Goal: Task Accomplishment & Management: Complete application form

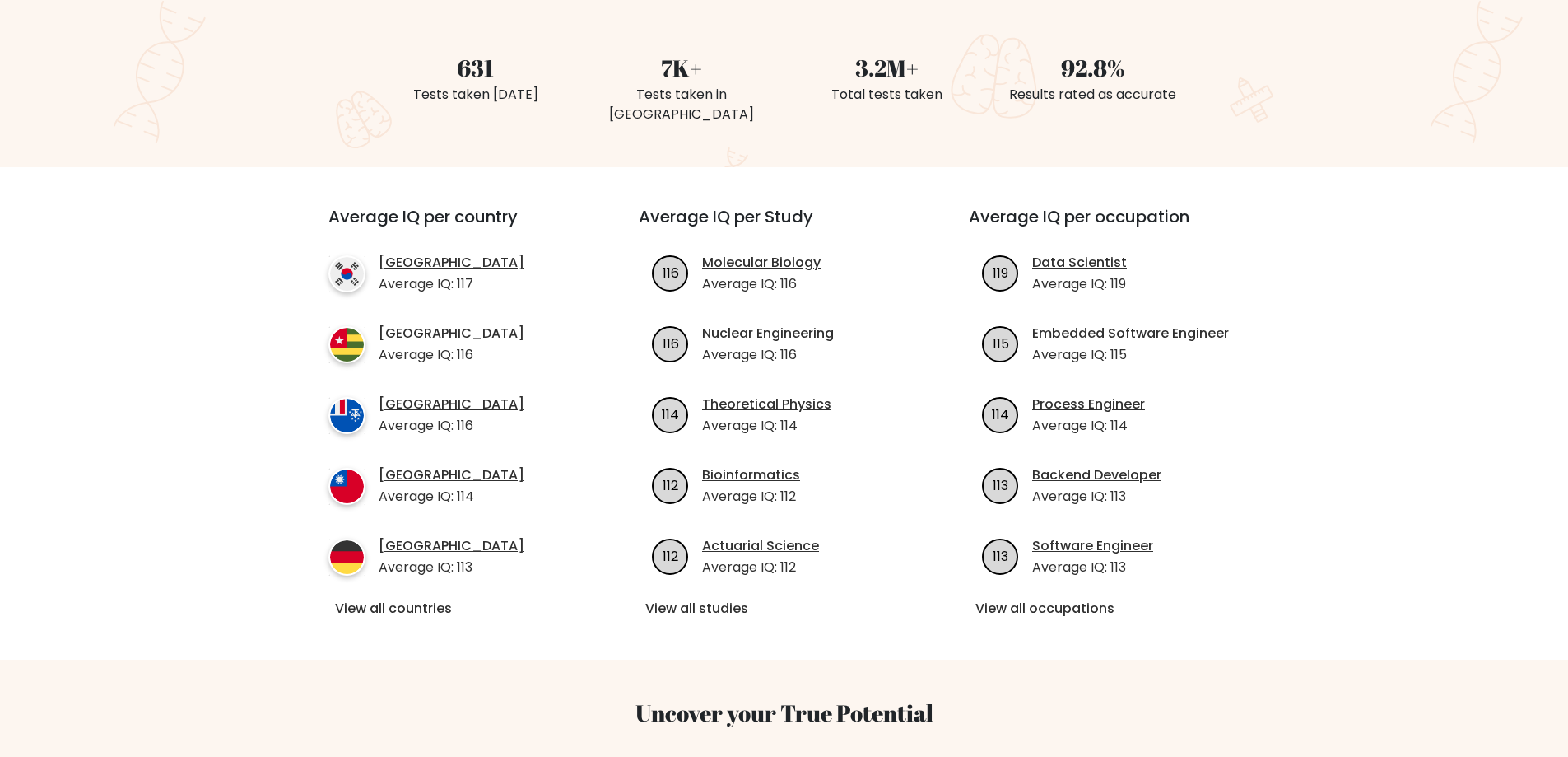
scroll to position [433, 0]
click at [431, 598] on link "View all countries" at bounding box center [454, 608] width 238 height 20
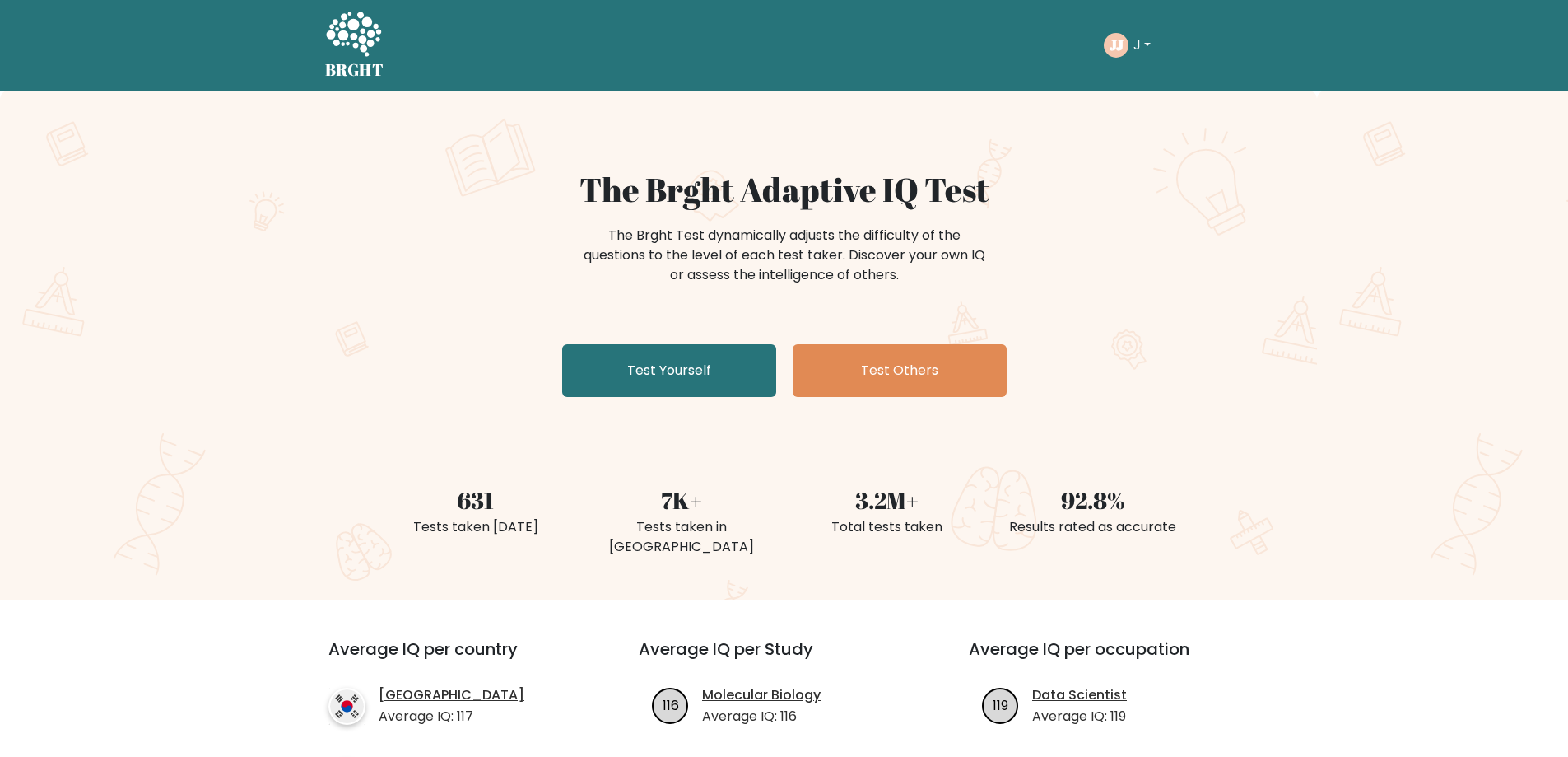
scroll to position [377, 0]
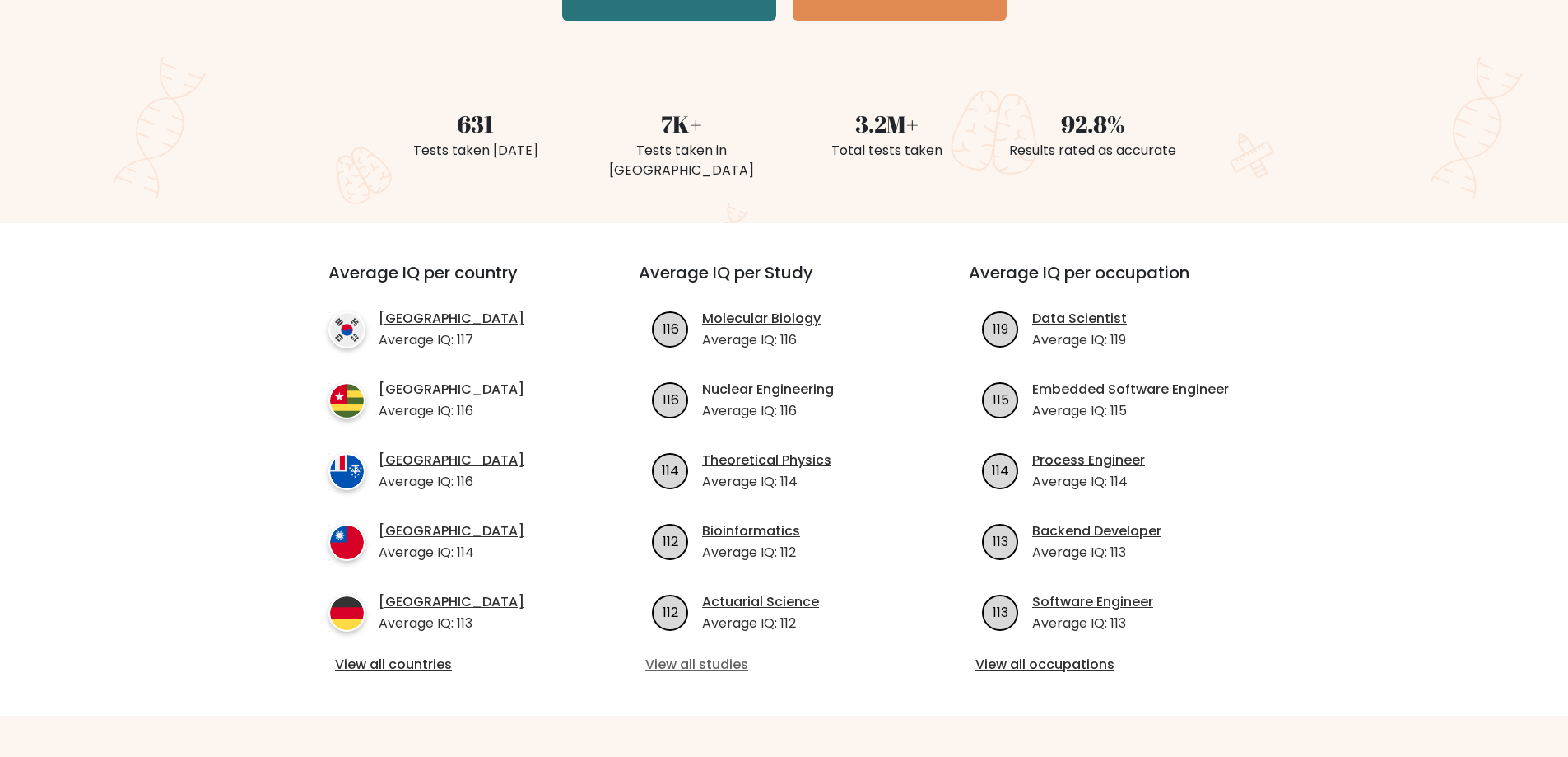
click at [710, 655] on link "View all studies" at bounding box center [784, 664] width 277 height 20
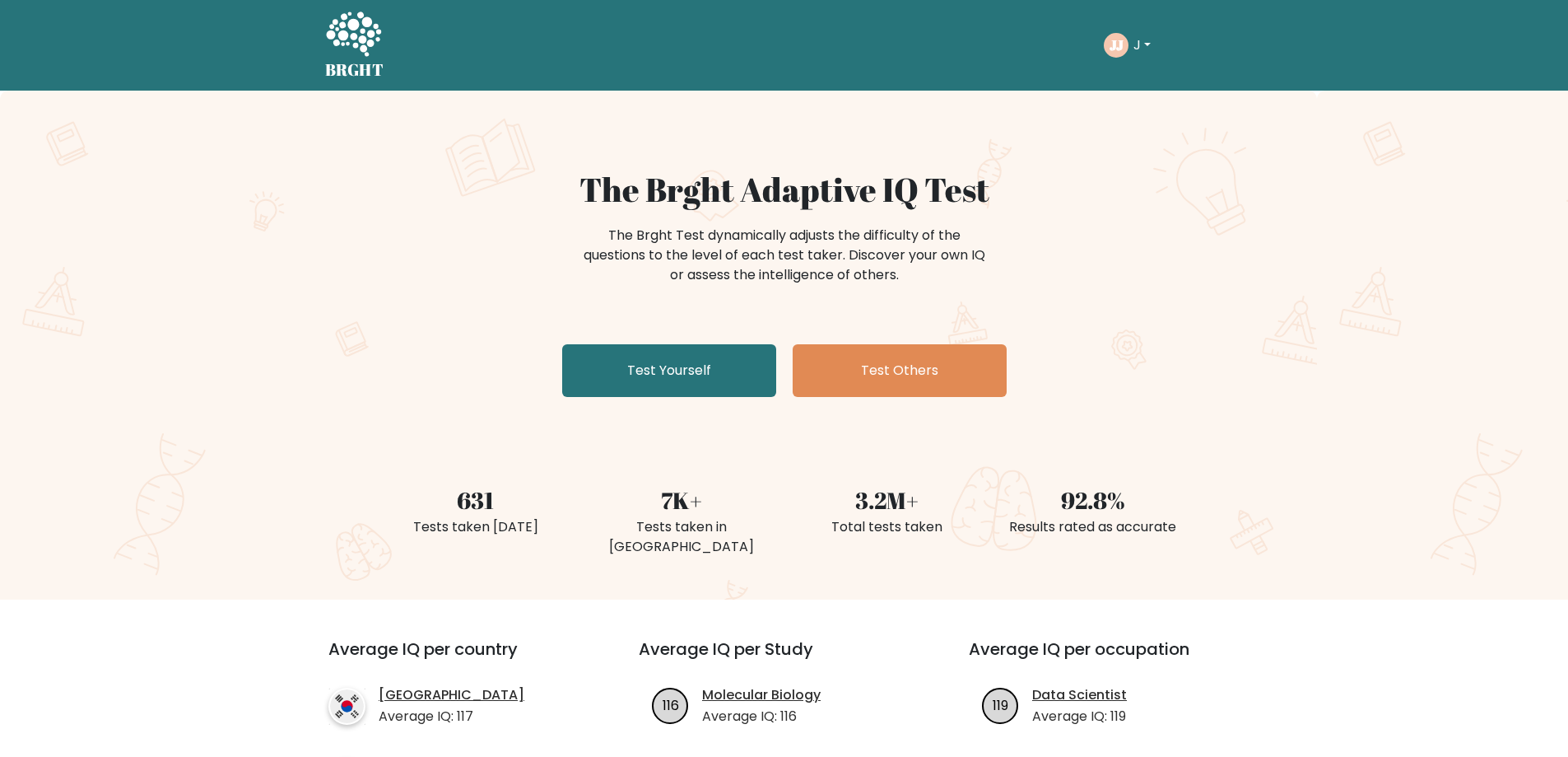
scroll to position [360, 0]
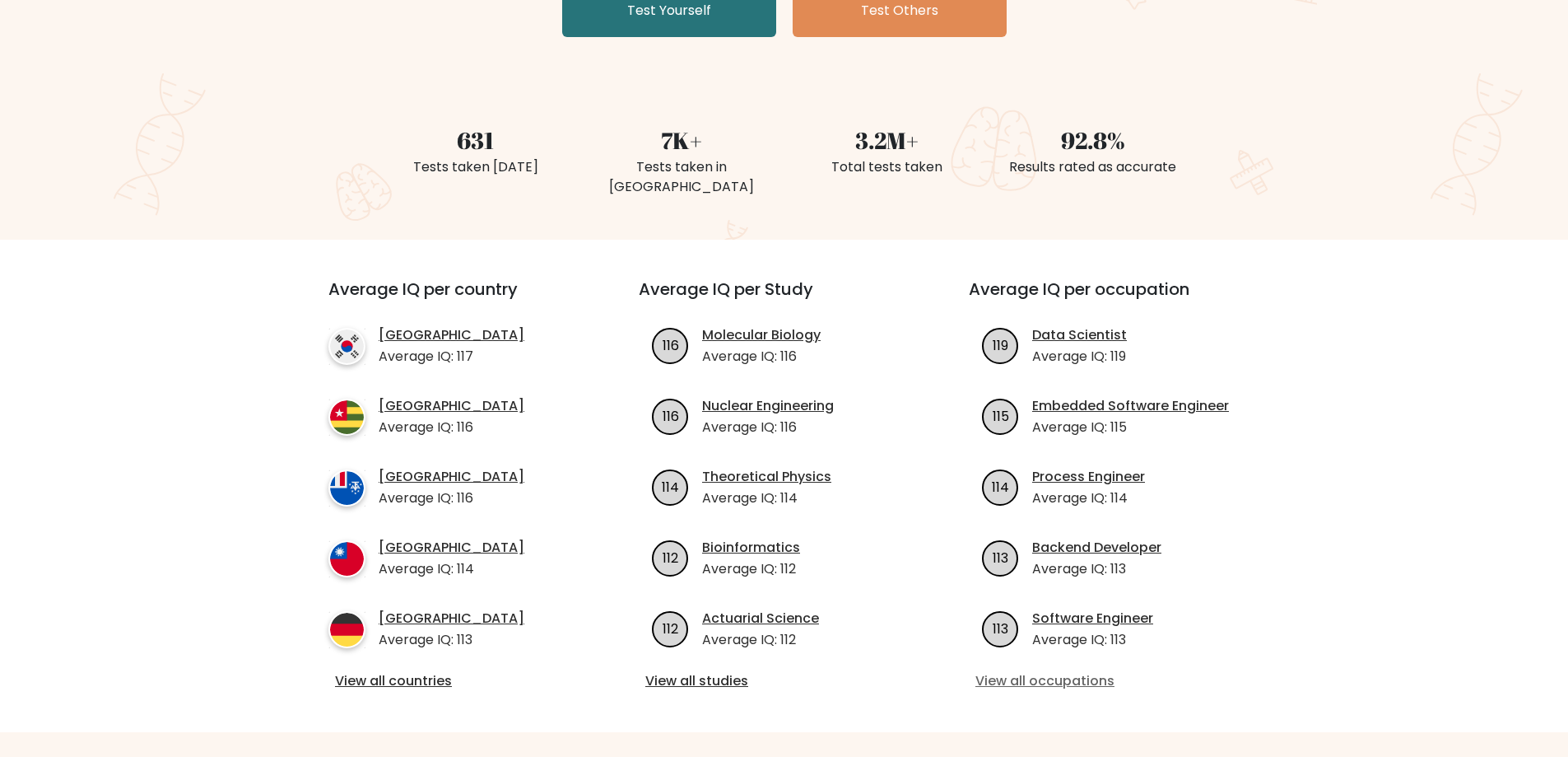
click at [1041, 671] on link "View all occupations" at bounding box center [1114, 681] width 277 height 20
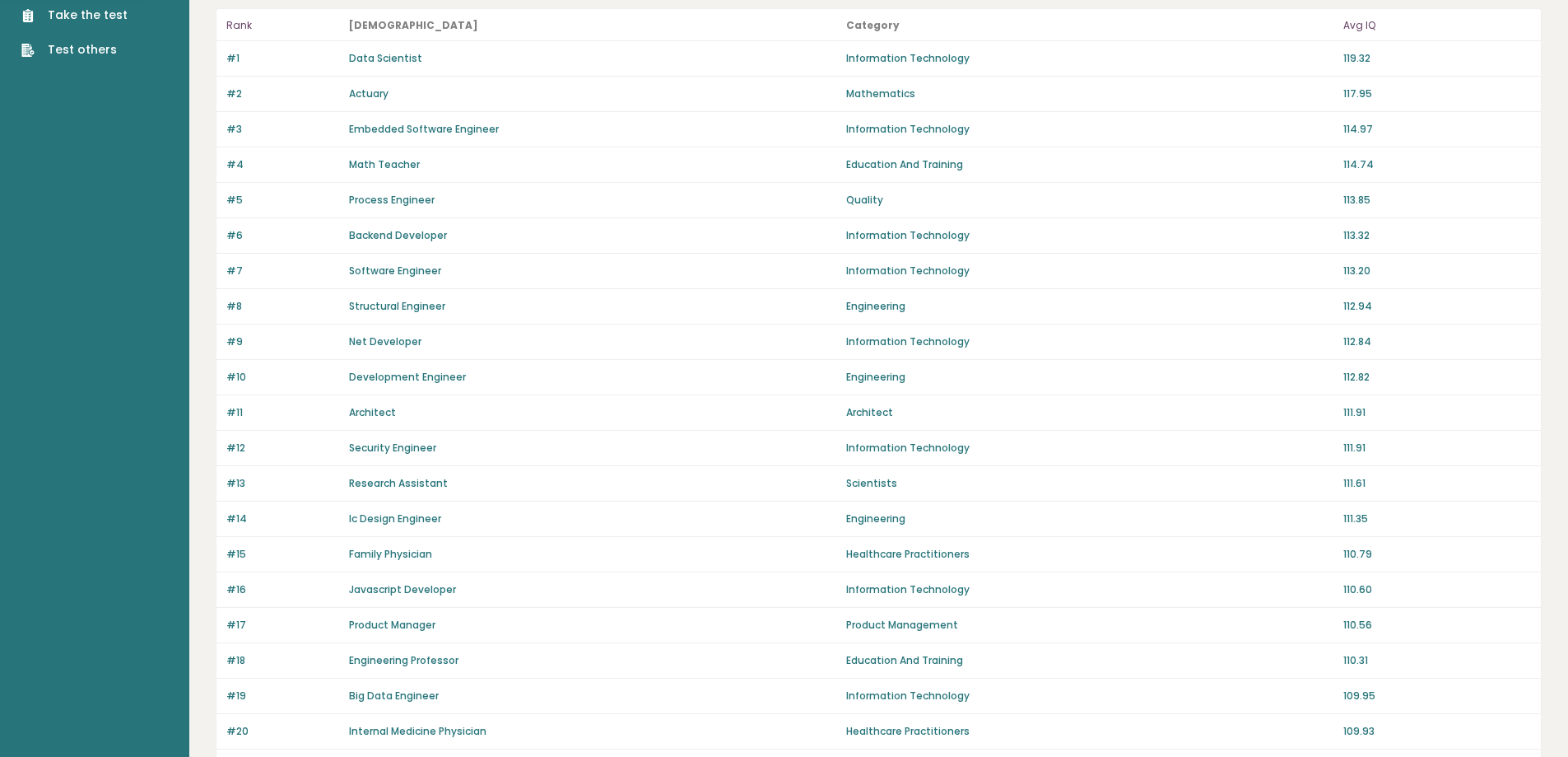
scroll to position [171, 0]
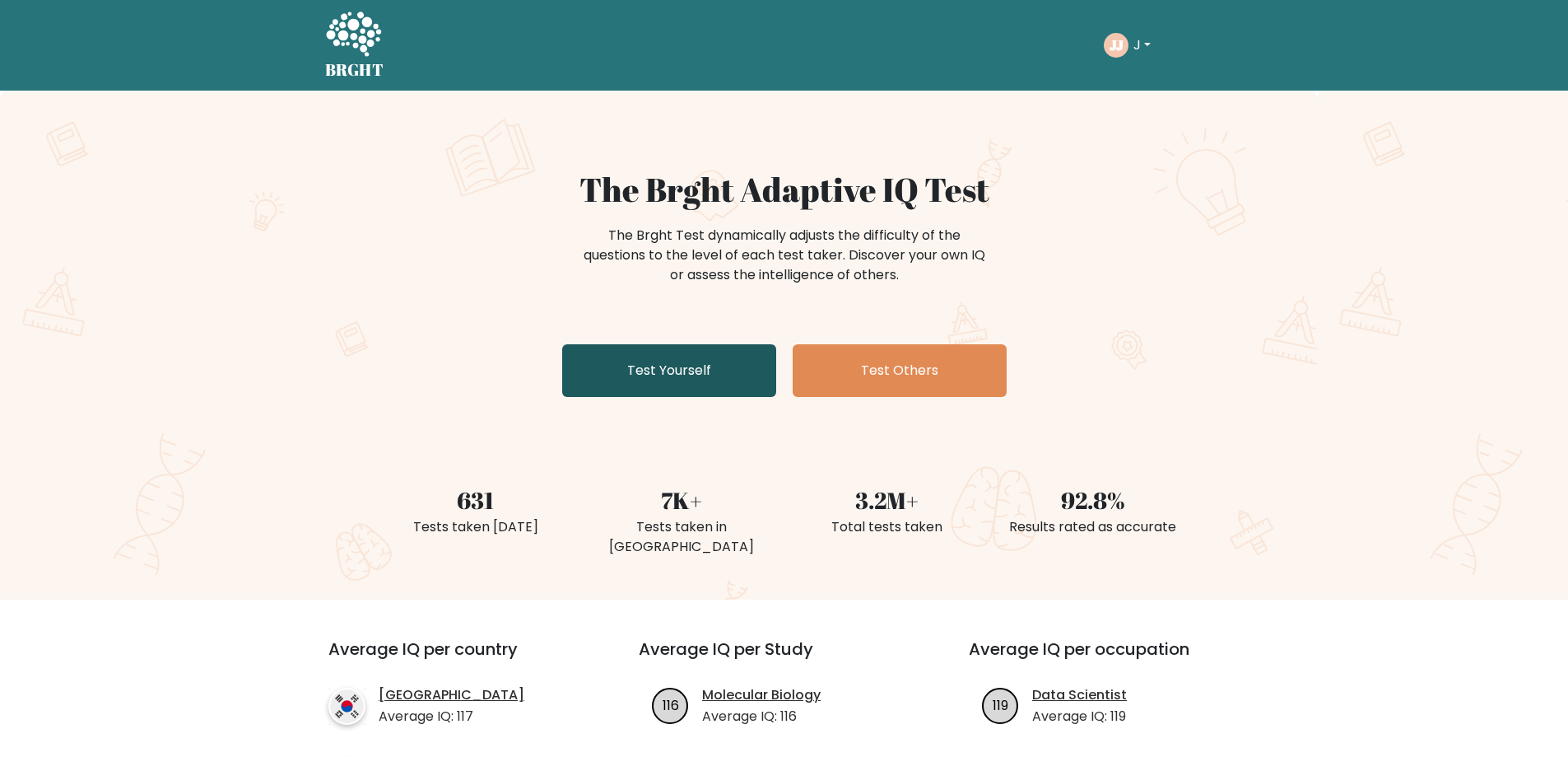
click at [637, 373] on link "Test Yourself" at bounding box center [668, 371] width 214 height 53
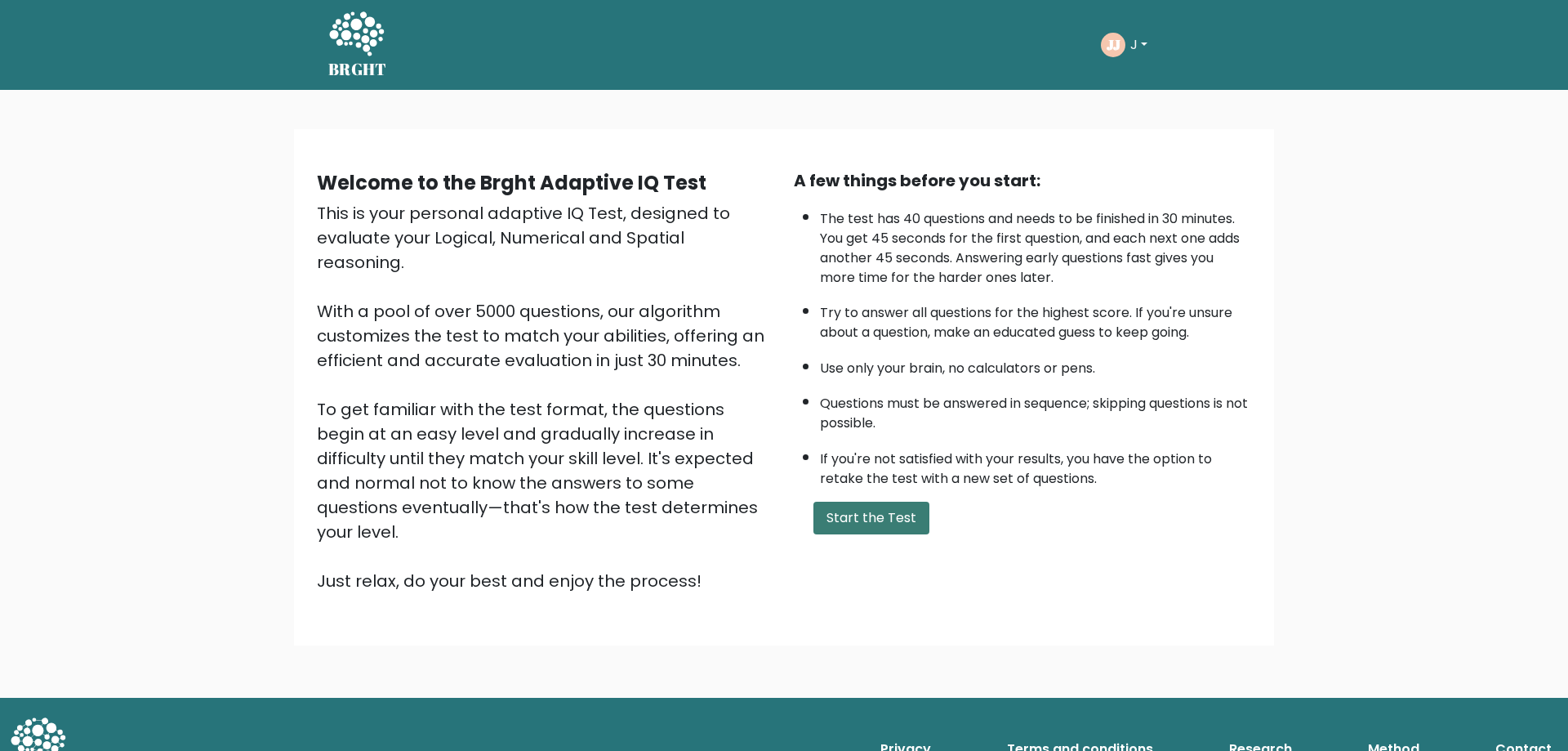
click at [860, 529] on button "Start the Test" at bounding box center [872, 518] width 116 height 33
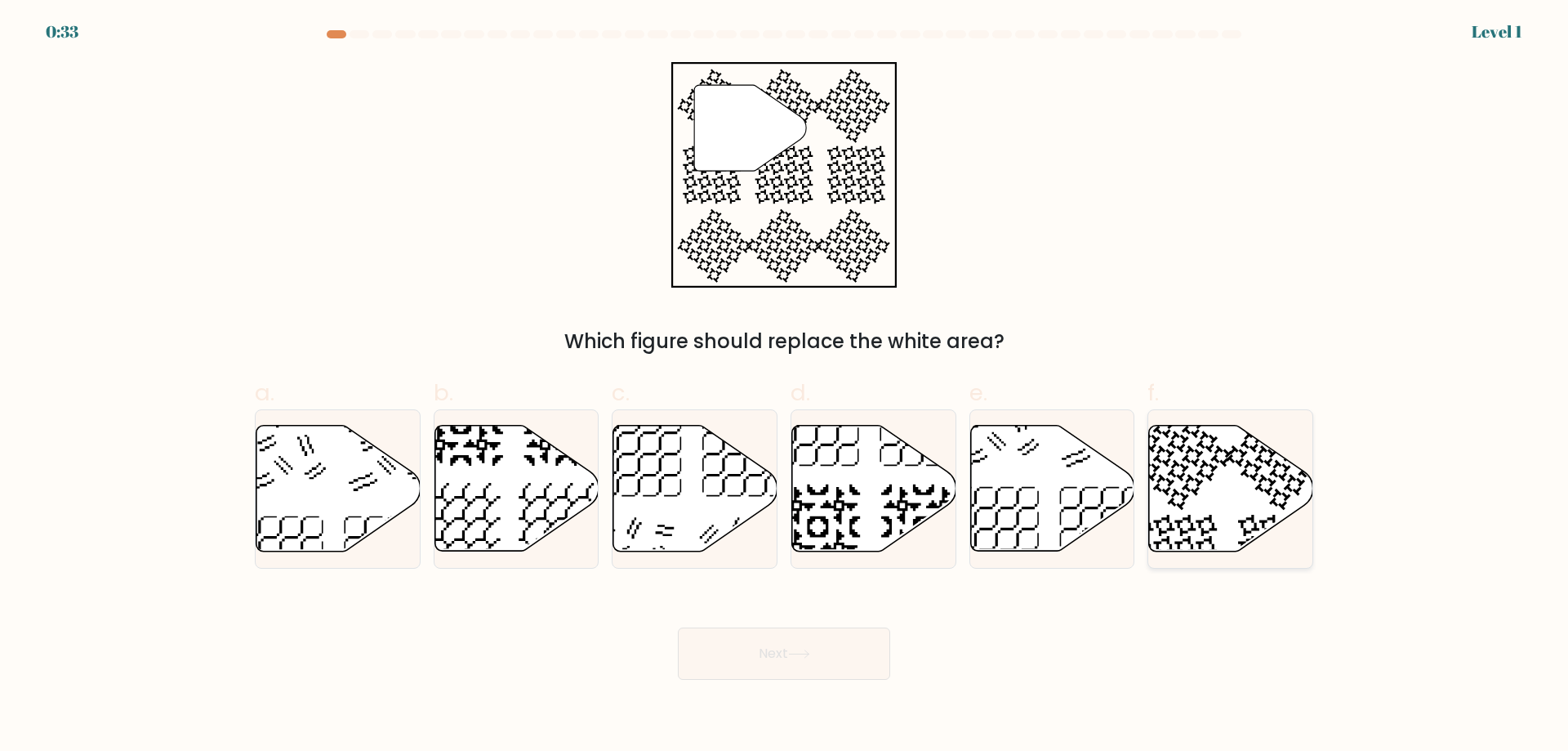
click at [1173, 557] on div at bounding box center [1229, 489] width 165 height 160
click at [784, 386] on input "f." at bounding box center [784, 380] width 1 height 11
radio input "true"
click at [831, 665] on button "Next" at bounding box center [784, 653] width 212 height 52
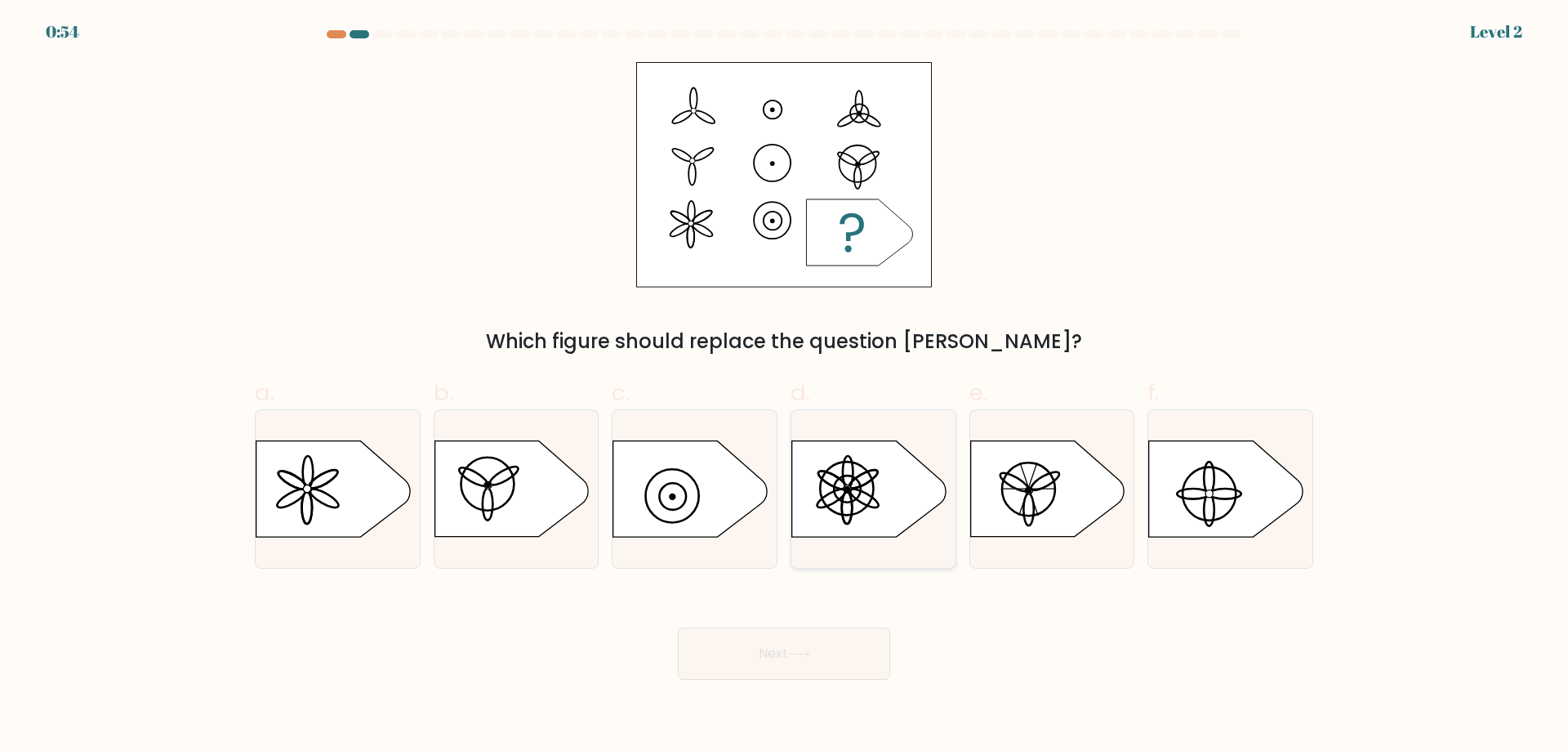
click at [852, 531] on icon at bounding box center [869, 489] width 154 height 96
click at [784, 386] on input "d." at bounding box center [784, 380] width 1 height 11
radio input "true"
click at [805, 646] on button "Next" at bounding box center [784, 653] width 212 height 52
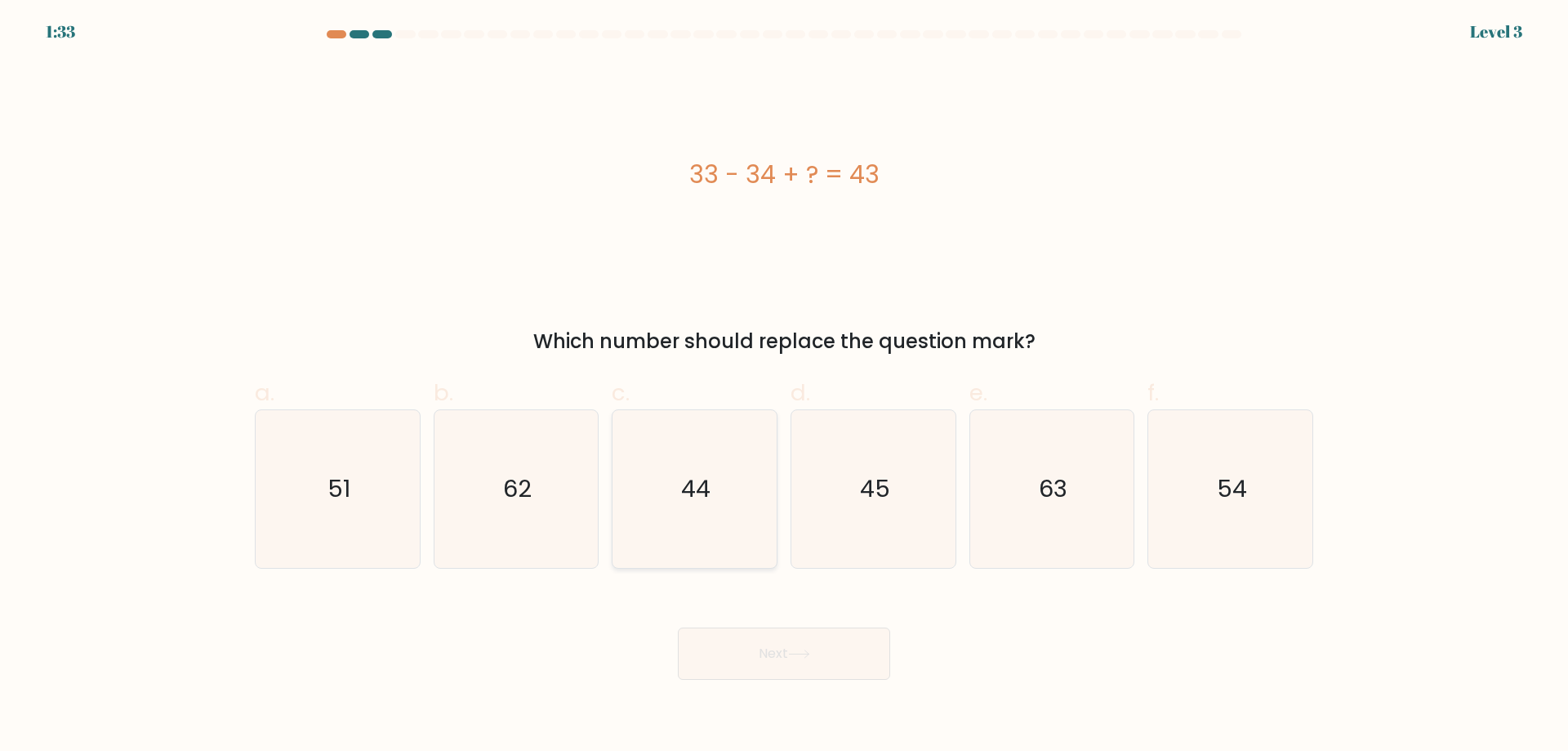
click at [719, 556] on icon "44" at bounding box center [694, 489] width 158 height 158
click at [784, 386] on input "c. 44" at bounding box center [784, 380] width 1 height 11
radio input "true"
click at [787, 646] on button "Next" at bounding box center [784, 653] width 212 height 52
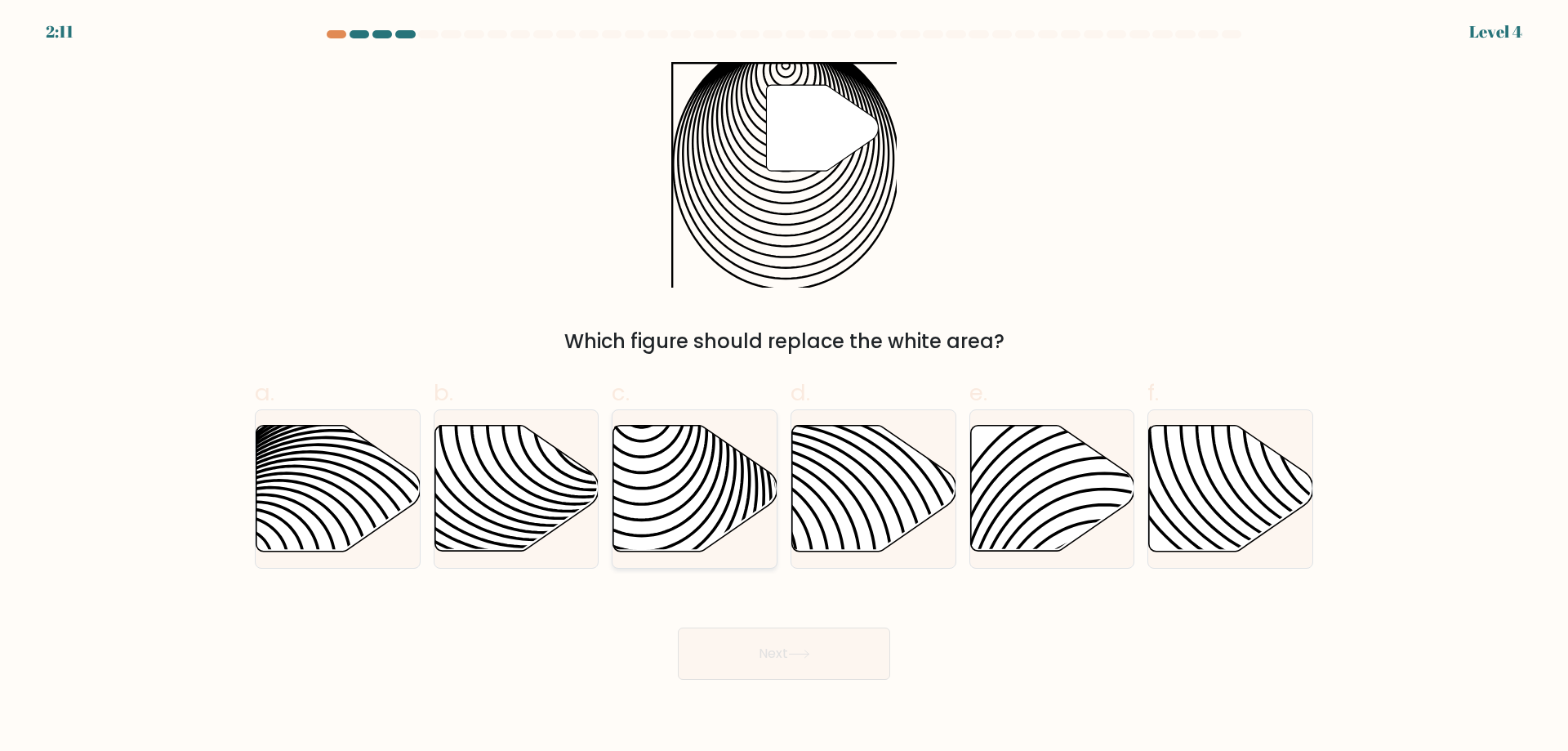
click at [683, 503] on icon at bounding box center [695, 489] width 164 height 126
click at [784, 386] on input "c." at bounding box center [784, 380] width 1 height 11
radio input "true"
click at [754, 641] on button "Next" at bounding box center [784, 653] width 212 height 52
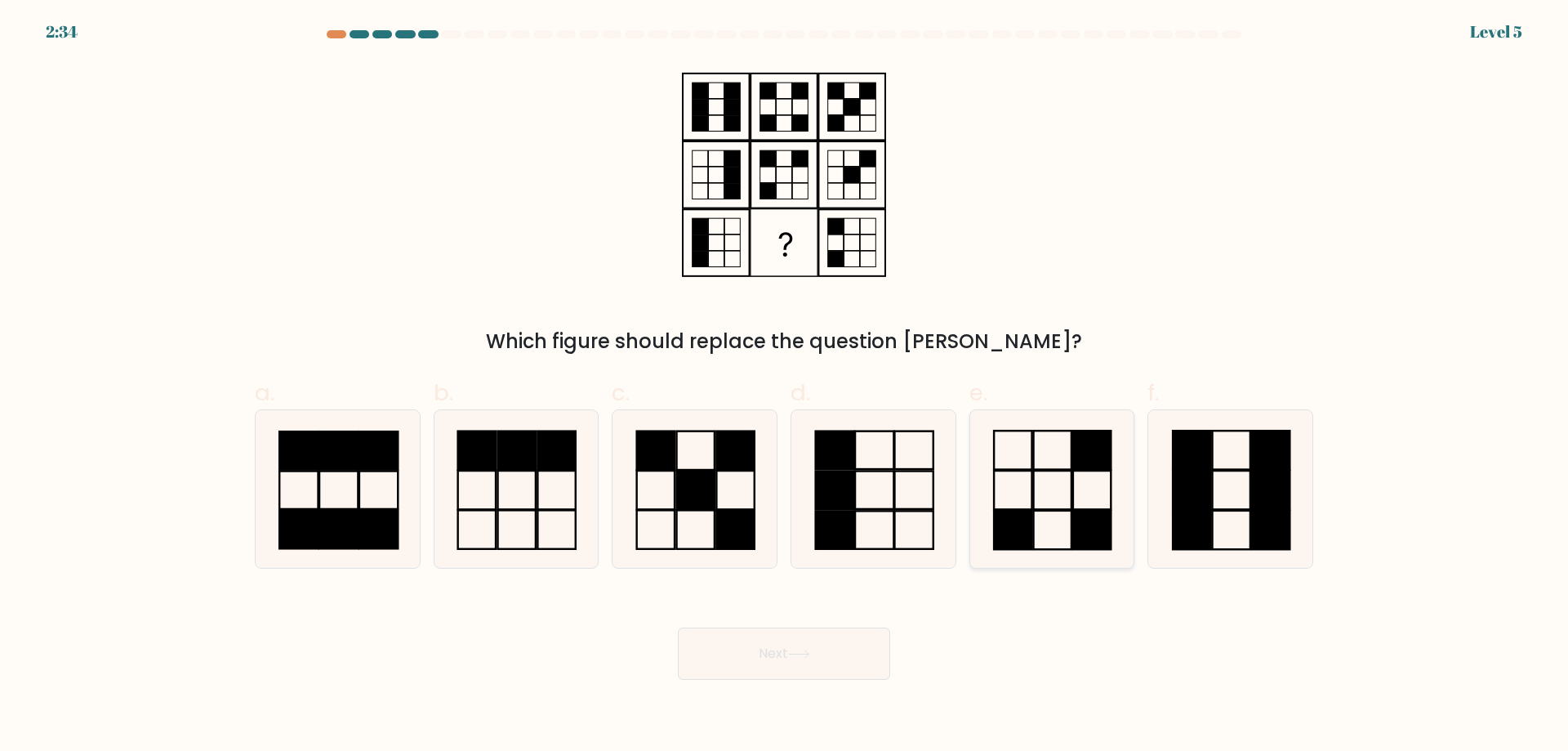
click at [1046, 535] on icon at bounding box center [1050, 489] width 158 height 158
click at [784, 386] on input "e." at bounding box center [784, 380] width 1 height 11
radio input "true"
click at [812, 659] on button "Next" at bounding box center [784, 653] width 212 height 52
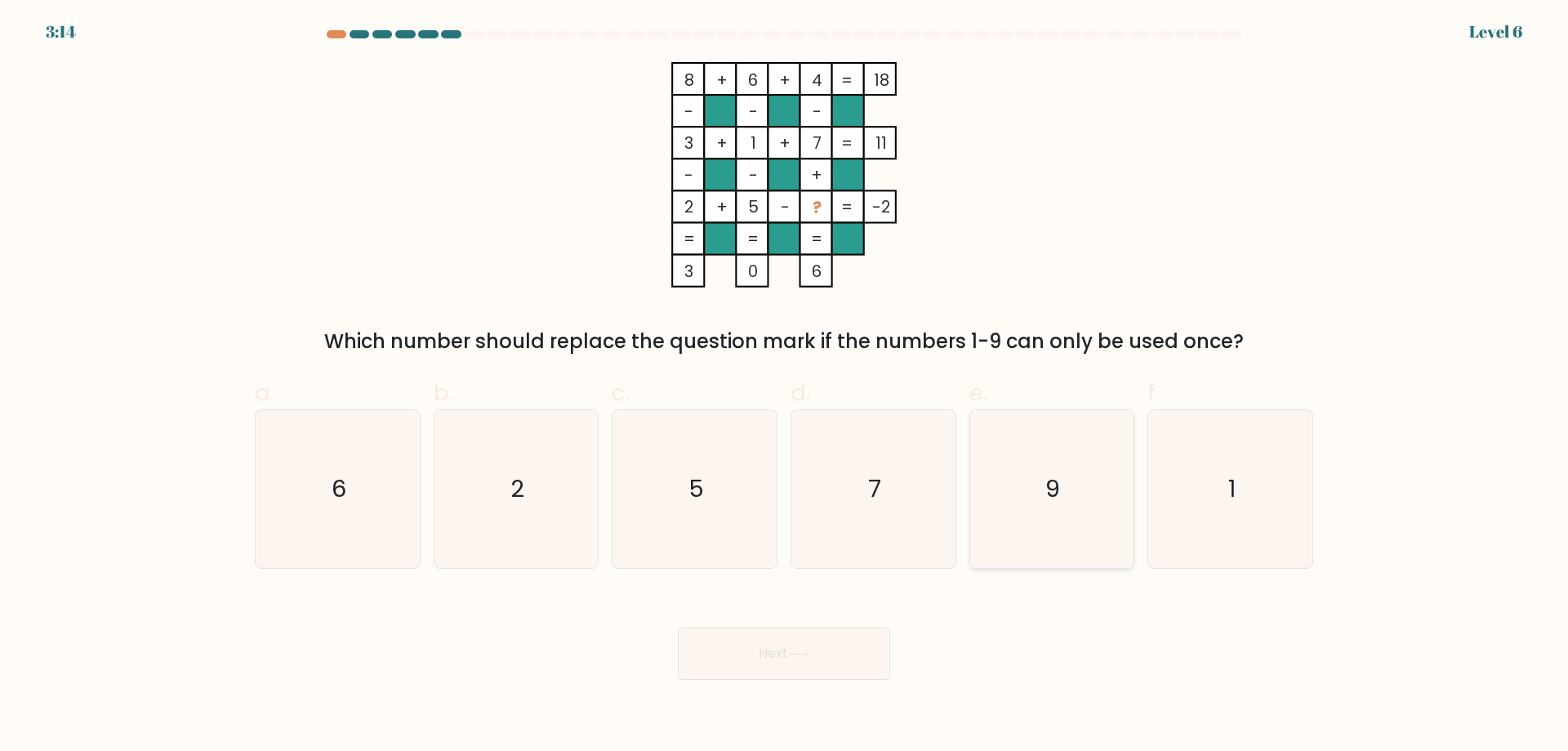
click at [1075, 538] on icon "9" at bounding box center [1050, 489] width 158 height 158
click at [784, 386] on input "e. 9" at bounding box center [784, 380] width 1 height 11
radio input "true"
click at [804, 676] on button "Next" at bounding box center [784, 653] width 212 height 52
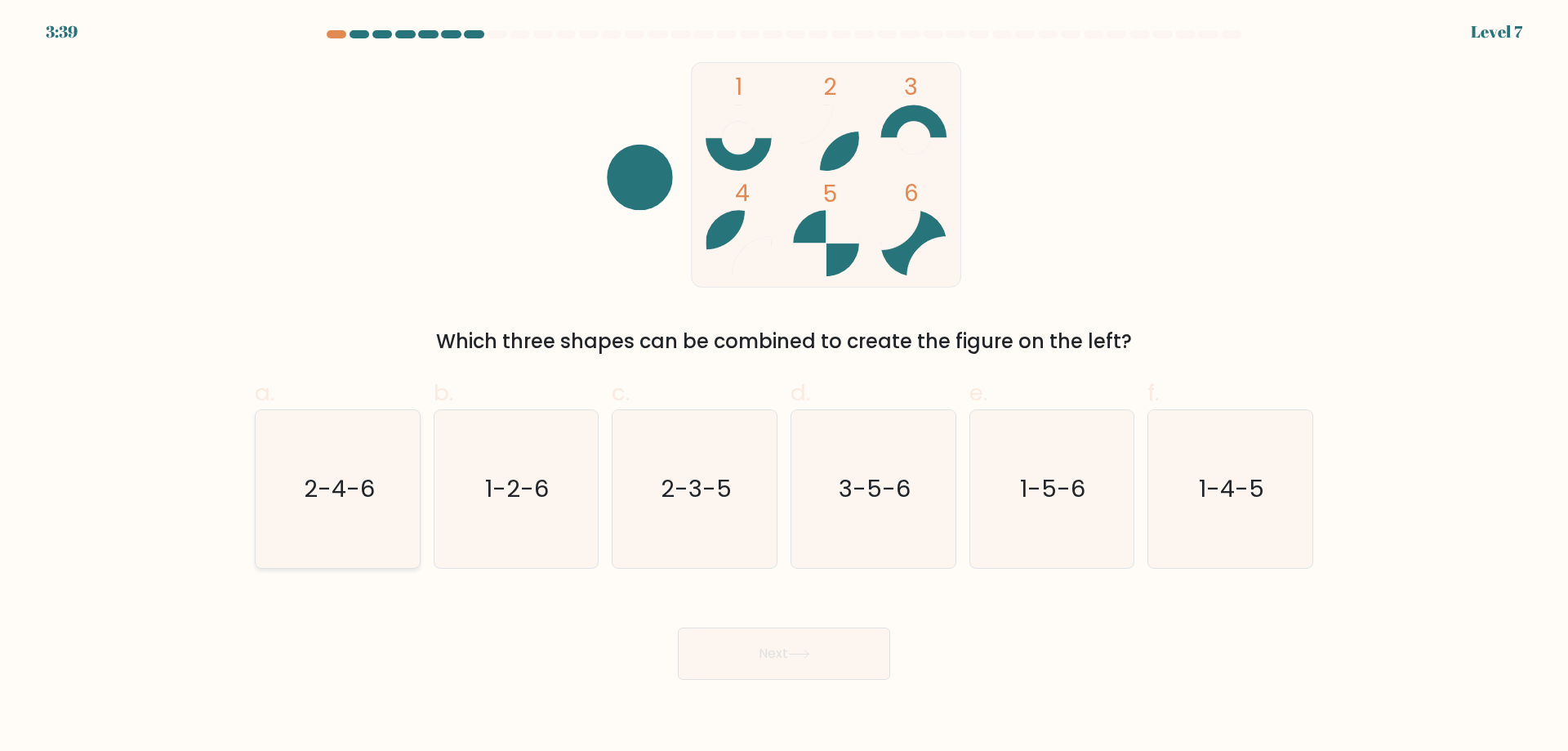
click at [364, 476] on text "2-4-6" at bounding box center [339, 489] width 71 height 33
click at [784, 386] on input "a. 2-4-6" at bounding box center [784, 380] width 1 height 11
radio input "true"
click at [723, 646] on button "Next" at bounding box center [784, 653] width 212 height 52
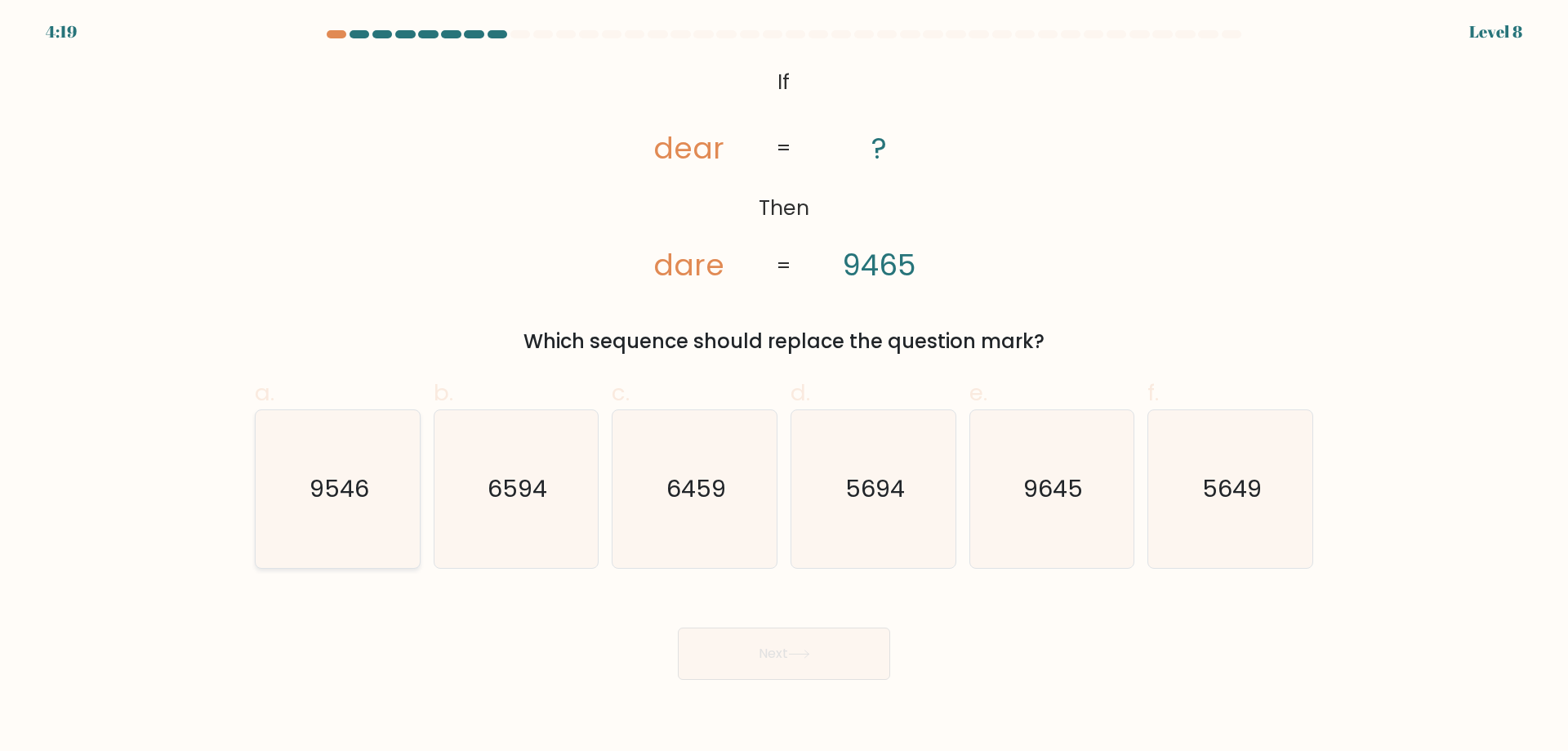
click at [364, 485] on text "9546" at bounding box center [340, 489] width 60 height 33
click at [784, 386] on input "a. 9546" at bounding box center [784, 380] width 1 height 11
radio input "true"
click at [832, 633] on button "Next" at bounding box center [784, 653] width 212 height 52
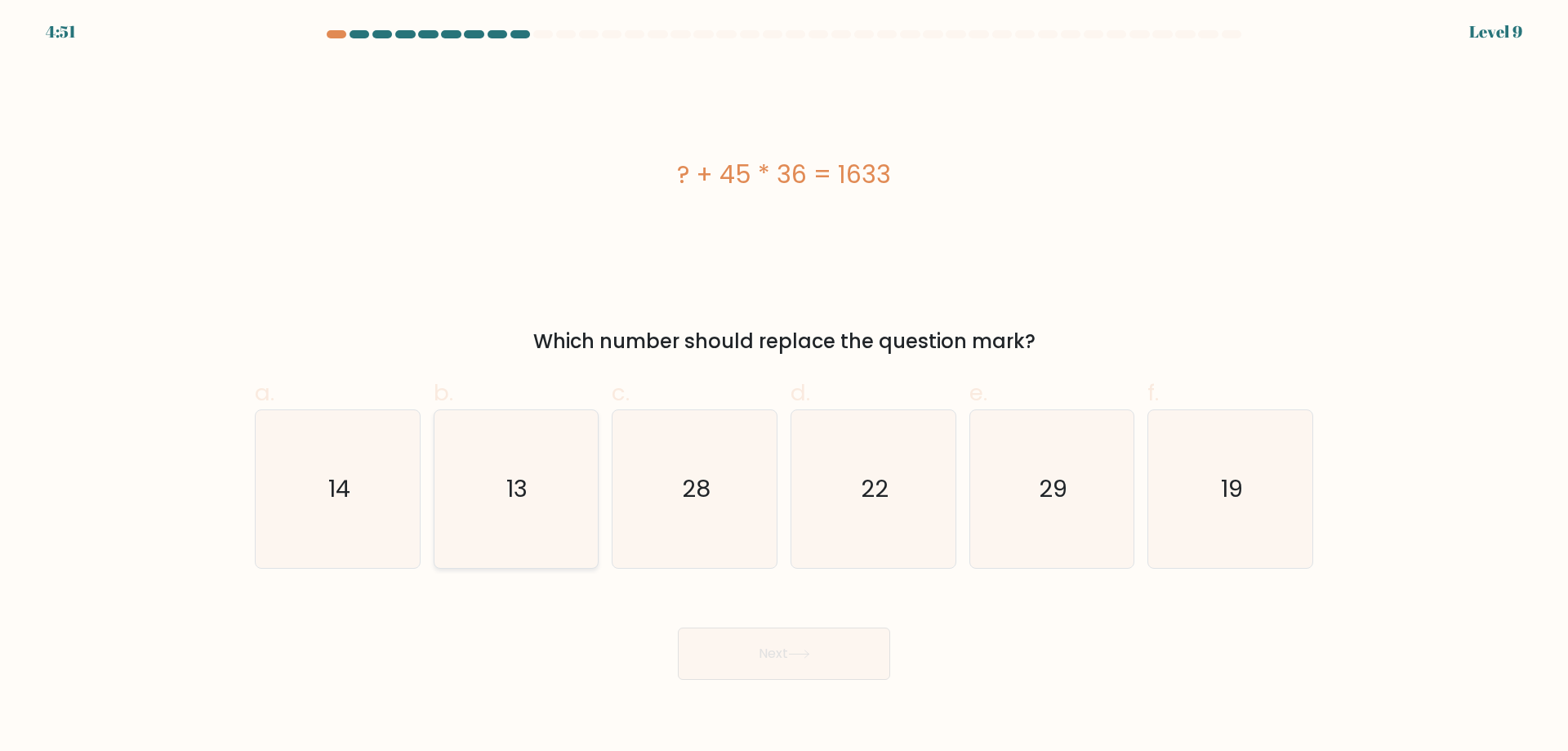
click at [530, 496] on icon "13" at bounding box center [516, 489] width 158 height 158
click at [784, 386] on input "b. 13" at bounding box center [784, 380] width 1 height 11
radio input "true"
click at [771, 673] on button "Next" at bounding box center [784, 653] width 212 height 52
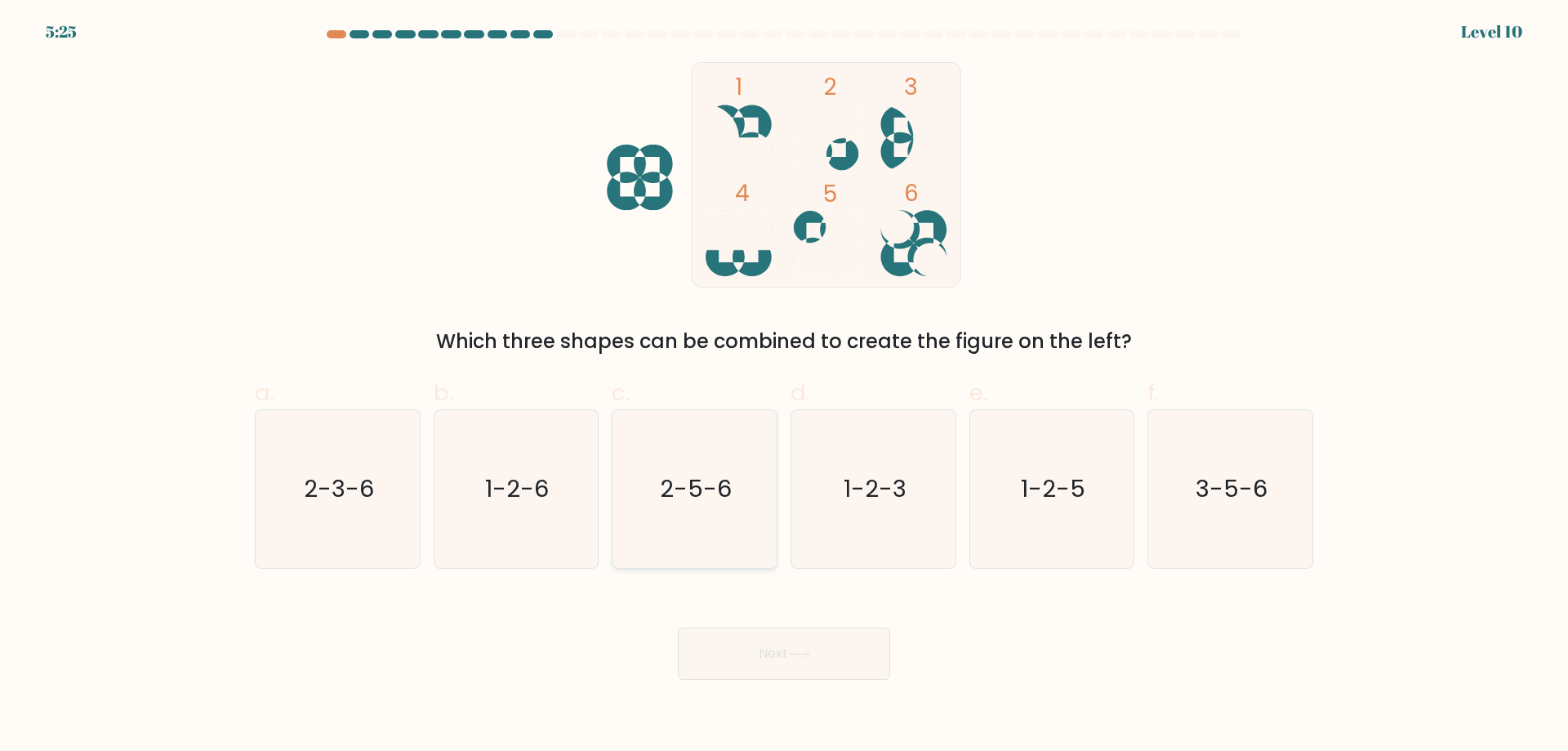
click at [758, 563] on icon "2-5-6" at bounding box center [694, 489] width 158 height 158
click at [784, 386] on input "c. 2-5-6" at bounding box center [784, 380] width 1 height 11
radio input "true"
click at [796, 658] on icon at bounding box center [799, 653] width 22 height 9
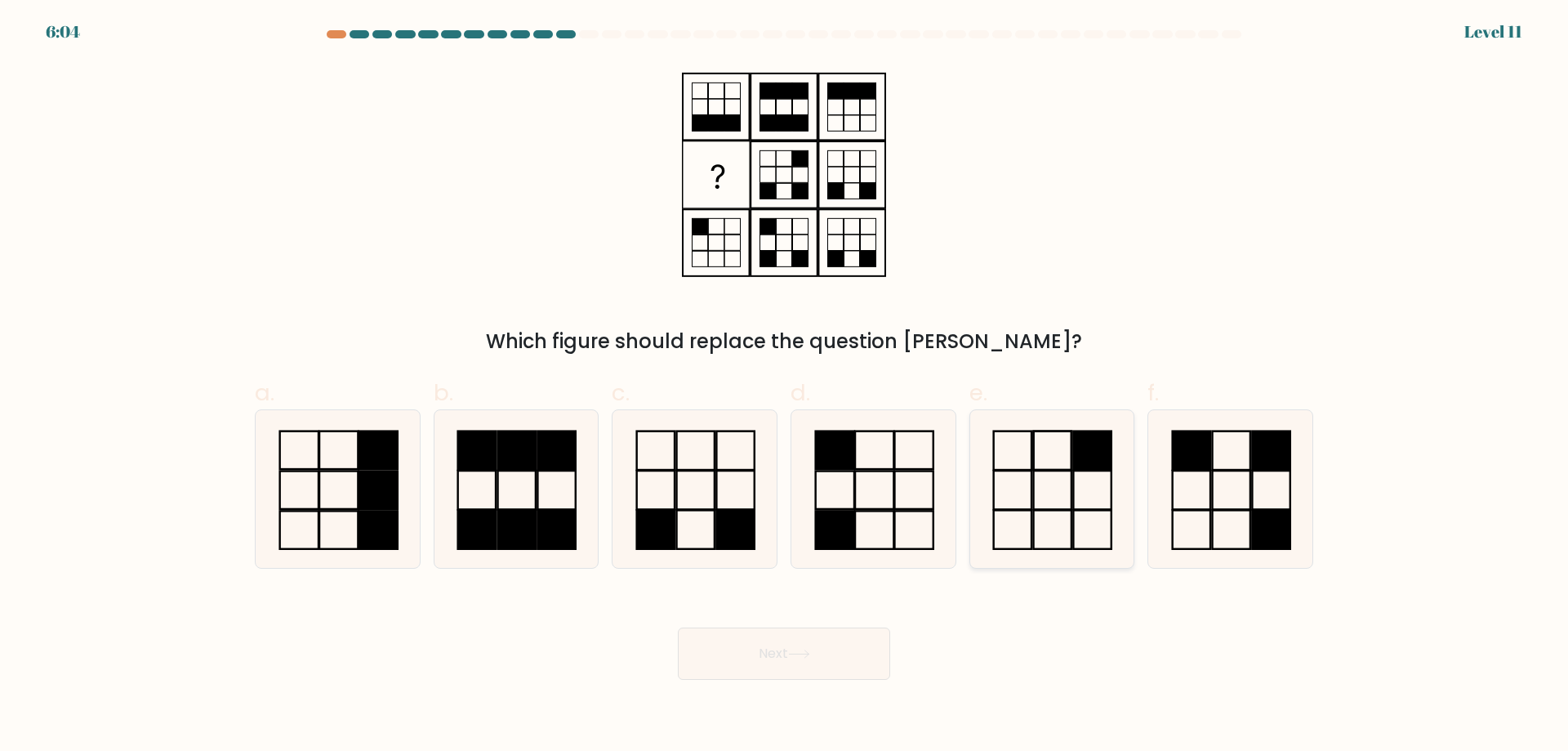
click at [1109, 465] on rect at bounding box center [1092, 451] width 38 height 39
click at [784, 386] on input "e." at bounding box center [784, 380] width 1 height 11
radio input "true"
click at [760, 668] on button "Next" at bounding box center [784, 653] width 212 height 52
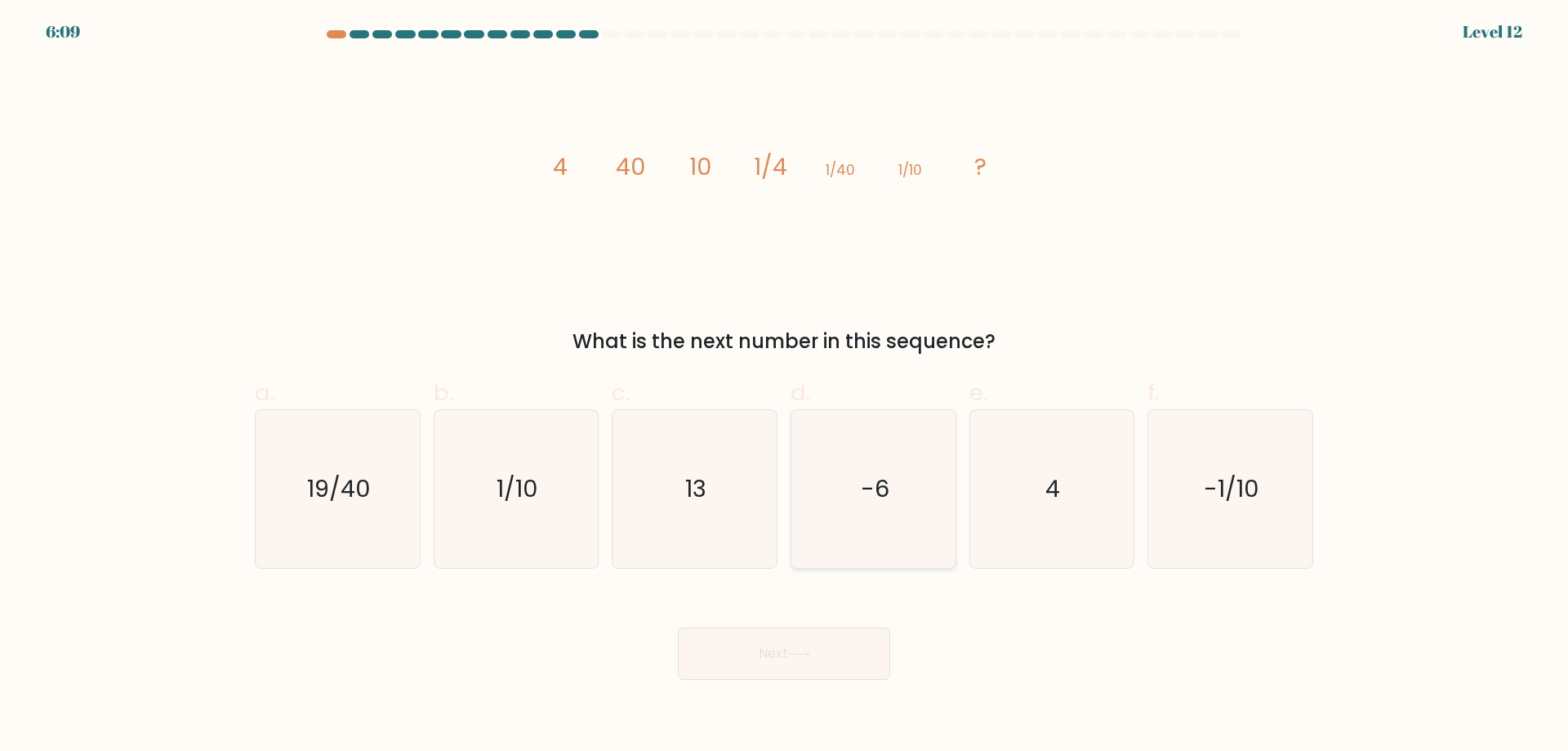
click at [944, 487] on icon "-6" at bounding box center [873, 489] width 158 height 158
click at [784, 386] on input "d. -6" at bounding box center [784, 380] width 1 height 11
radio input "true"
click at [1020, 481] on icon "4" at bounding box center [1050, 489] width 158 height 158
click at [784, 386] on input "e. 4" at bounding box center [784, 380] width 1 height 11
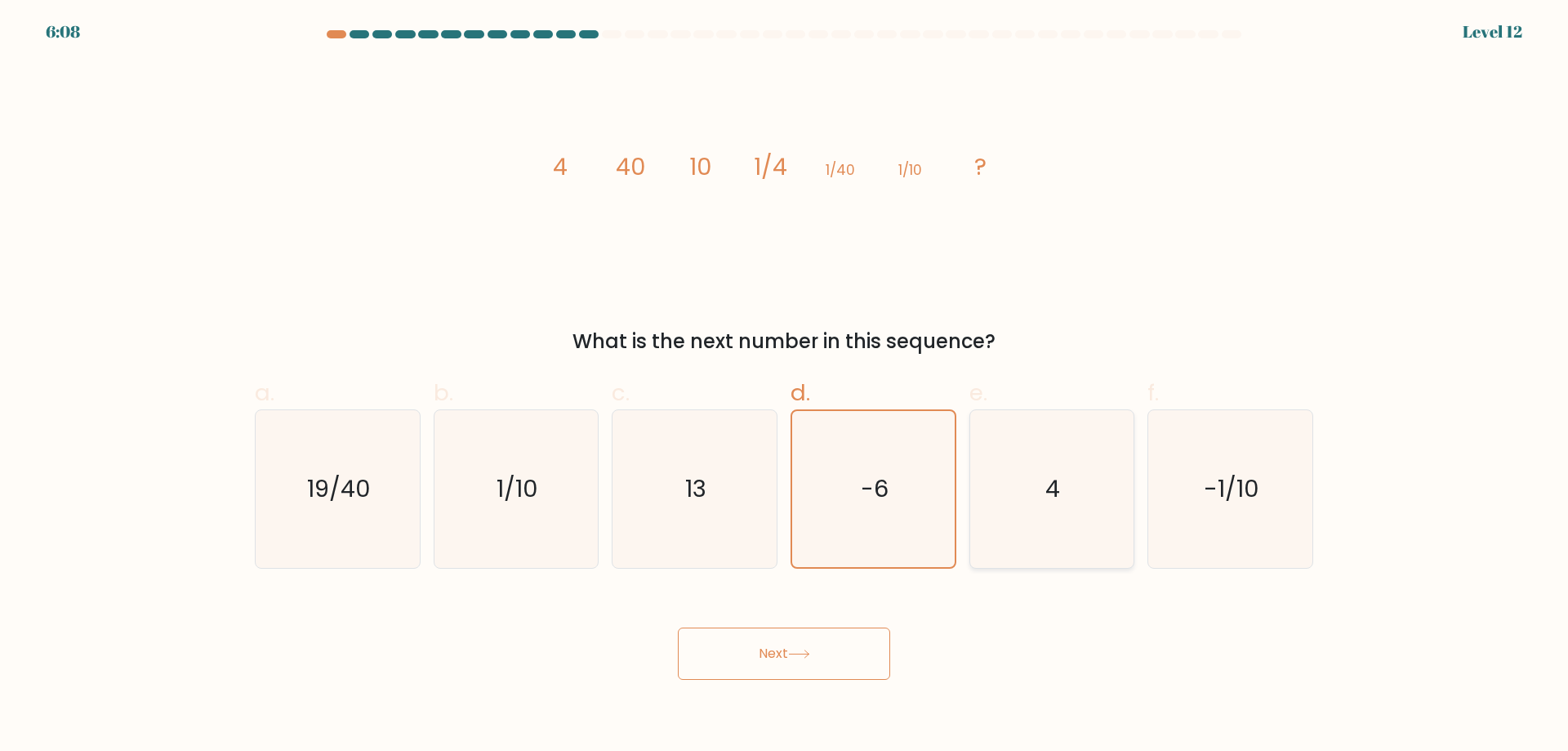
radio input "true"
click at [794, 632] on button "Next" at bounding box center [784, 653] width 212 height 52
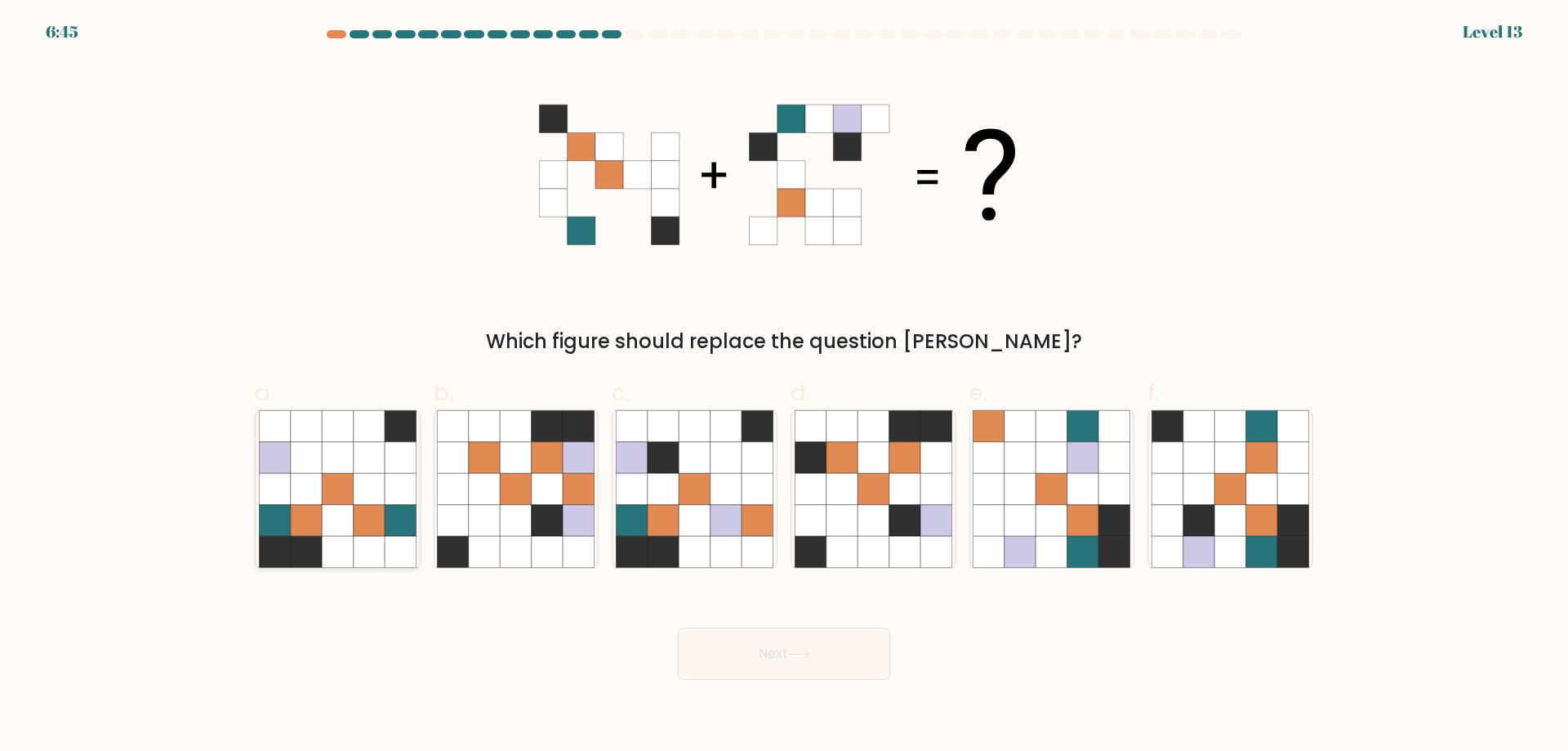
click at [295, 486] on icon at bounding box center [306, 489] width 31 height 31
click at [784, 386] on input "a." at bounding box center [784, 380] width 1 height 11
radio input "true"
click at [1264, 511] on icon at bounding box center [1261, 521] width 31 height 31
click at [784, 386] on input "f." at bounding box center [784, 380] width 1 height 11
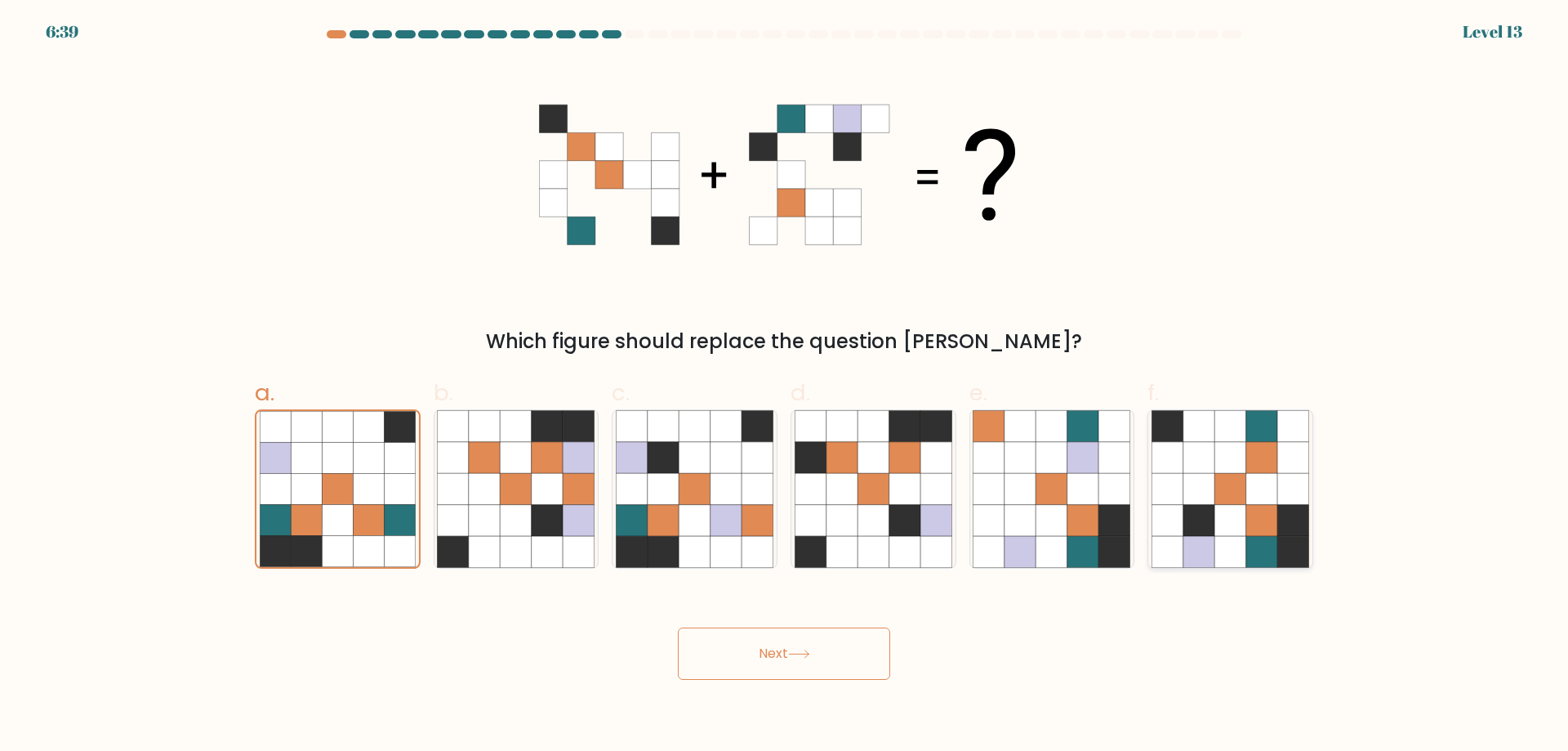
radio input "true"
click at [812, 638] on button "Next" at bounding box center [784, 653] width 212 height 52
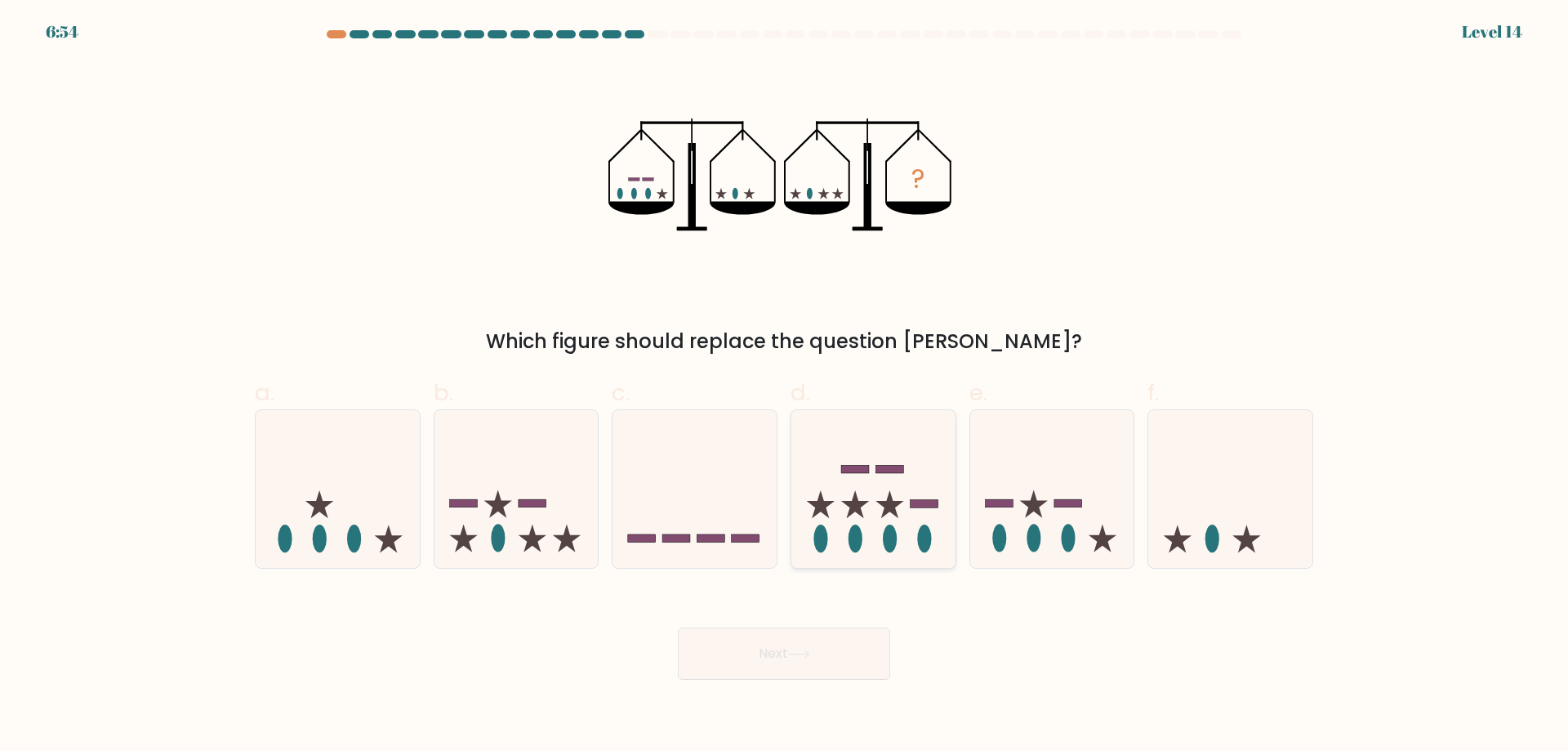
click at [913, 545] on icon at bounding box center [873, 489] width 164 height 135
click at [784, 386] on input "d." at bounding box center [784, 380] width 1 height 11
radio input "true"
click at [1057, 512] on icon at bounding box center [1052, 489] width 164 height 135
click at [784, 386] on input "e." at bounding box center [784, 380] width 1 height 11
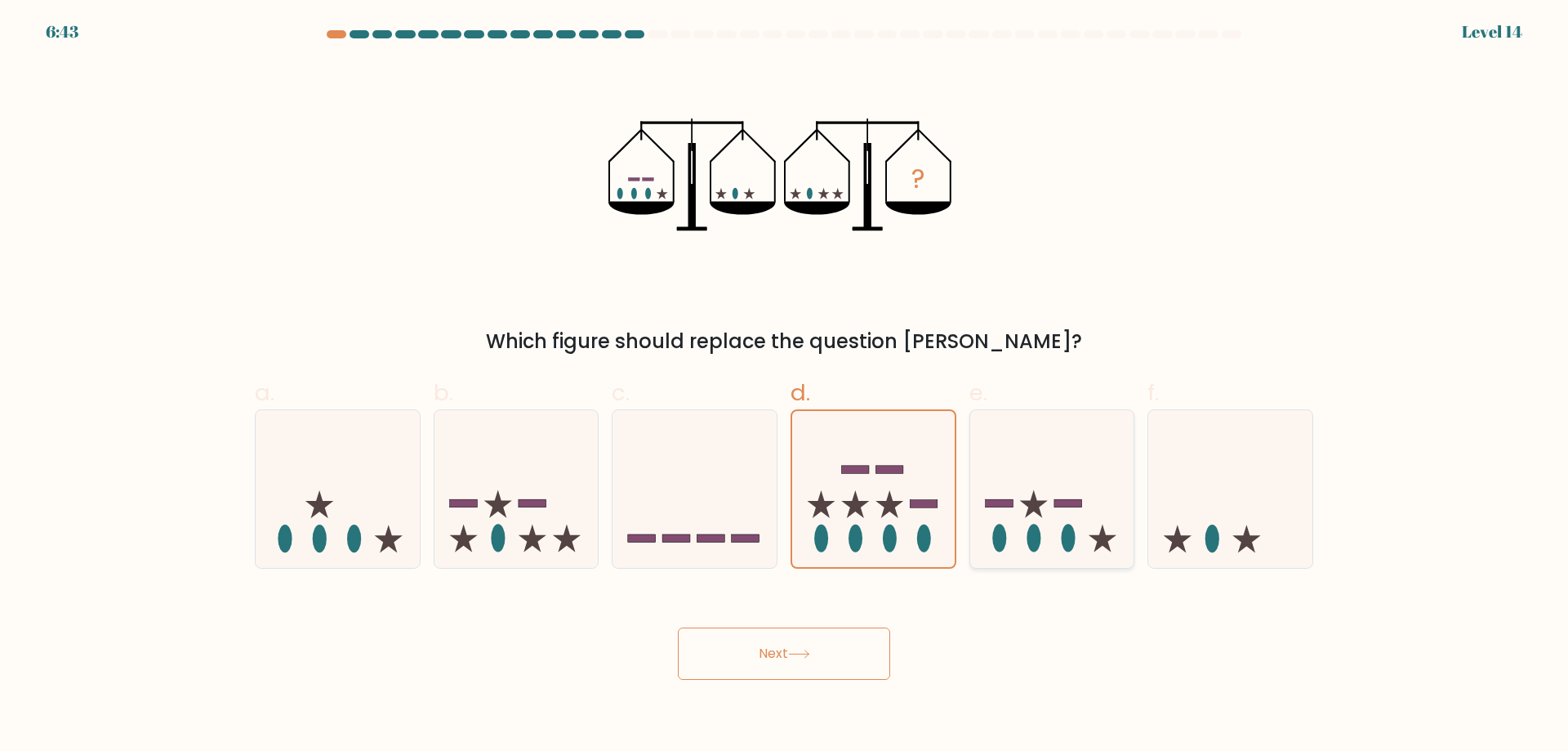
radio input "true"
click at [788, 656] on button "Next" at bounding box center [784, 653] width 212 height 52
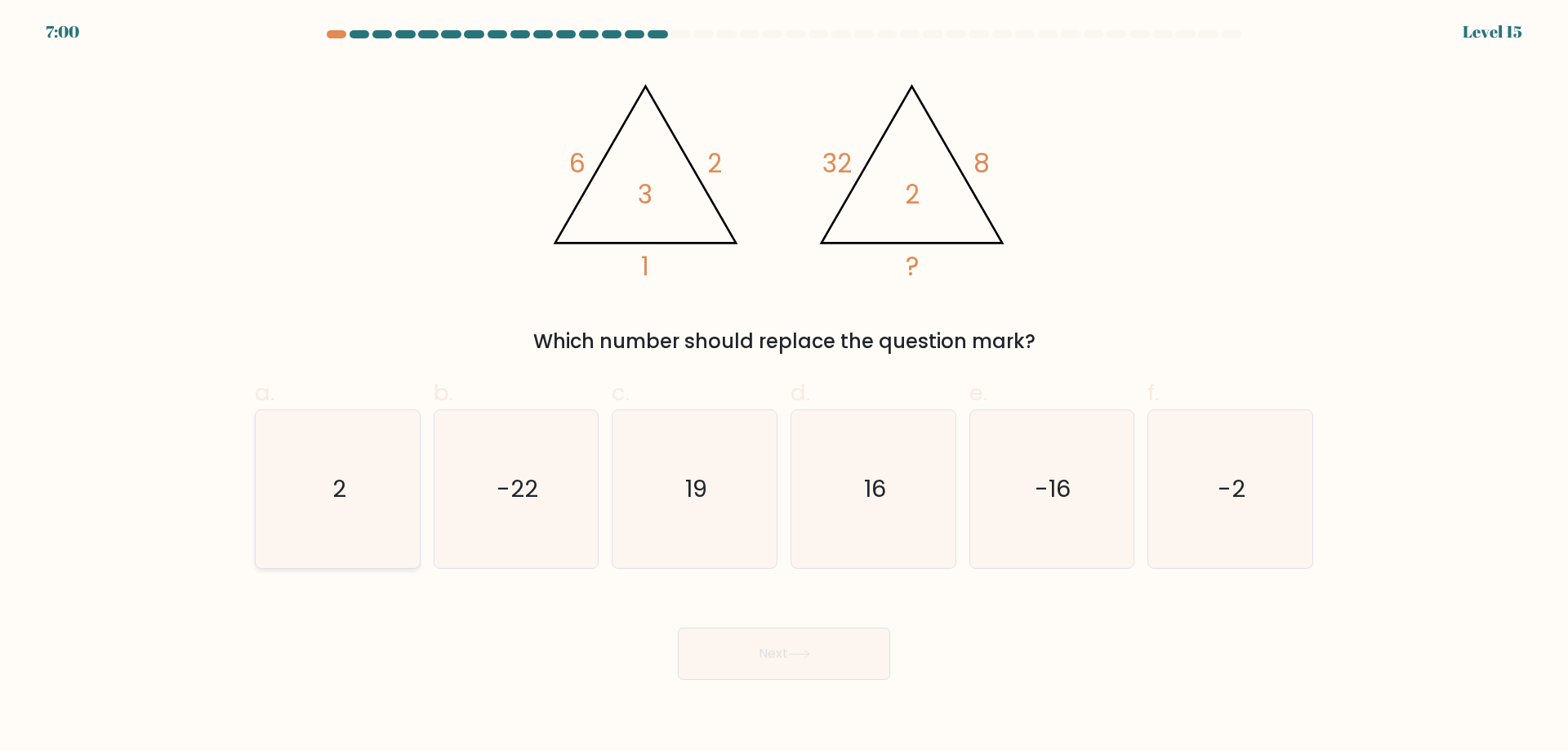
click at [374, 475] on icon "2" at bounding box center [338, 489] width 158 height 158
click at [784, 386] on input "a. 2" at bounding box center [784, 380] width 1 height 11
radio input "true"
click at [791, 648] on button "Next" at bounding box center [784, 653] width 212 height 52
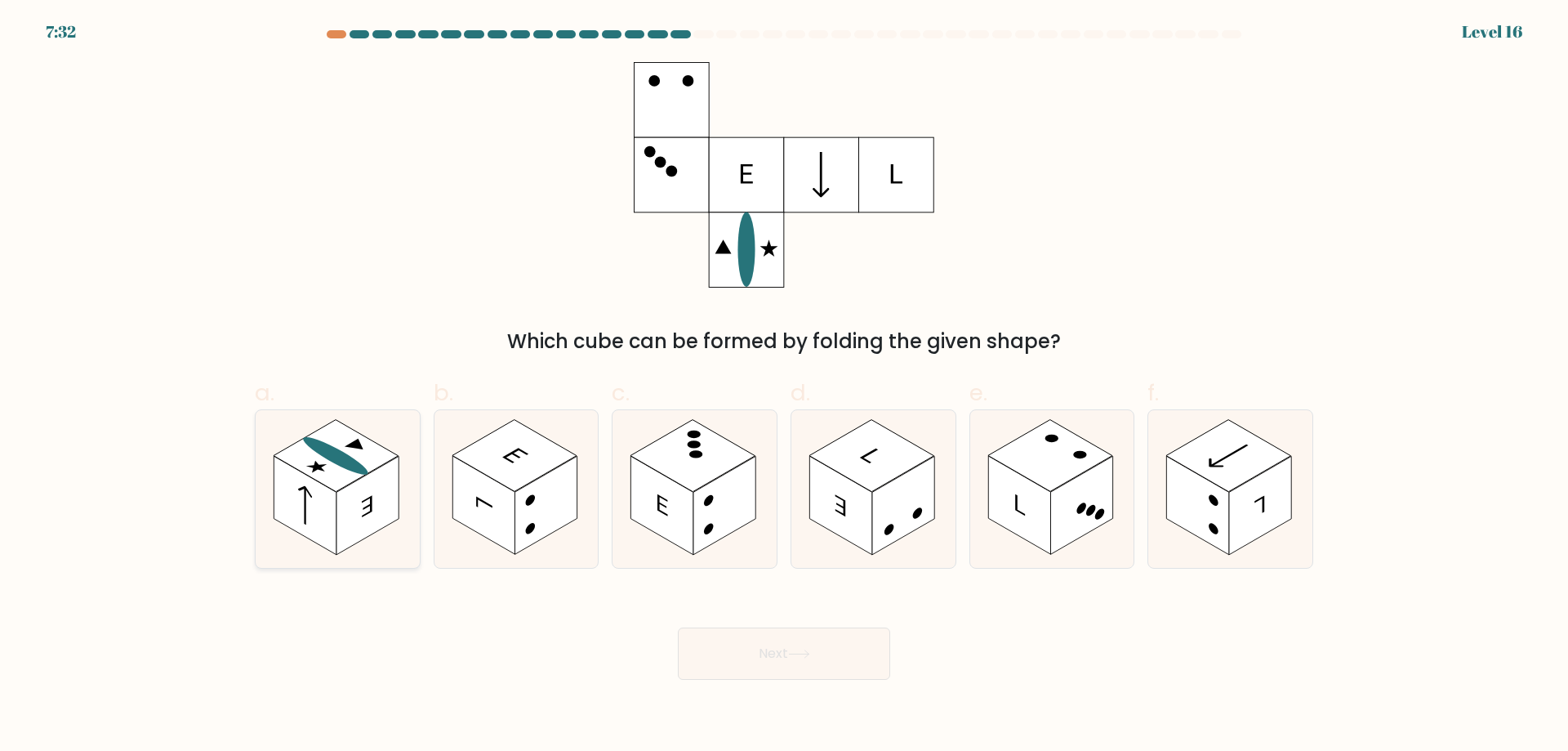
click at [298, 479] on rect at bounding box center [305, 505] width 62 height 99
click at [784, 386] on input "a." at bounding box center [784, 380] width 1 height 11
radio input "true"
click at [788, 659] on button "Next" at bounding box center [784, 653] width 212 height 52
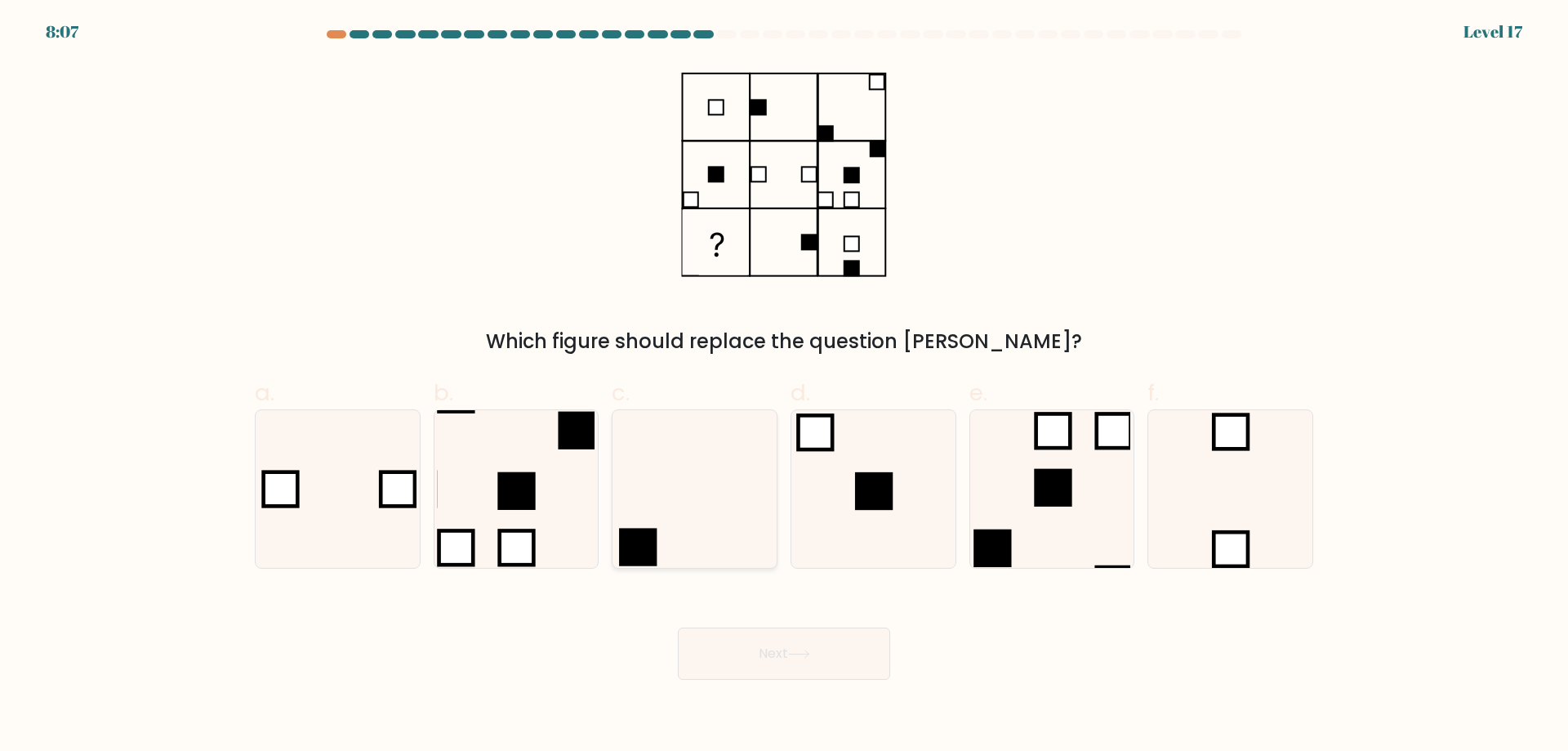
click at [719, 522] on icon at bounding box center [694, 489] width 158 height 158
click at [784, 386] on input "c." at bounding box center [784, 380] width 1 height 11
radio input "true"
click at [806, 671] on button "Next" at bounding box center [784, 653] width 212 height 52
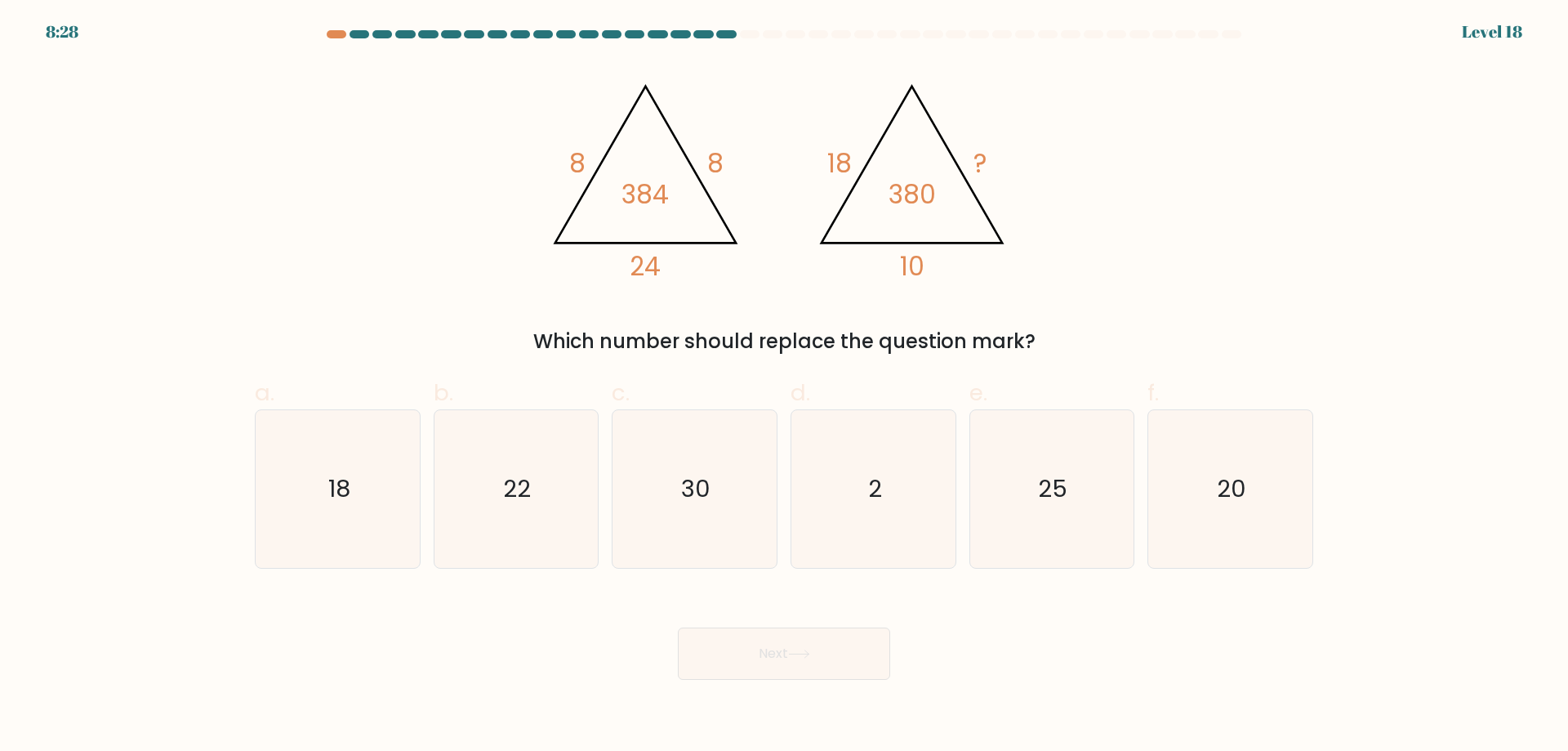
click at [1146, 507] on div "f. 20" at bounding box center [1229, 471] width 179 height 193
click at [1155, 507] on icon "20" at bounding box center [1229, 489] width 158 height 158
click at [784, 386] on input "f. 20" at bounding box center [784, 380] width 1 height 11
radio input "true"
click at [847, 643] on button "Next" at bounding box center [784, 653] width 212 height 52
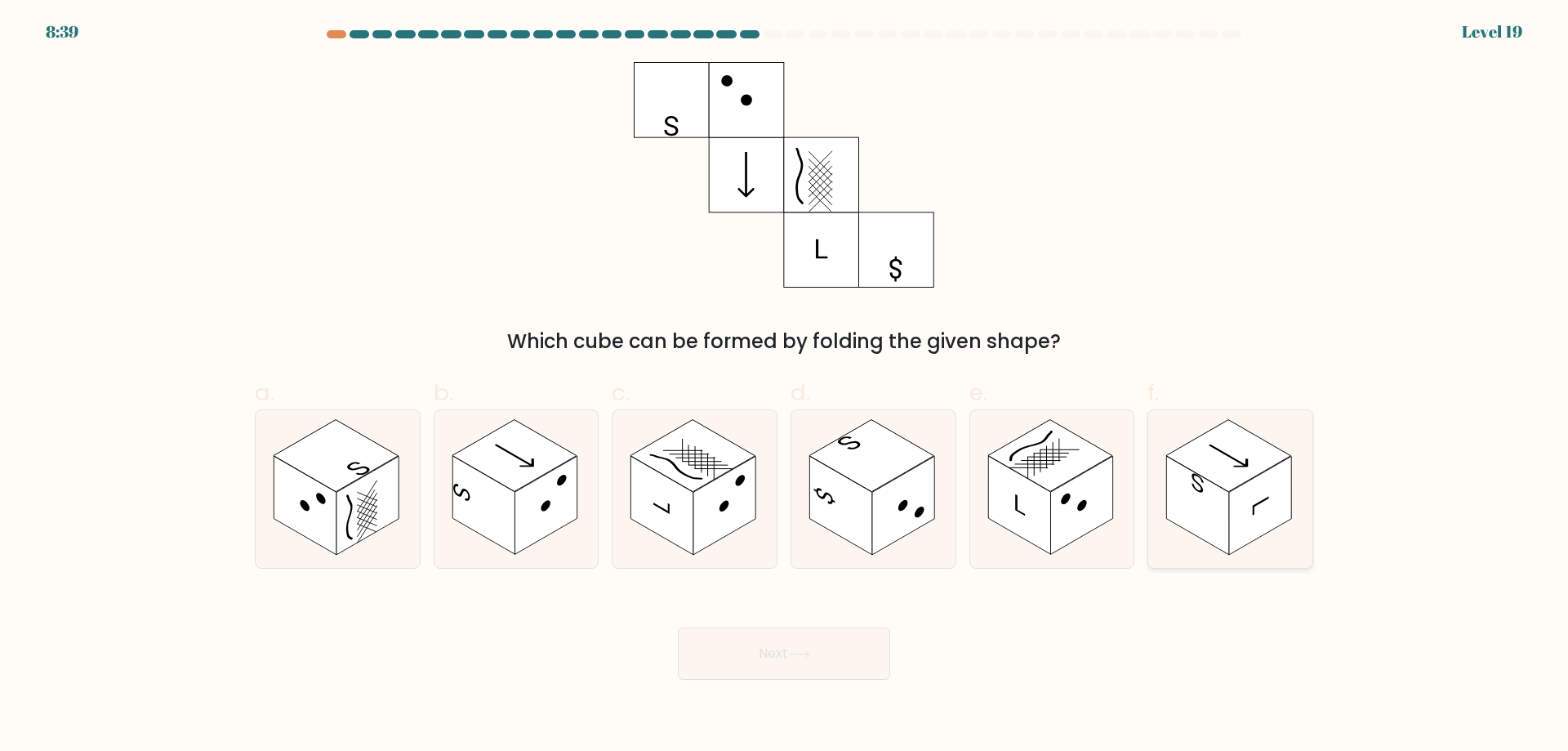
click at [1182, 493] on rect at bounding box center [1198, 505] width 62 height 99
click at [784, 386] on input "f." at bounding box center [784, 380] width 1 height 11
radio input "true"
click at [830, 642] on button "Next" at bounding box center [784, 653] width 212 height 52
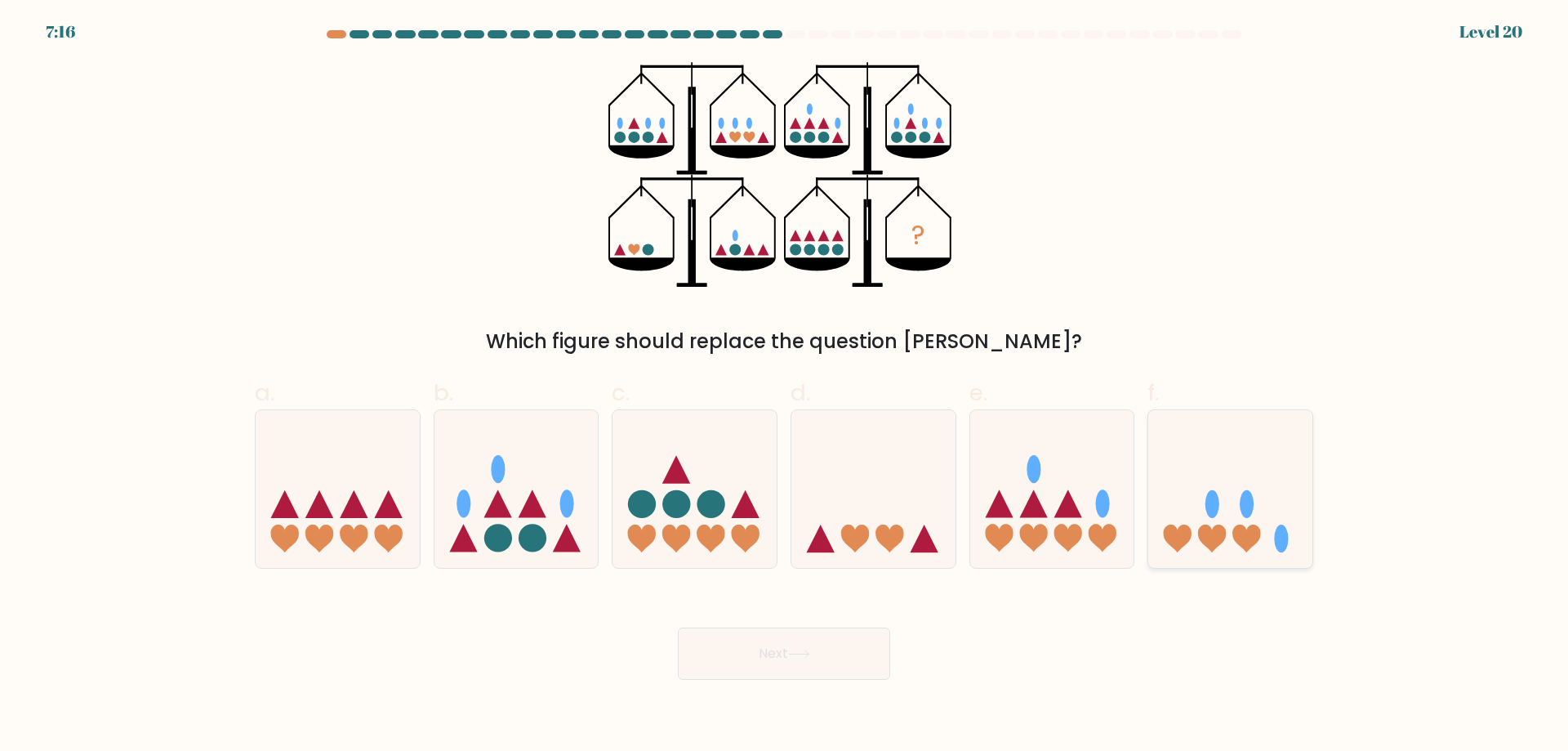
click at [1249, 531] on icon at bounding box center [1246, 538] width 28 height 28
click at [784, 386] on input "f." at bounding box center [784, 380] width 1 height 11
radio input "true"
click at [1249, 531] on icon at bounding box center [1246, 538] width 28 height 28
click at [784, 386] on input "f." at bounding box center [784, 380] width 1 height 11
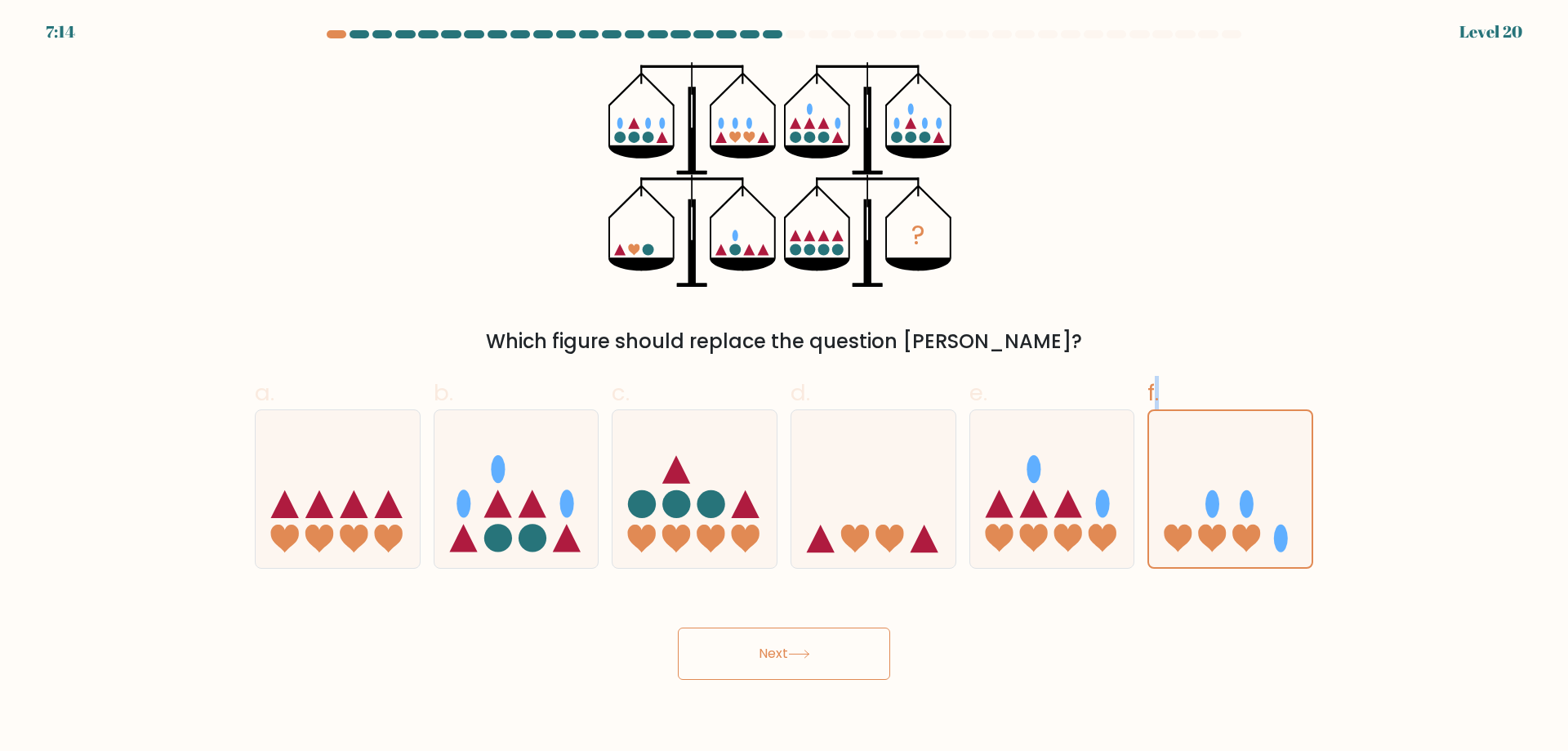
click at [851, 668] on button "Next" at bounding box center [784, 653] width 212 height 52
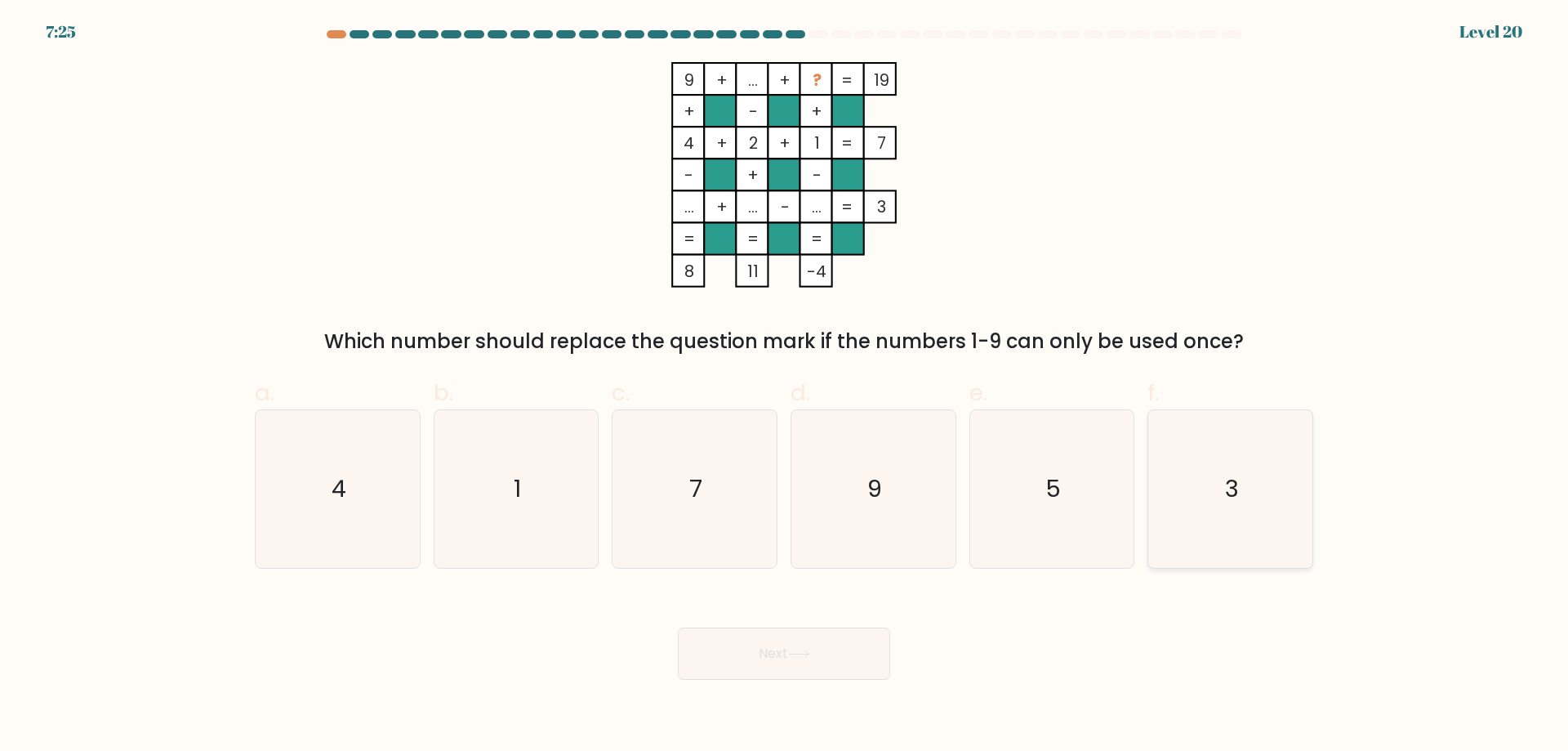
click at [1201, 526] on icon "3" at bounding box center [1229, 489] width 158 height 158
click at [784, 386] on input "f. 3" at bounding box center [784, 380] width 1 height 11
radio input "true"
click at [814, 671] on button "Next" at bounding box center [784, 653] width 212 height 52
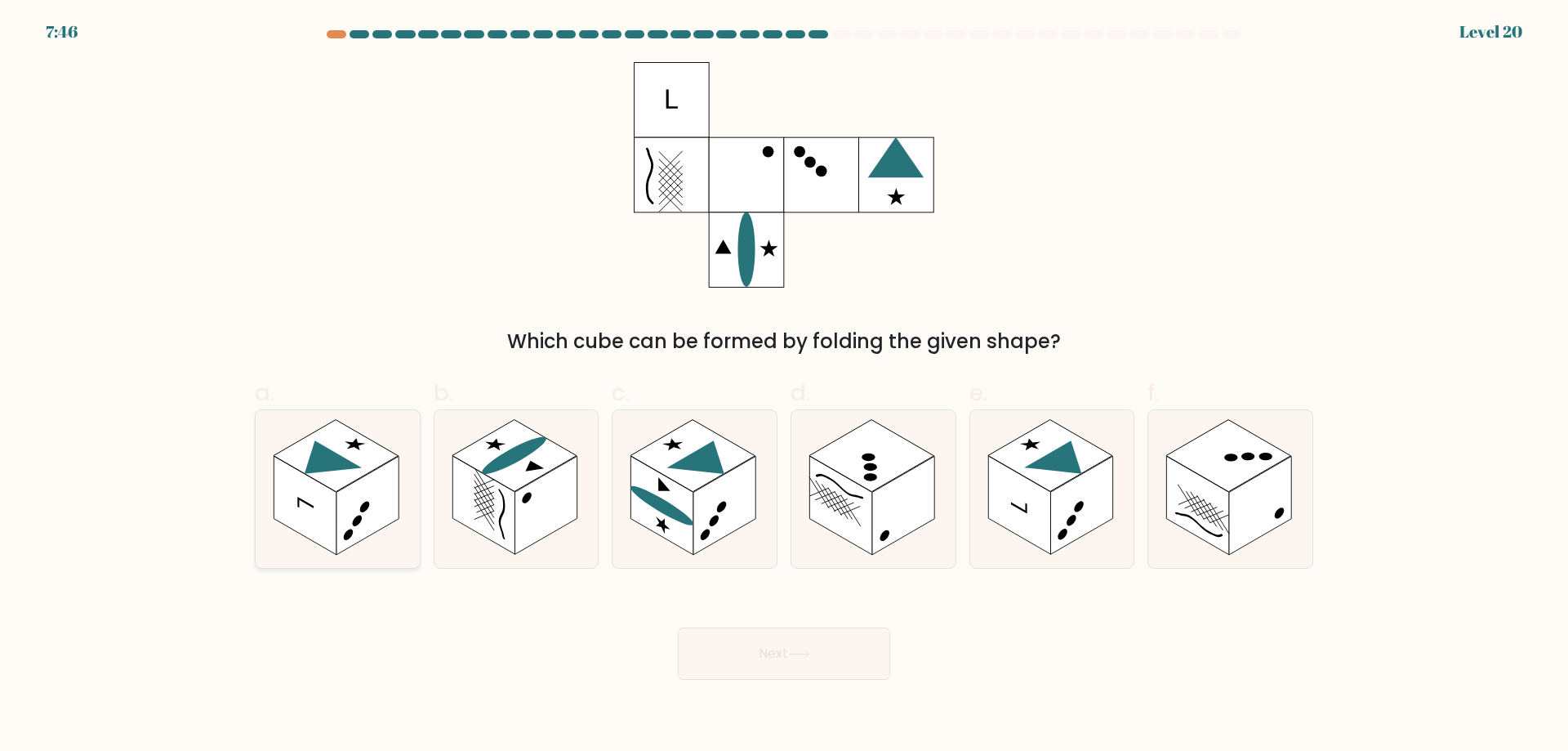
click at [364, 474] on rect at bounding box center [336, 456] width 125 height 72
click at [784, 386] on input "a." at bounding box center [784, 380] width 1 height 11
radio input "true"
click at [735, 657] on button "Next" at bounding box center [784, 653] width 212 height 52
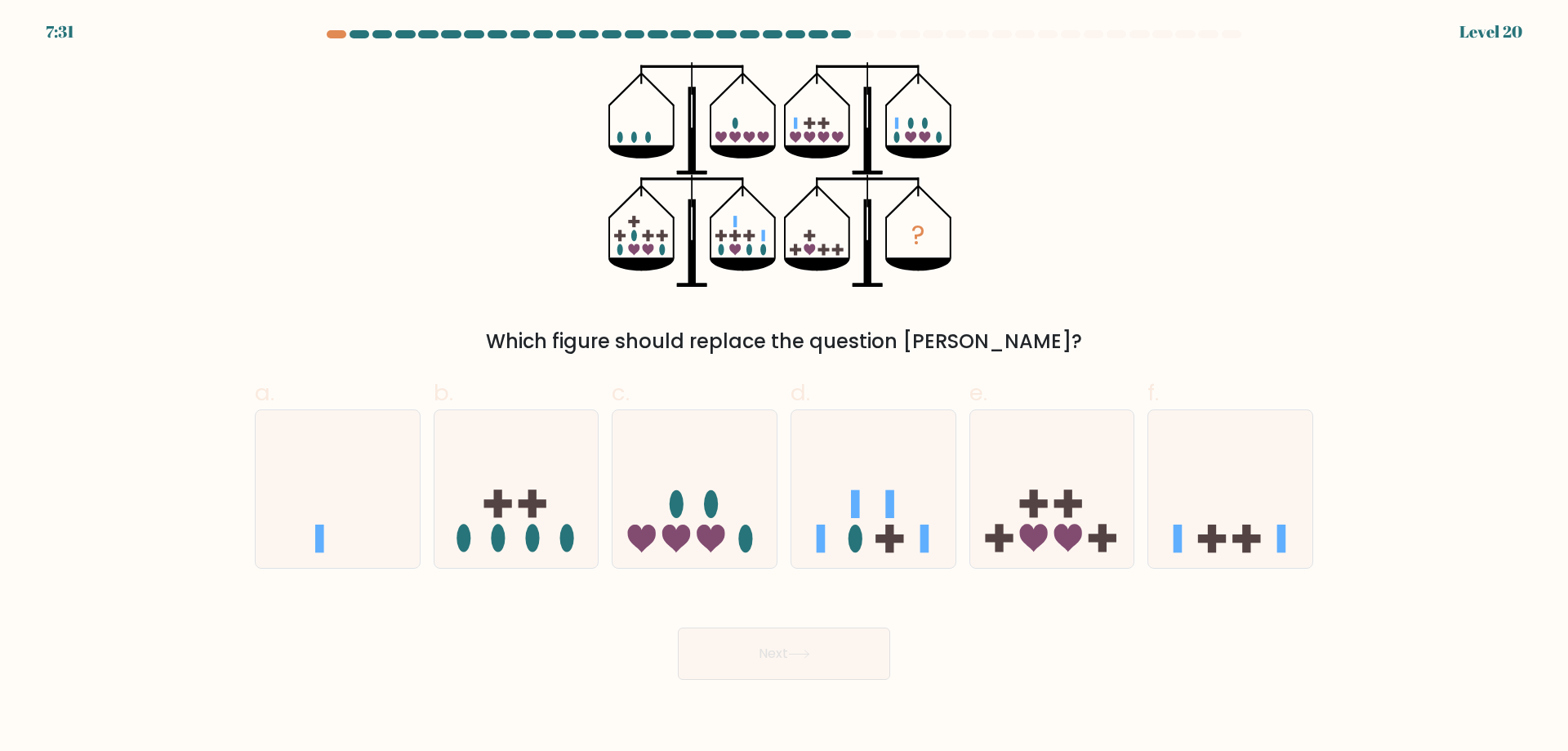
click at [756, 138] on icon "?" at bounding box center [784, 174] width 352 height 225
click at [1026, 460] on icon at bounding box center [1052, 489] width 164 height 135
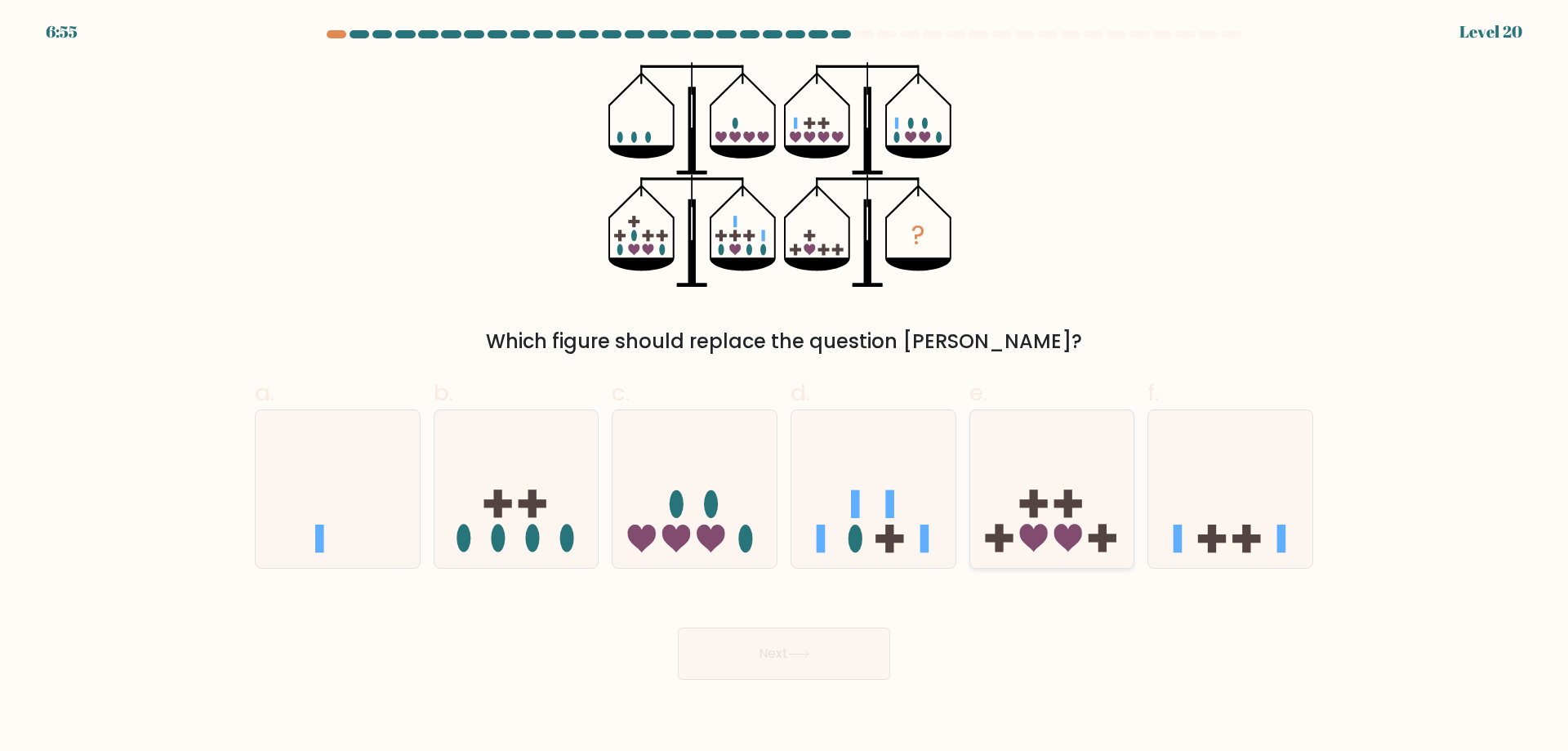
click at [784, 386] on input "e." at bounding box center [784, 380] width 1 height 11
radio input "true"
click at [728, 501] on icon at bounding box center [695, 489] width 164 height 135
click at [784, 386] on input "c." at bounding box center [784, 380] width 1 height 11
radio input "true"
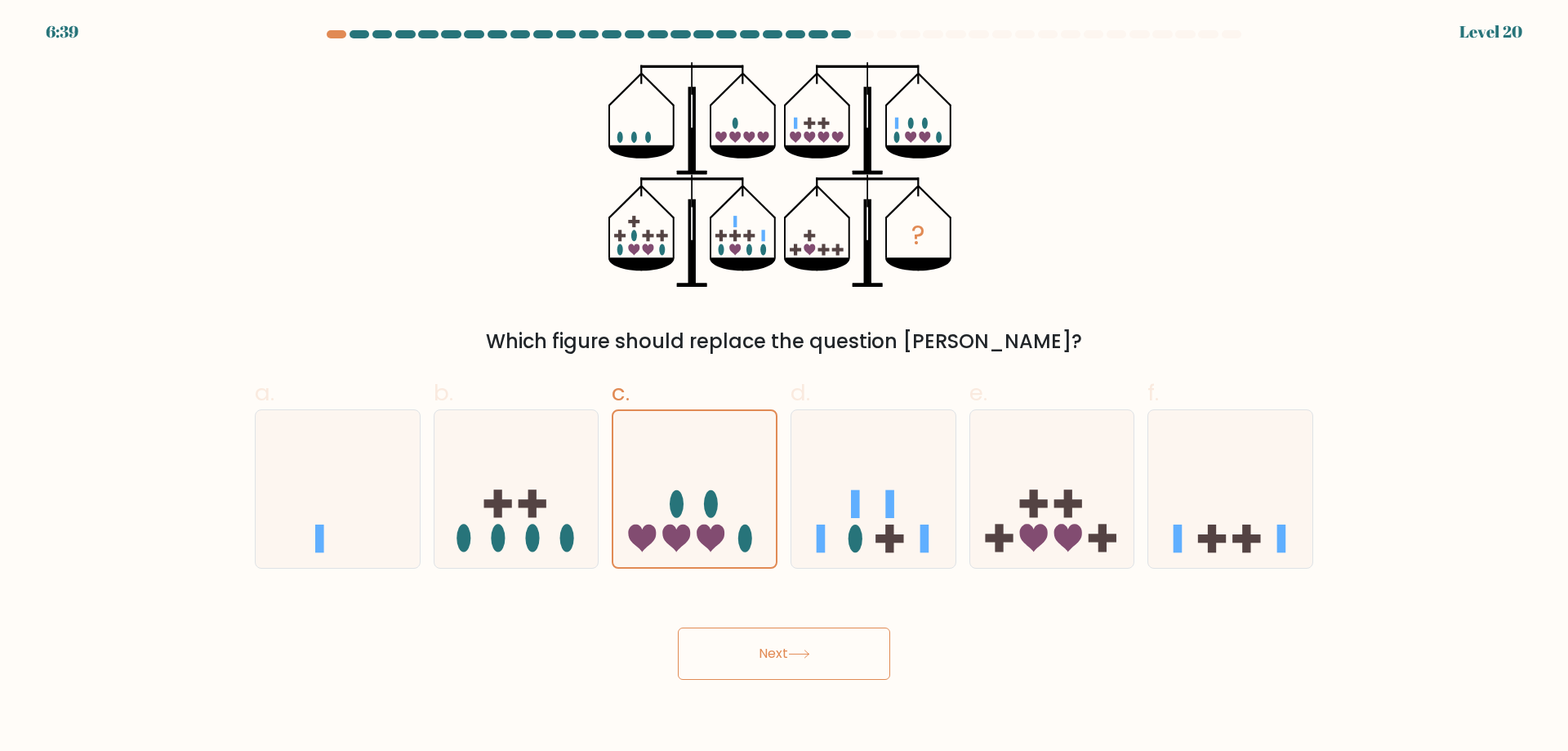
click at [784, 636] on button "Next" at bounding box center [784, 653] width 212 height 52
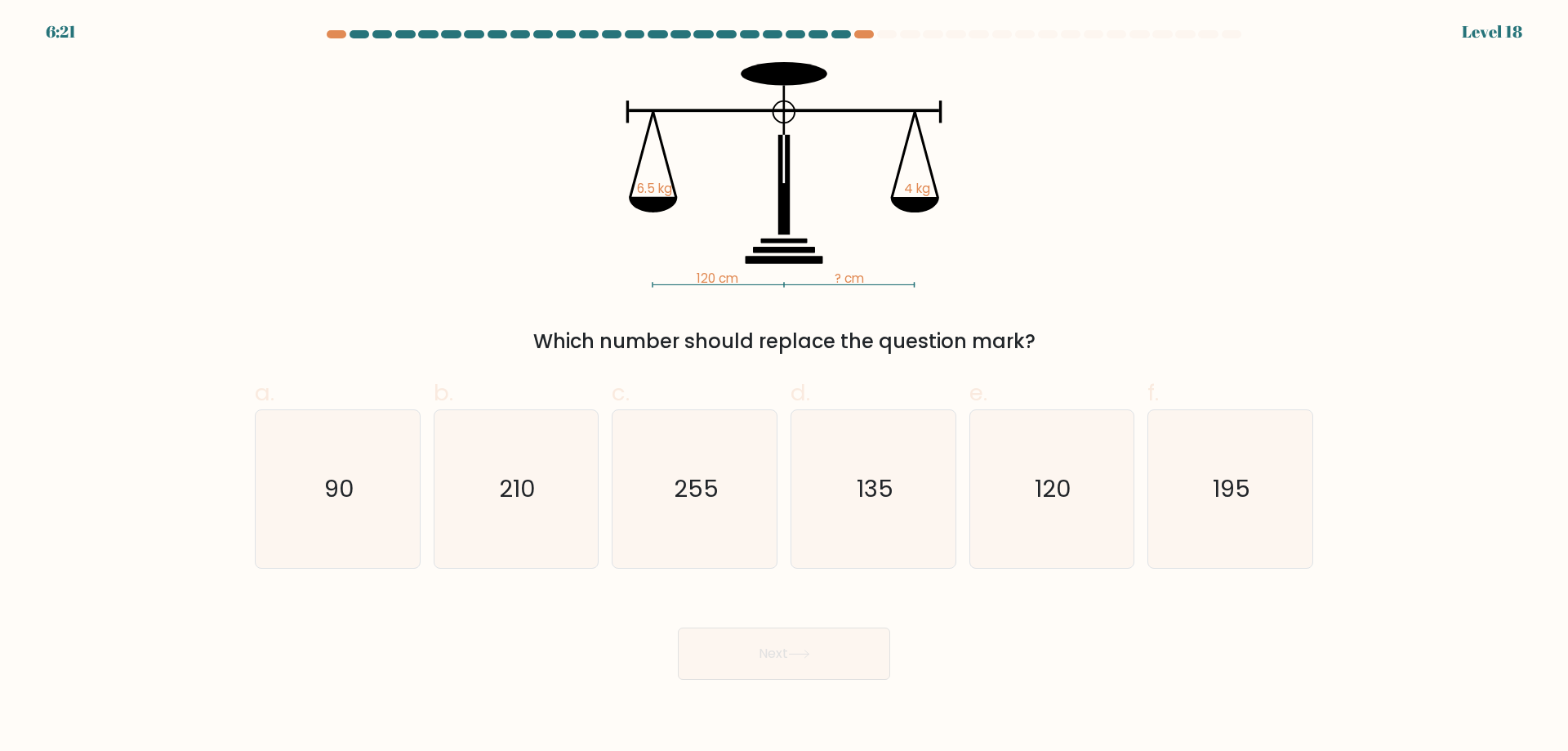
click at [915, 185] on tspan "4 kg" at bounding box center [916, 189] width 26 height 17
click at [1001, 230] on icon "120 cm ? cm 6.5 kg 4 kg" at bounding box center [784, 174] width 489 height 225
click at [842, 277] on tspan "? cm" at bounding box center [849, 279] width 29 height 17
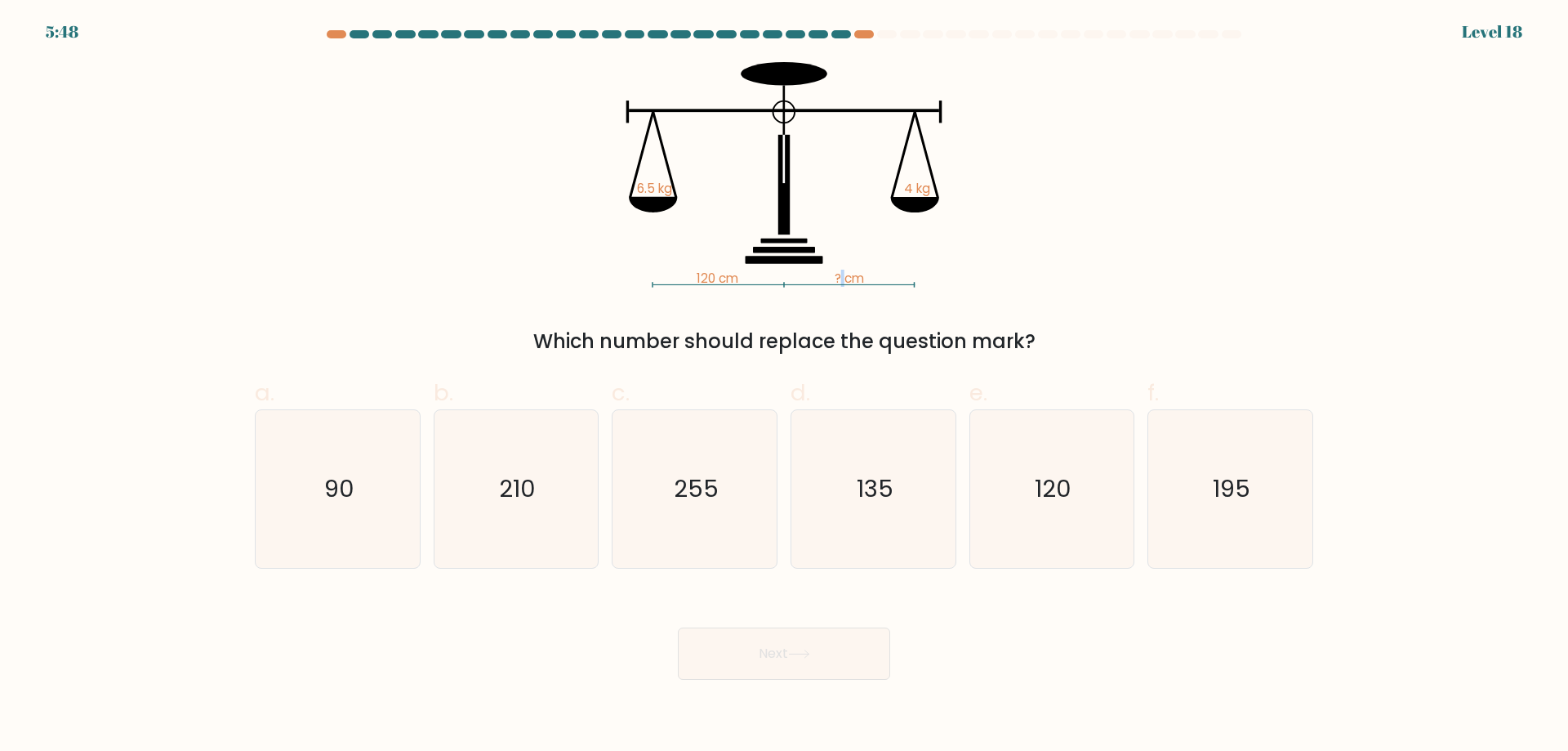
click at [842, 277] on tspan "? cm" at bounding box center [849, 279] width 29 height 17
click at [1261, 474] on icon "195" at bounding box center [1229, 489] width 158 height 158
click at [784, 386] on input "f. 195" at bounding box center [784, 380] width 1 height 11
radio input "true"
click at [788, 638] on button "Next" at bounding box center [784, 653] width 212 height 52
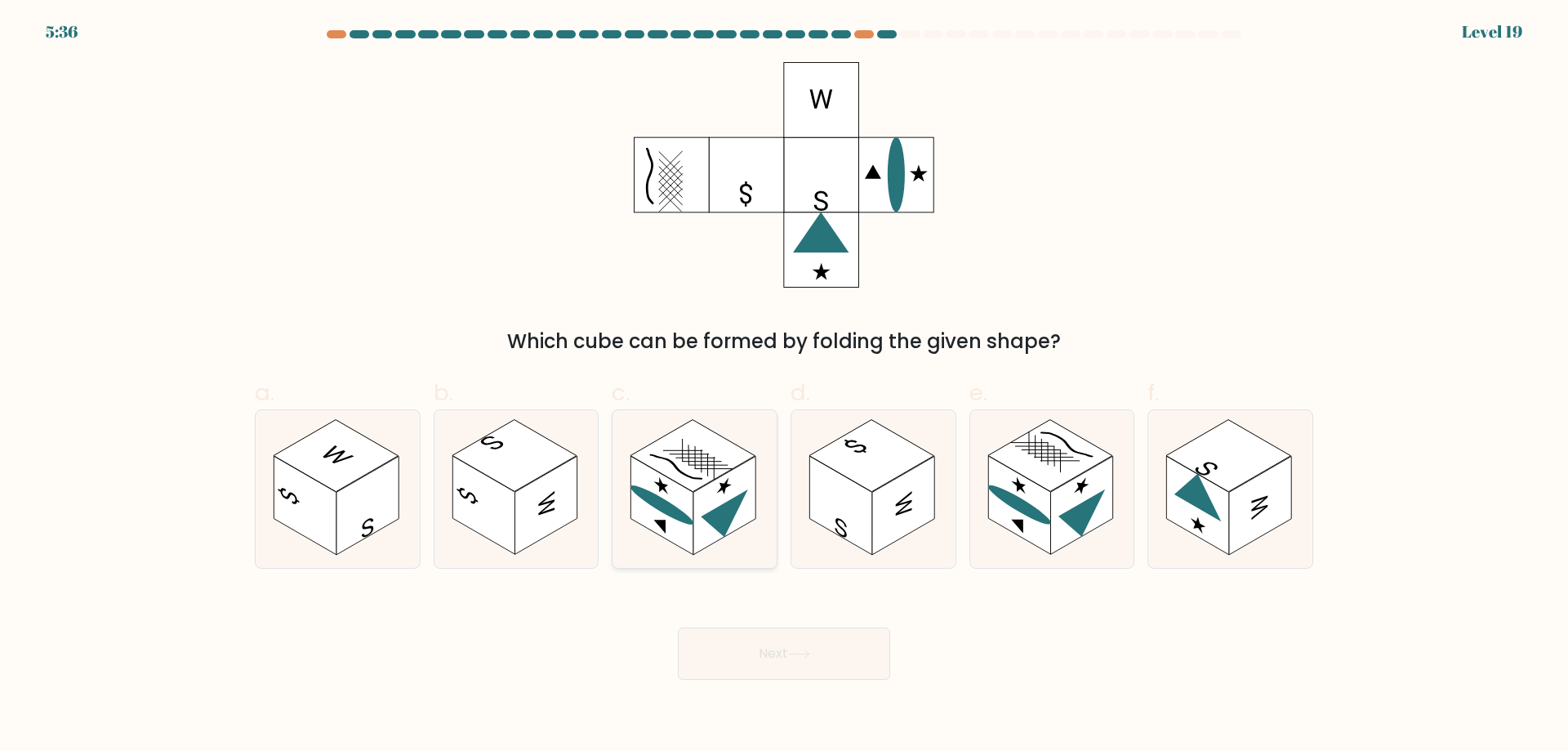
click at [687, 481] on rect at bounding box center [693, 456] width 125 height 72
click at [784, 386] on input "c." at bounding box center [784, 380] width 1 height 11
radio input "true"
click at [790, 673] on button "Next" at bounding box center [784, 653] width 212 height 52
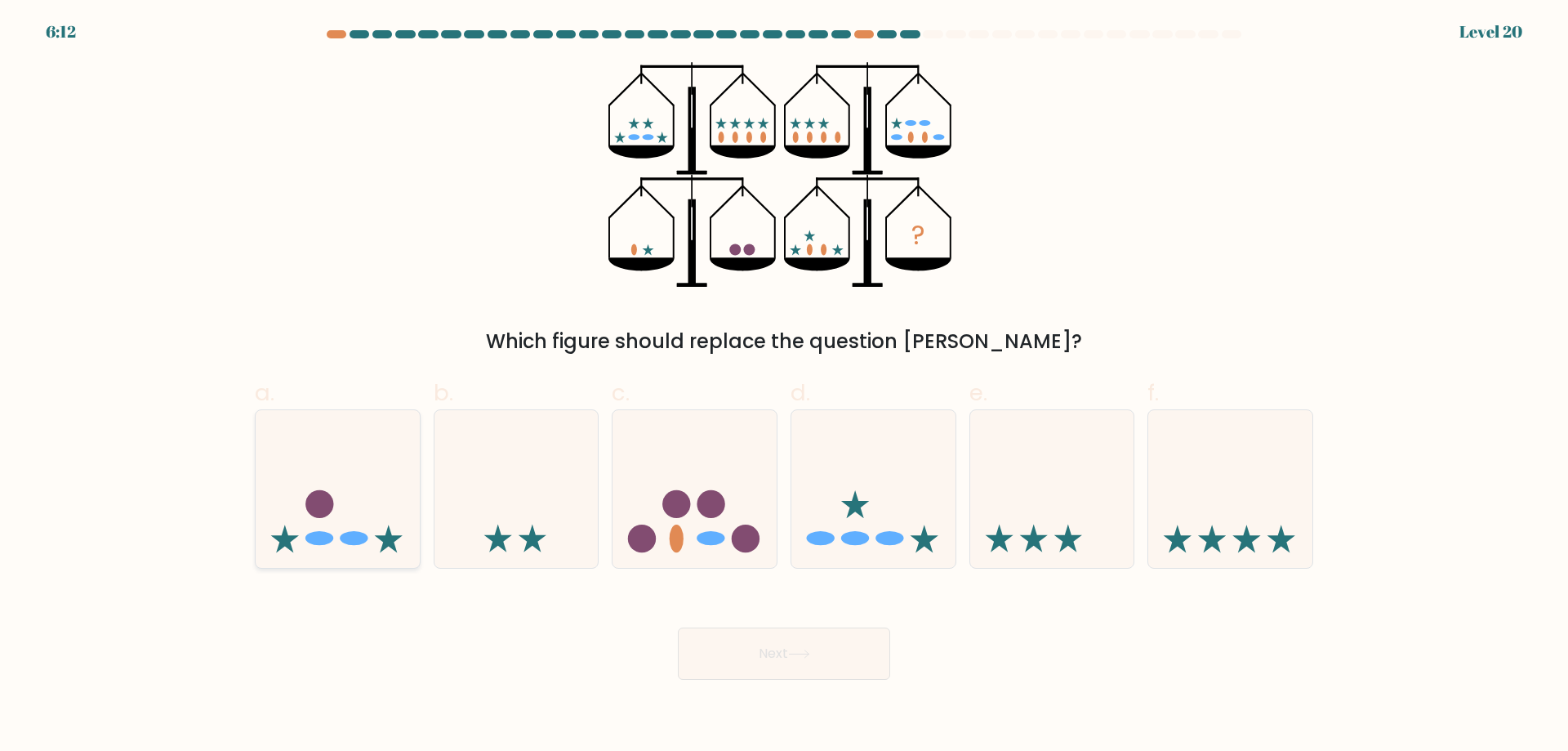
click at [316, 476] on icon at bounding box center [338, 489] width 164 height 135
click at [784, 386] on input "a." at bounding box center [784, 380] width 1 height 11
radio input "true"
click at [316, 476] on icon at bounding box center [338, 489] width 163 height 135
click at [784, 386] on input "a." at bounding box center [784, 380] width 1 height 11
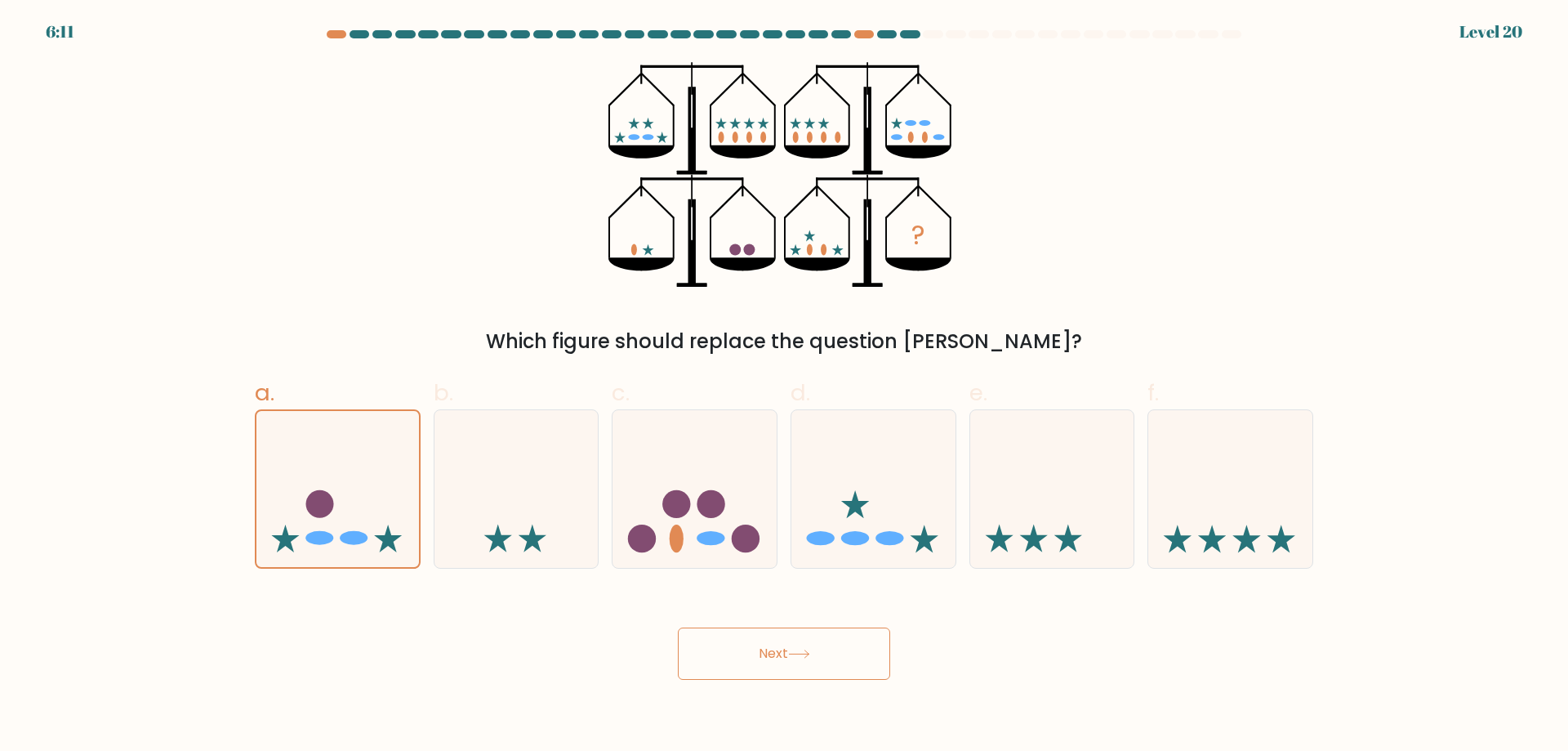
click at [732, 663] on button "Next" at bounding box center [784, 653] width 212 height 52
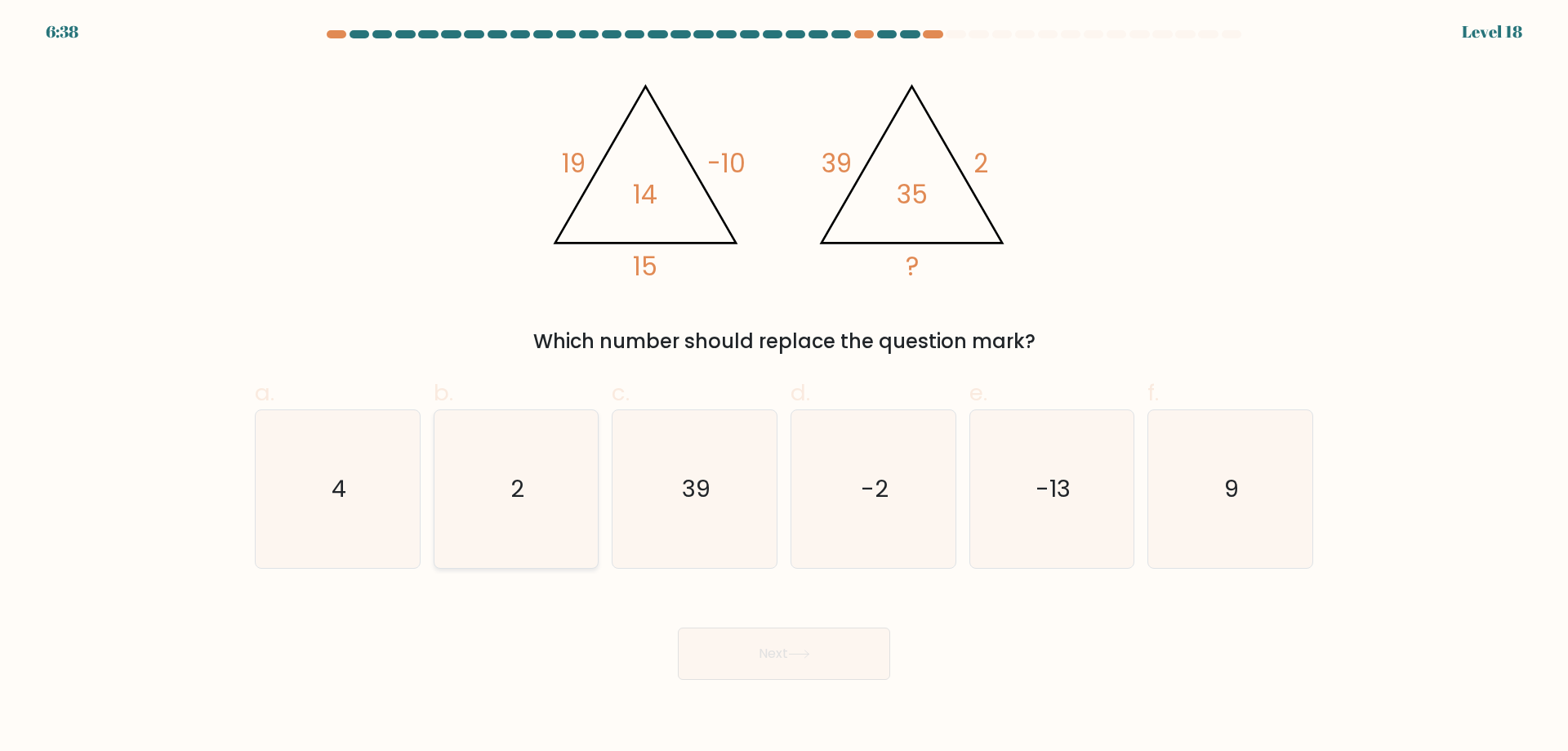
click at [547, 466] on icon "2" at bounding box center [516, 489] width 158 height 158
click at [784, 386] on input "b. 2" at bounding box center [784, 380] width 1 height 11
radio input "true"
click at [709, 642] on button "Next" at bounding box center [784, 653] width 212 height 52
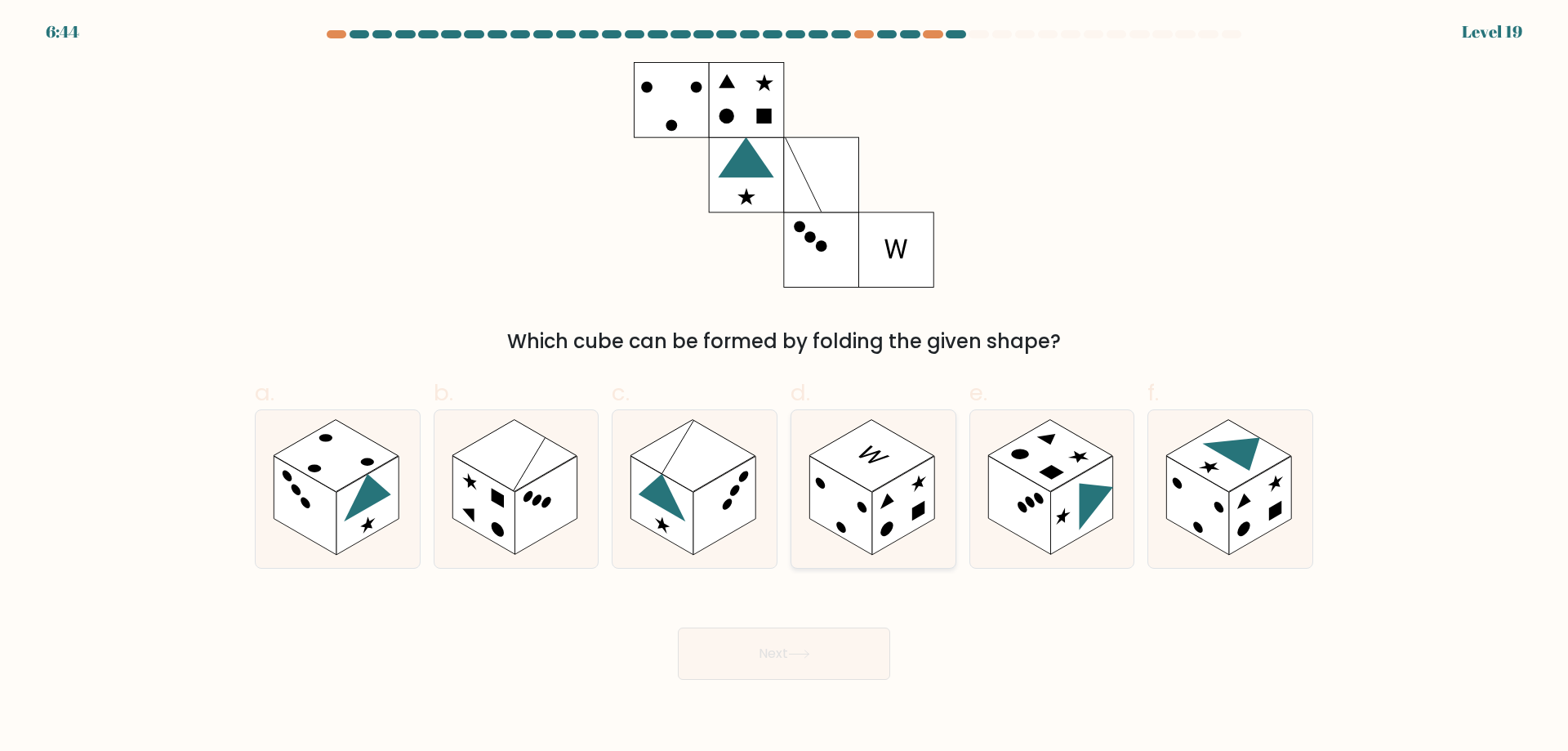
click at [796, 507] on icon at bounding box center [873, 489] width 164 height 158
click at [784, 386] on input "d." at bounding box center [784, 380] width 1 height 11
radio input "true"
click at [809, 656] on icon at bounding box center [799, 653] width 22 height 9
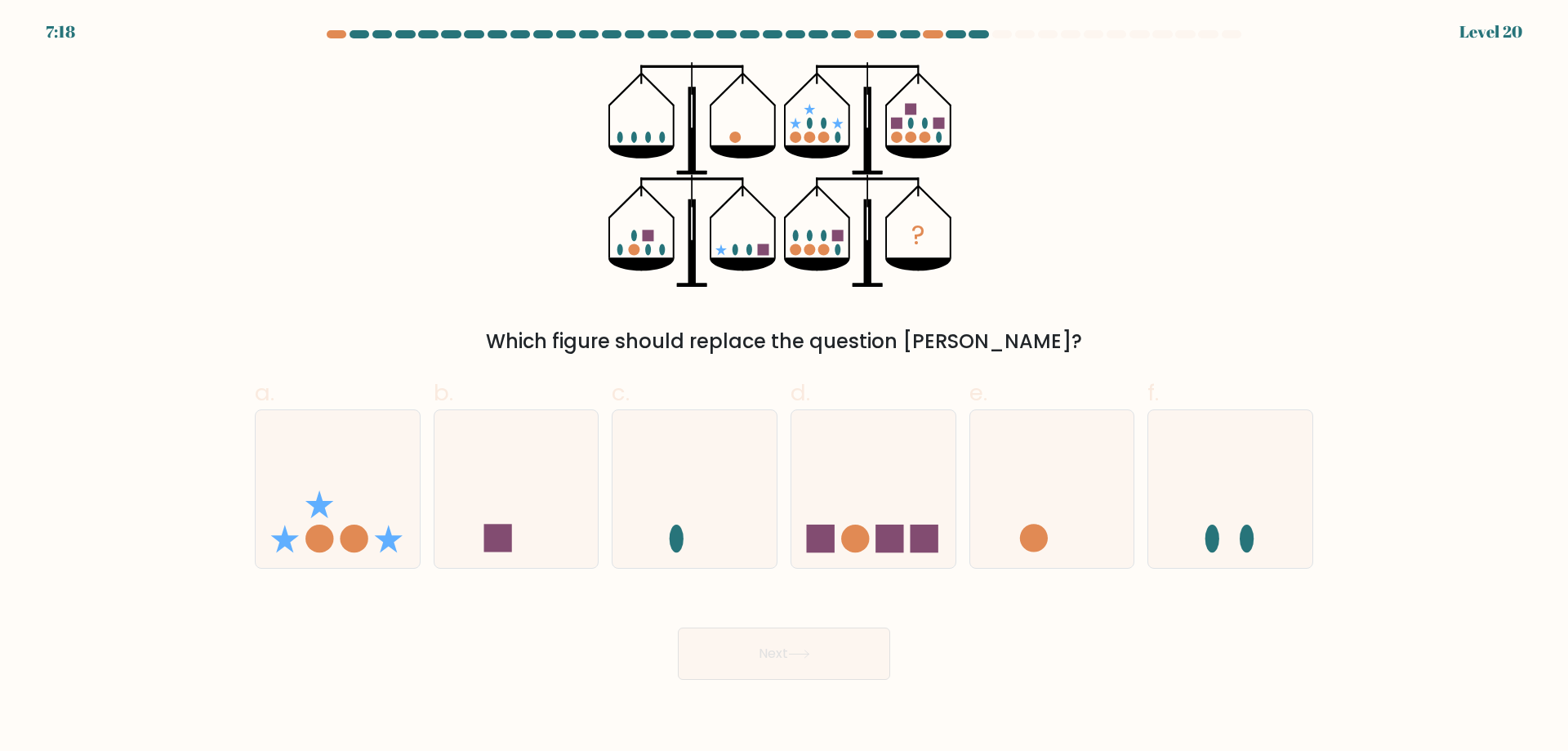
click at [818, 385] on label "d." at bounding box center [873, 471] width 165 height 193
click at [784, 385] on input "d." at bounding box center [784, 380] width 1 height 11
radio input "true"
click at [364, 521] on icon at bounding box center [338, 489] width 164 height 135
click at [784, 386] on input "a." at bounding box center [784, 380] width 1 height 11
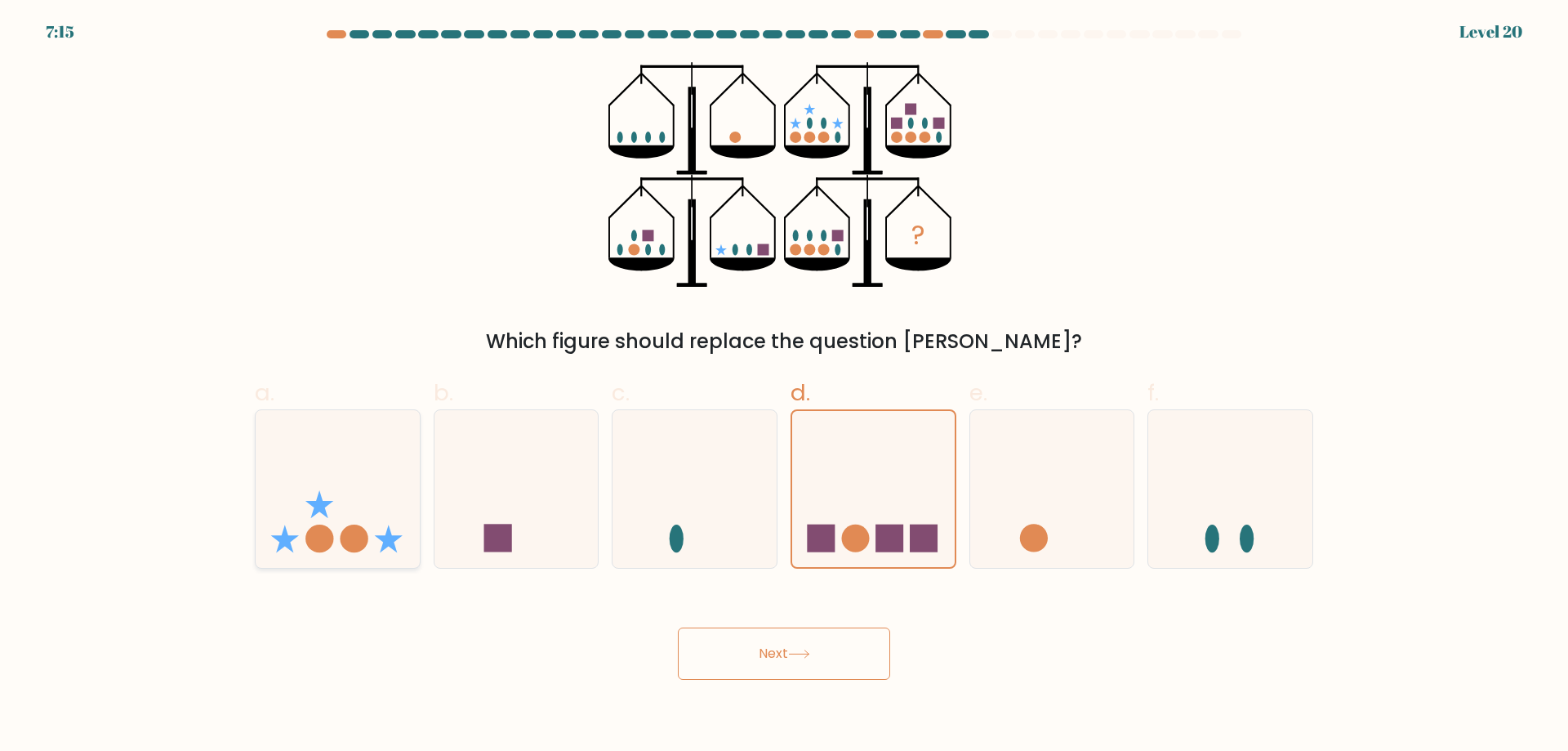
radio input "true"
click at [717, 648] on button "Next" at bounding box center [784, 653] width 212 height 52
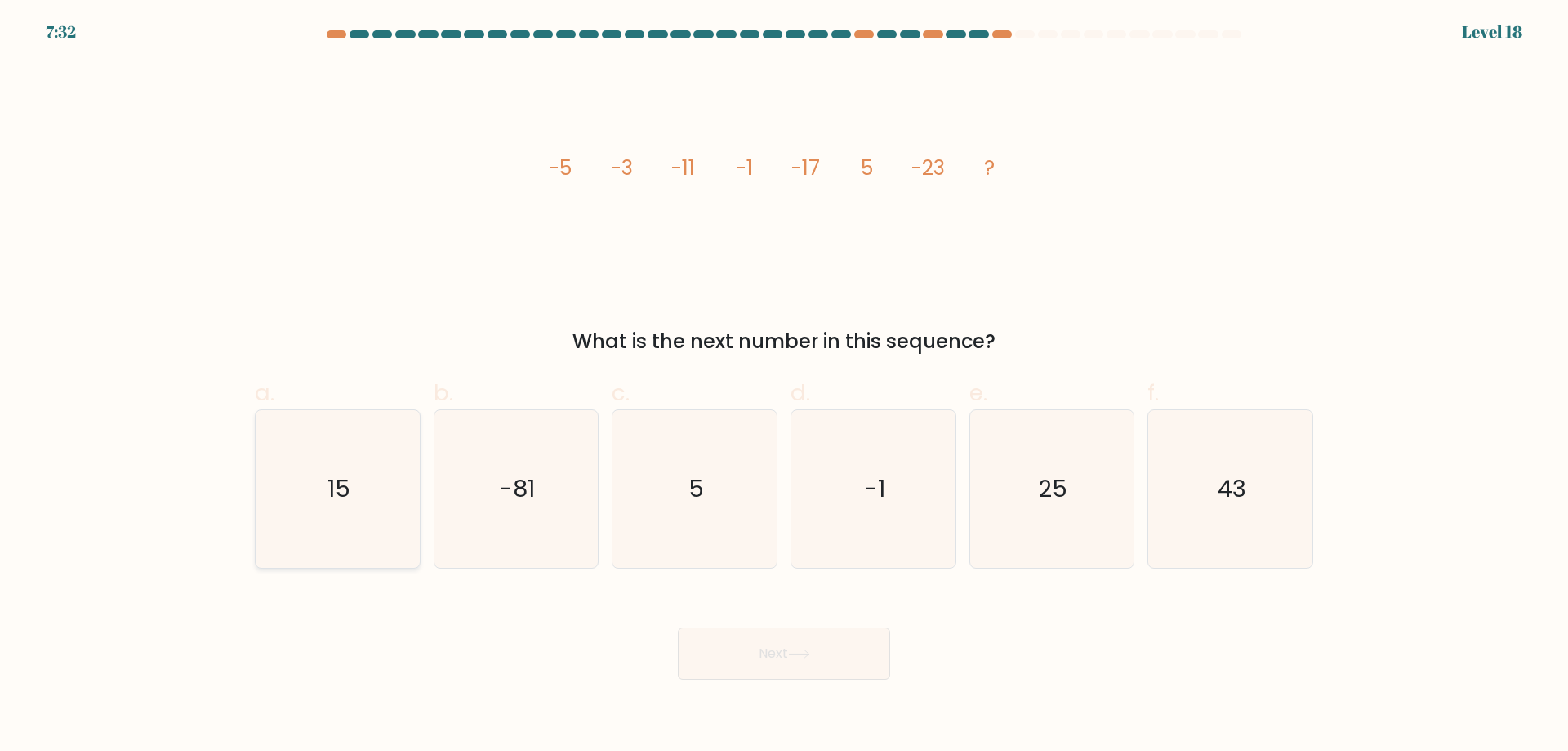
click at [416, 469] on div "15" at bounding box center [337, 489] width 165 height 160
click at [784, 386] on input "a. 15" at bounding box center [784, 380] width 1 height 11
radio input "true"
click at [766, 655] on button "Next" at bounding box center [784, 653] width 212 height 52
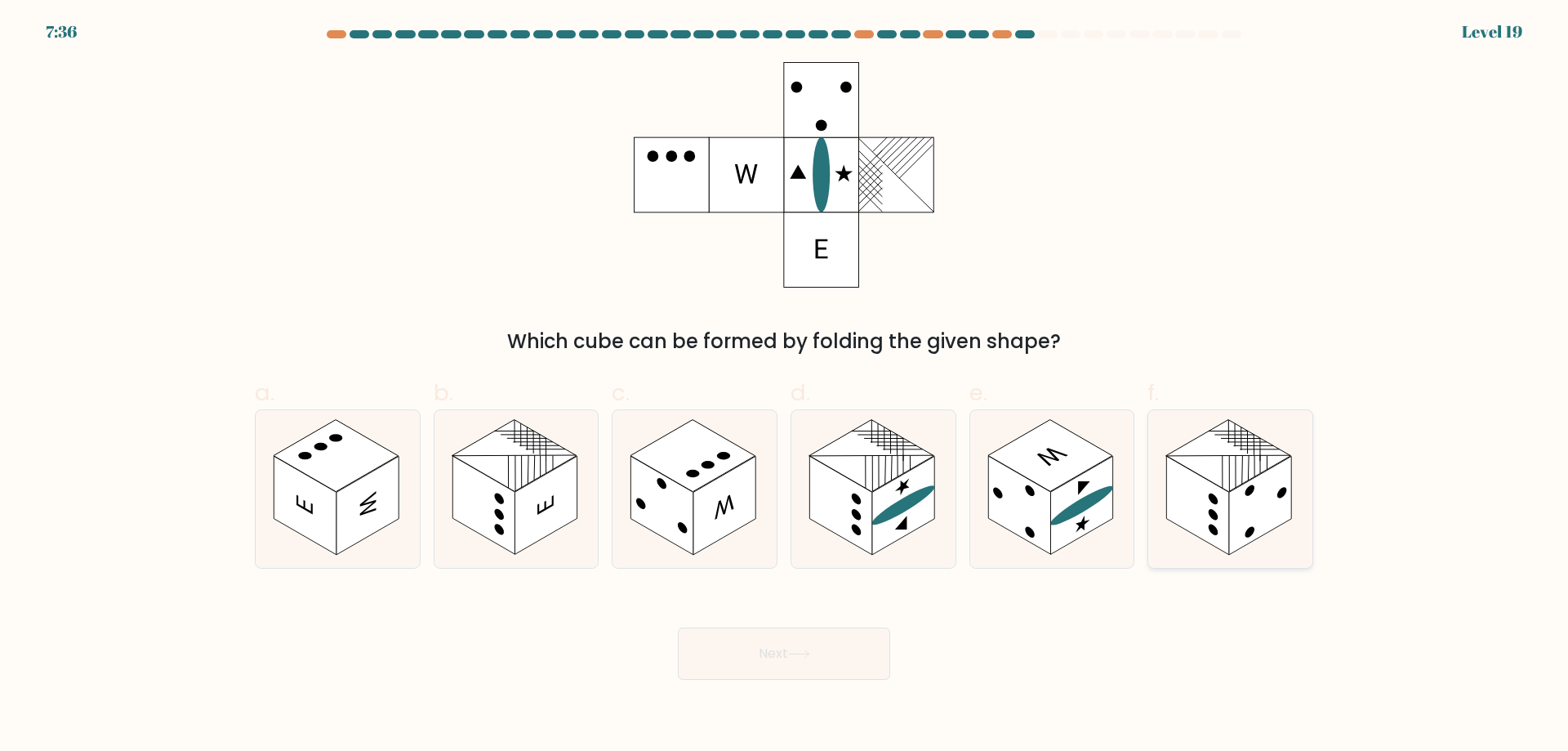
click at [1274, 498] on rect at bounding box center [1259, 505] width 62 height 99
click at [784, 386] on input "f." at bounding box center [784, 380] width 1 height 11
radio input "true"
click at [822, 648] on button "Next" at bounding box center [784, 653] width 212 height 52
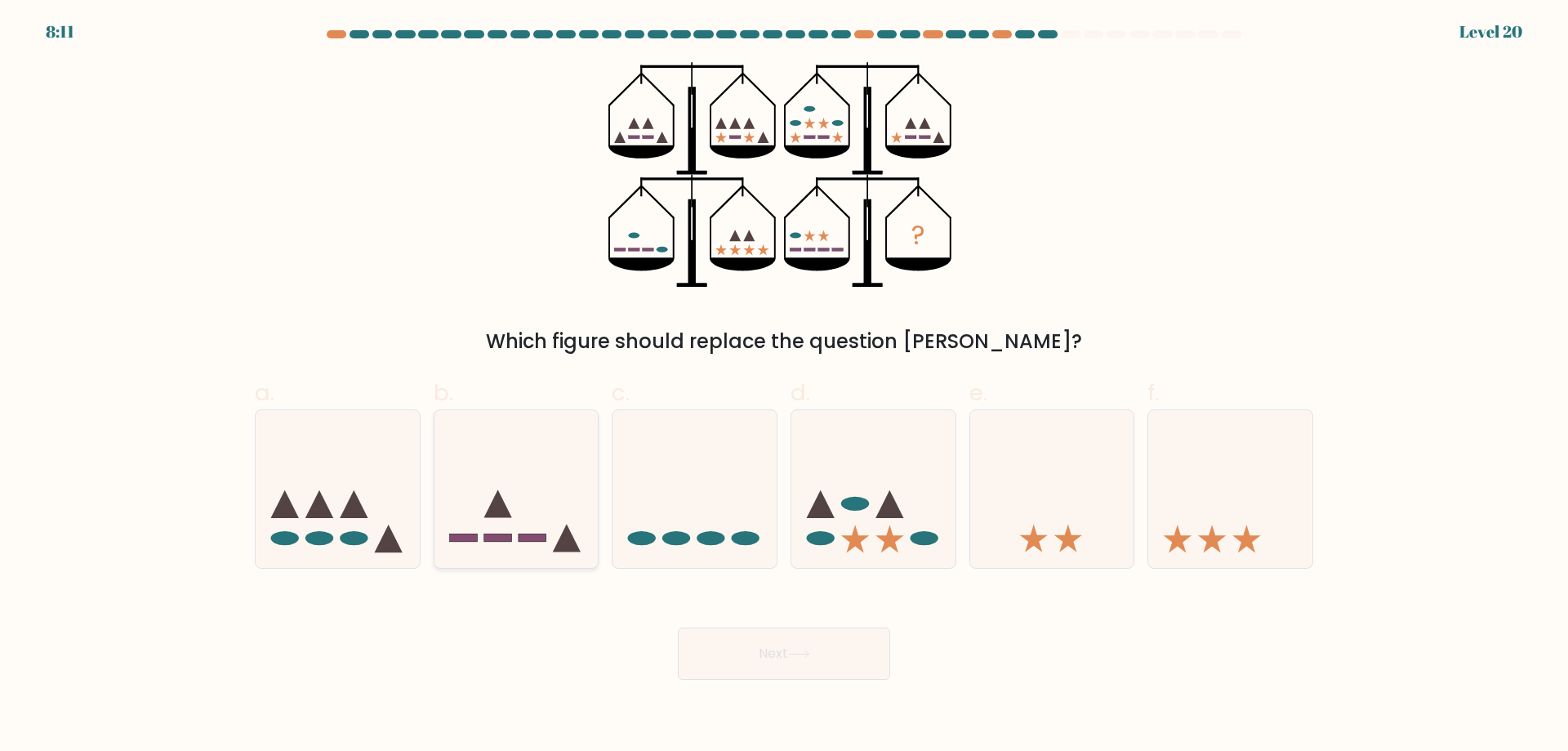
click at [512, 515] on icon at bounding box center [517, 489] width 164 height 135
click at [784, 386] on input "b." at bounding box center [784, 380] width 1 height 11
radio input "true"
click at [891, 527] on icon at bounding box center [873, 489] width 164 height 135
click at [784, 386] on input "d." at bounding box center [784, 380] width 1 height 11
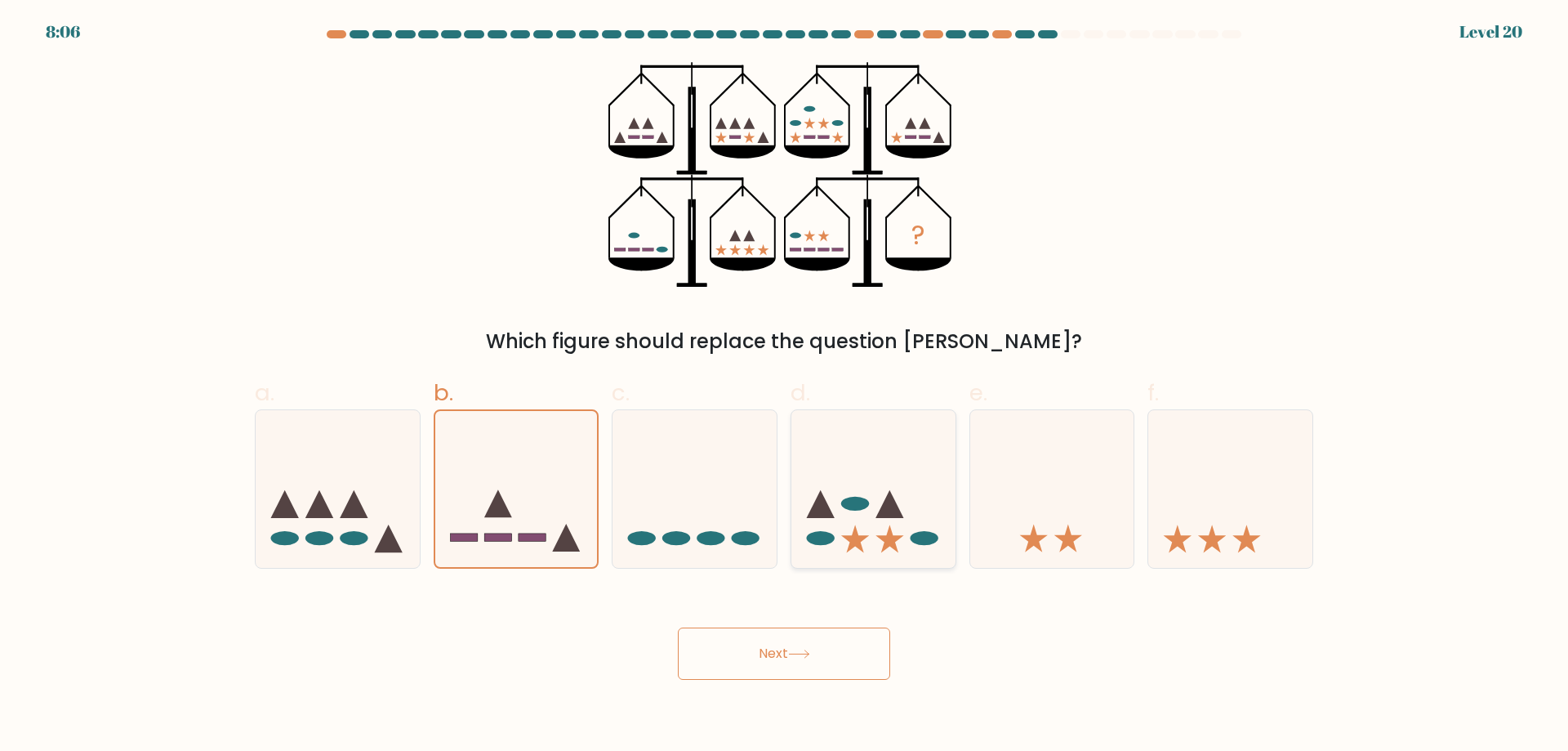
radio input "true"
click at [813, 646] on button "Next" at bounding box center [784, 653] width 212 height 52
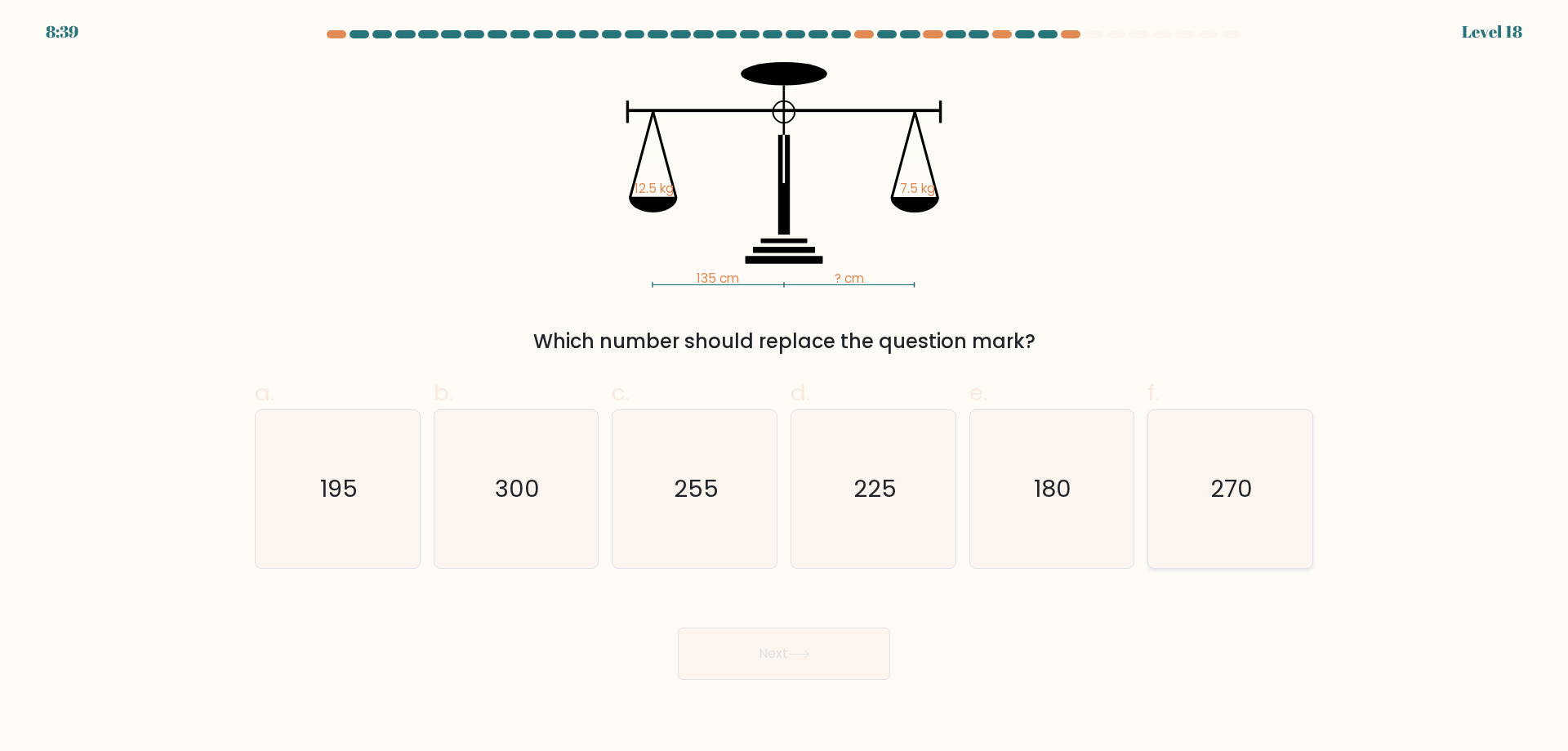
click at [1180, 488] on icon "270" at bounding box center [1229, 489] width 158 height 158
click at [784, 386] on input "f. 270" at bounding box center [784, 380] width 1 height 11
radio input "true"
click at [748, 517] on icon "255" at bounding box center [694, 489] width 158 height 158
click at [784, 386] on input "c. 255" at bounding box center [784, 380] width 1 height 11
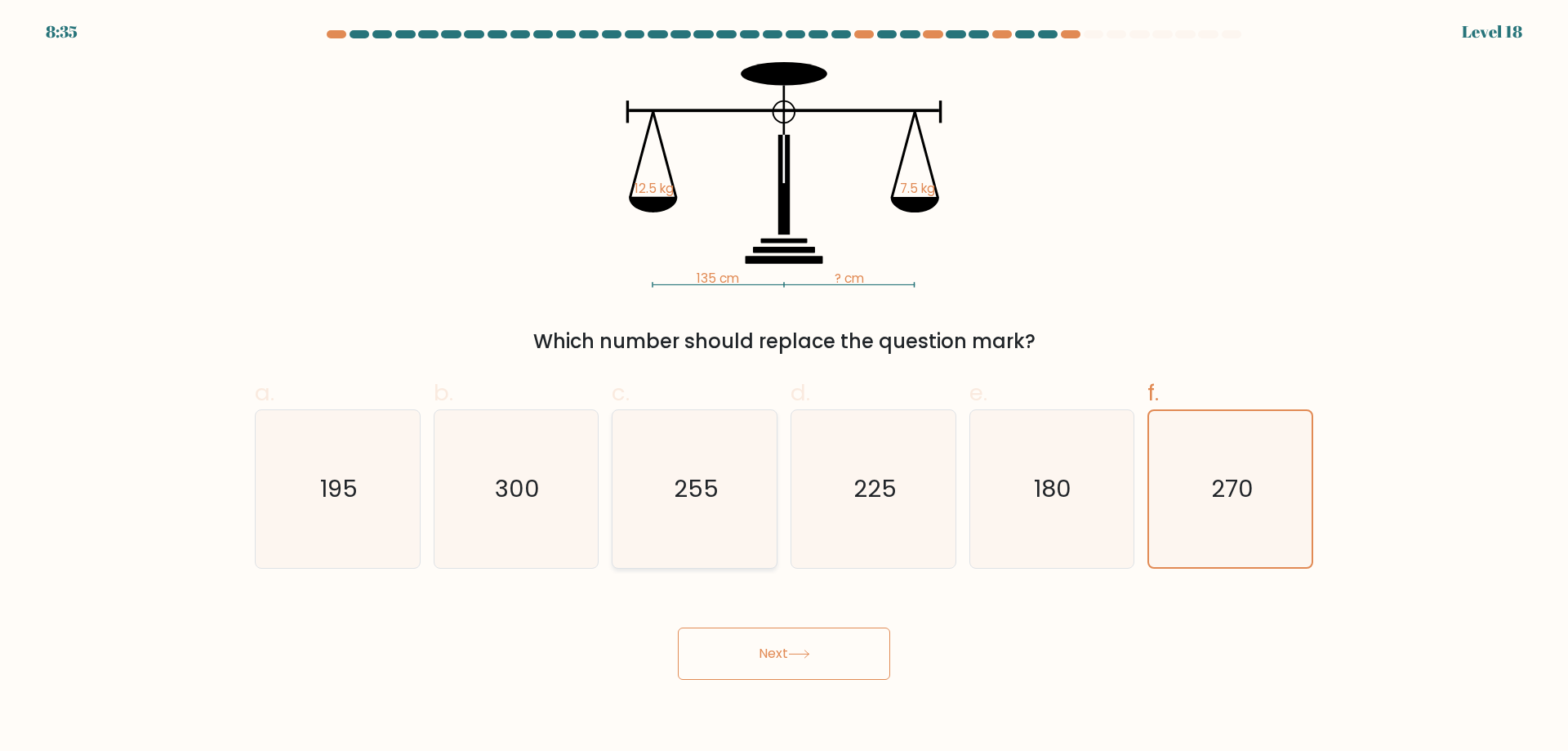
radio input "true"
click at [790, 636] on button "Next" at bounding box center [784, 653] width 212 height 52
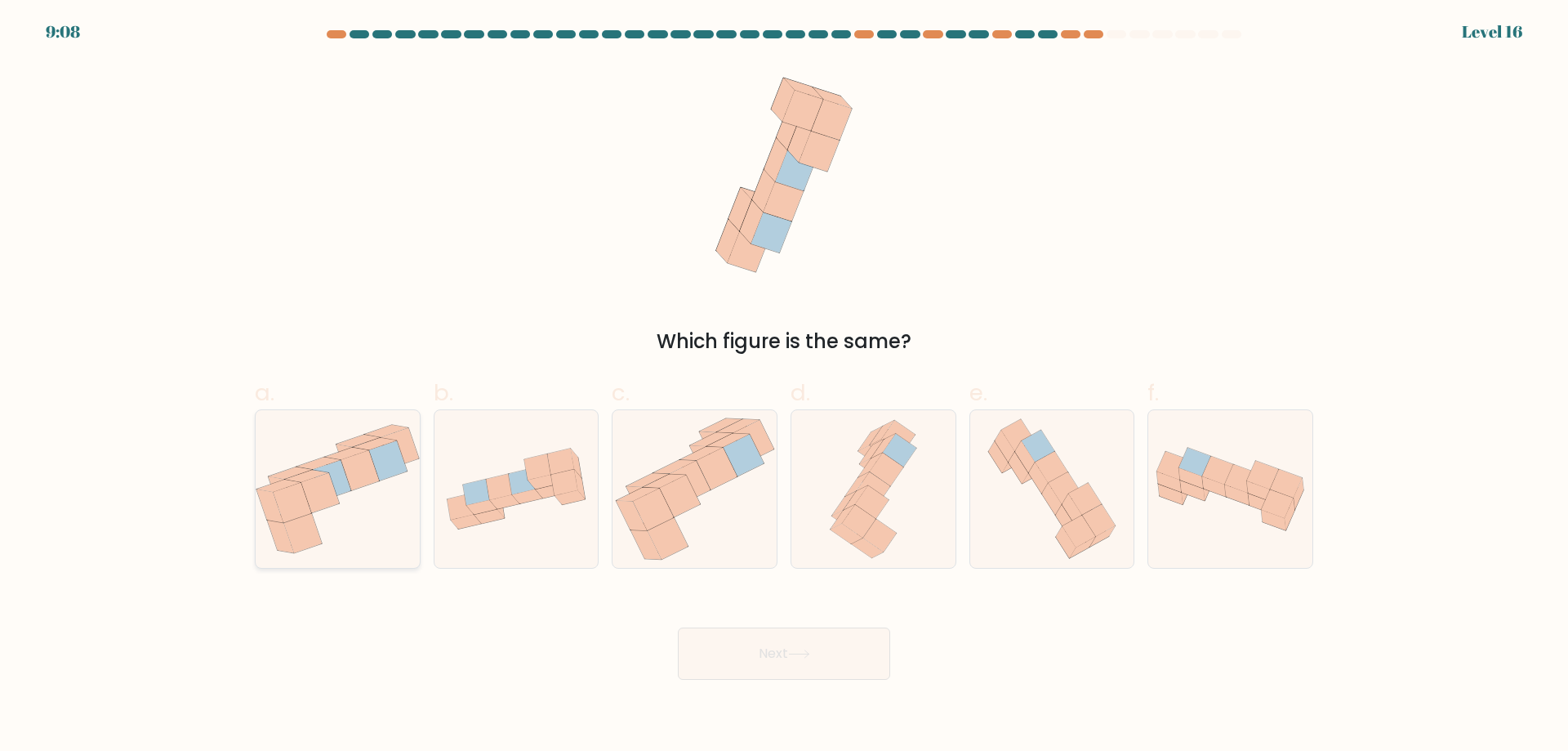
click at [338, 498] on icon at bounding box center [320, 493] width 39 height 40
click at [784, 386] on input "a." at bounding box center [784, 380] width 1 height 11
radio input "true"
click at [761, 644] on button "Next" at bounding box center [784, 653] width 212 height 52
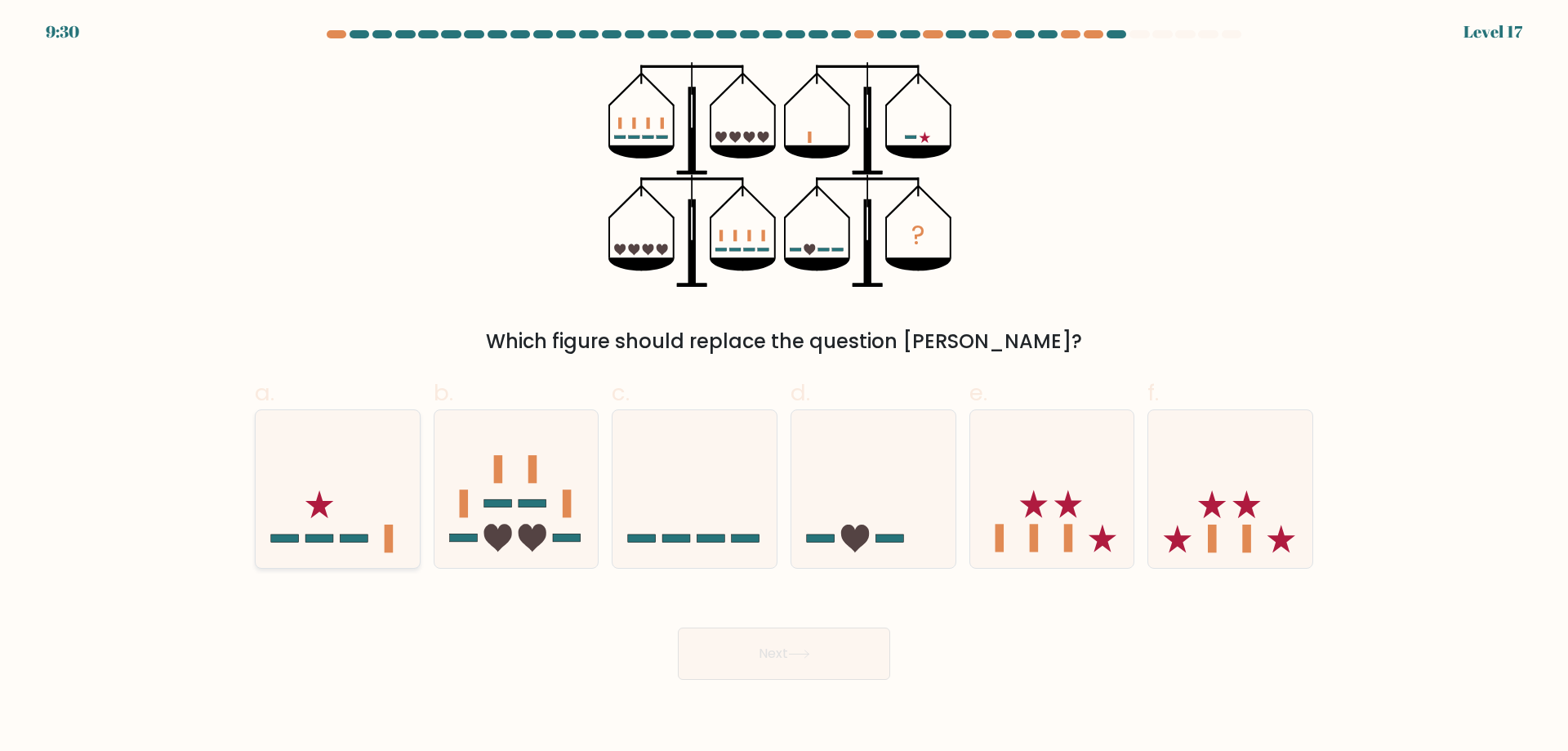
click at [325, 483] on icon at bounding box center [338, 489] width 164 height 135
click at [784, 386] on input "a." at bounding box center [784, 380] width 1 height 11
radio input "true"
click at [816, 663] on button "Next" at bounding box center [784, 653] width 212 height 52
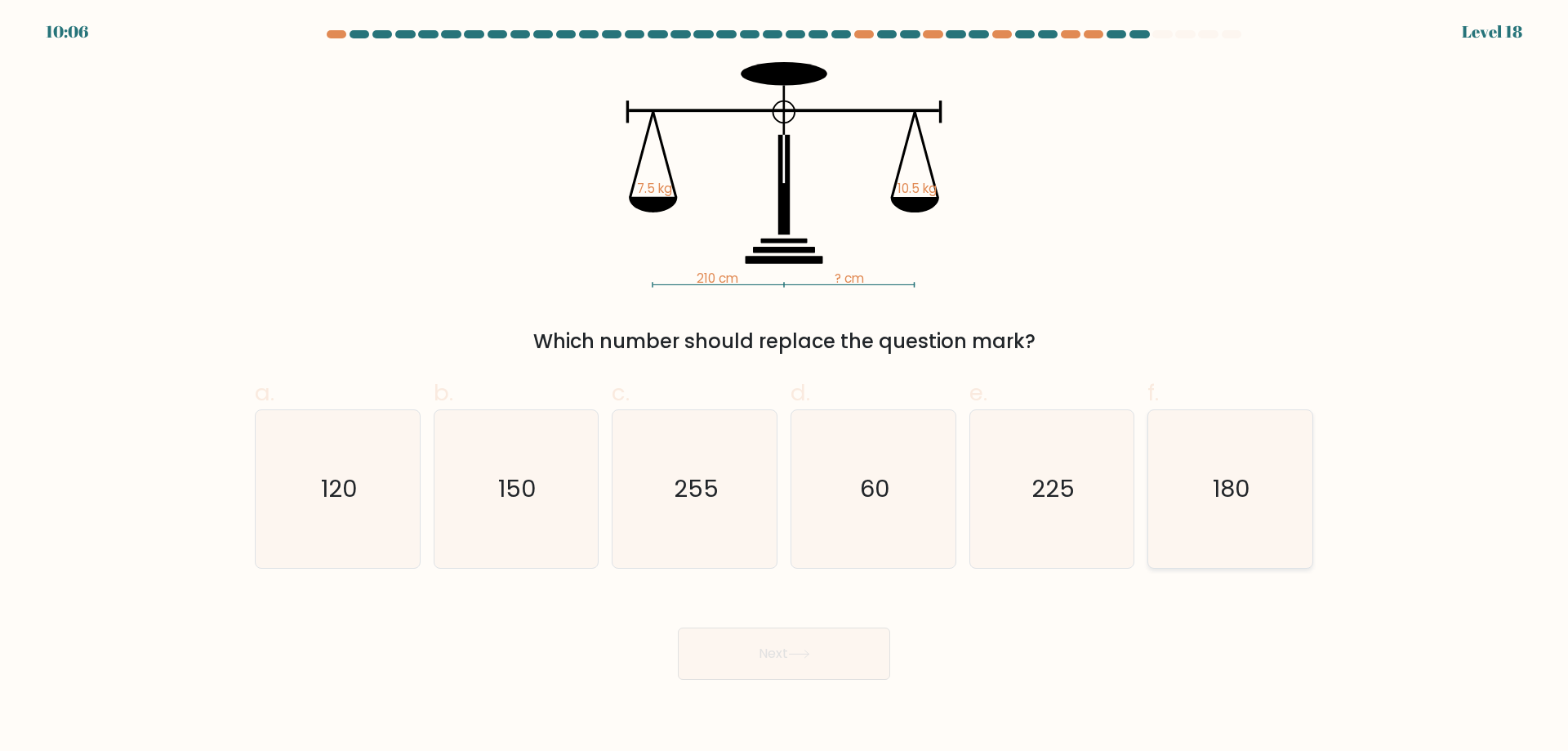
click at [1198, 485] on icon "180" at bounding box center [1229, 489] width 158 height 158
click at [784, 386] on input "f. 180" at bounding box center [784, 380] width 1 height 11
radio input "true"
click at [746, 659] on button "Next" at bounding box center [784, 653] width 212 height 52
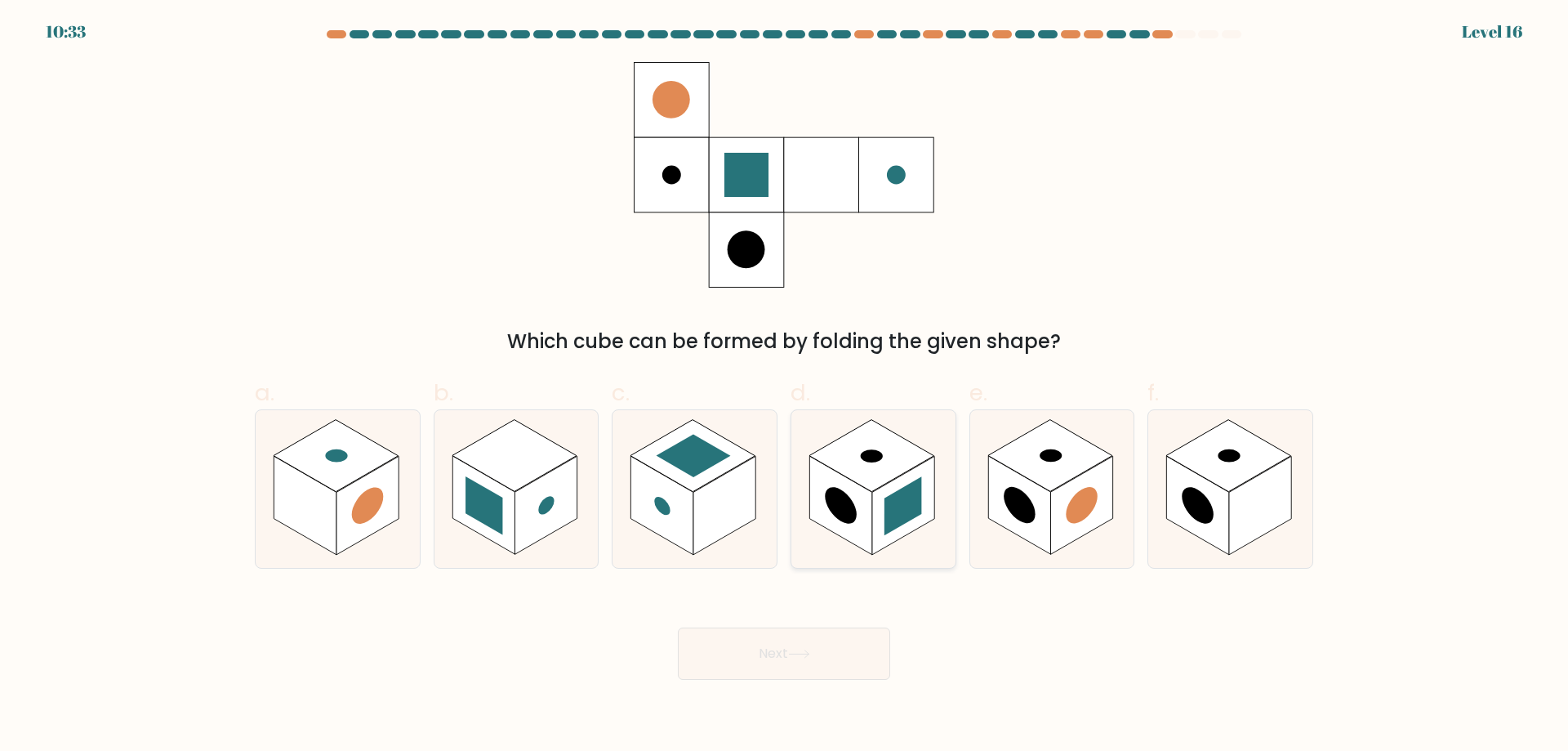
click at [884, 531] on rect at bounding box center [902, 505] width 38 height 59
click at [784, 386] on input "d." at bounding box center [784, 380] width 1 height 11
radio input "true"
click at [818, 652] on button "Next" at bounding box center [784, 653] width 212 height 52
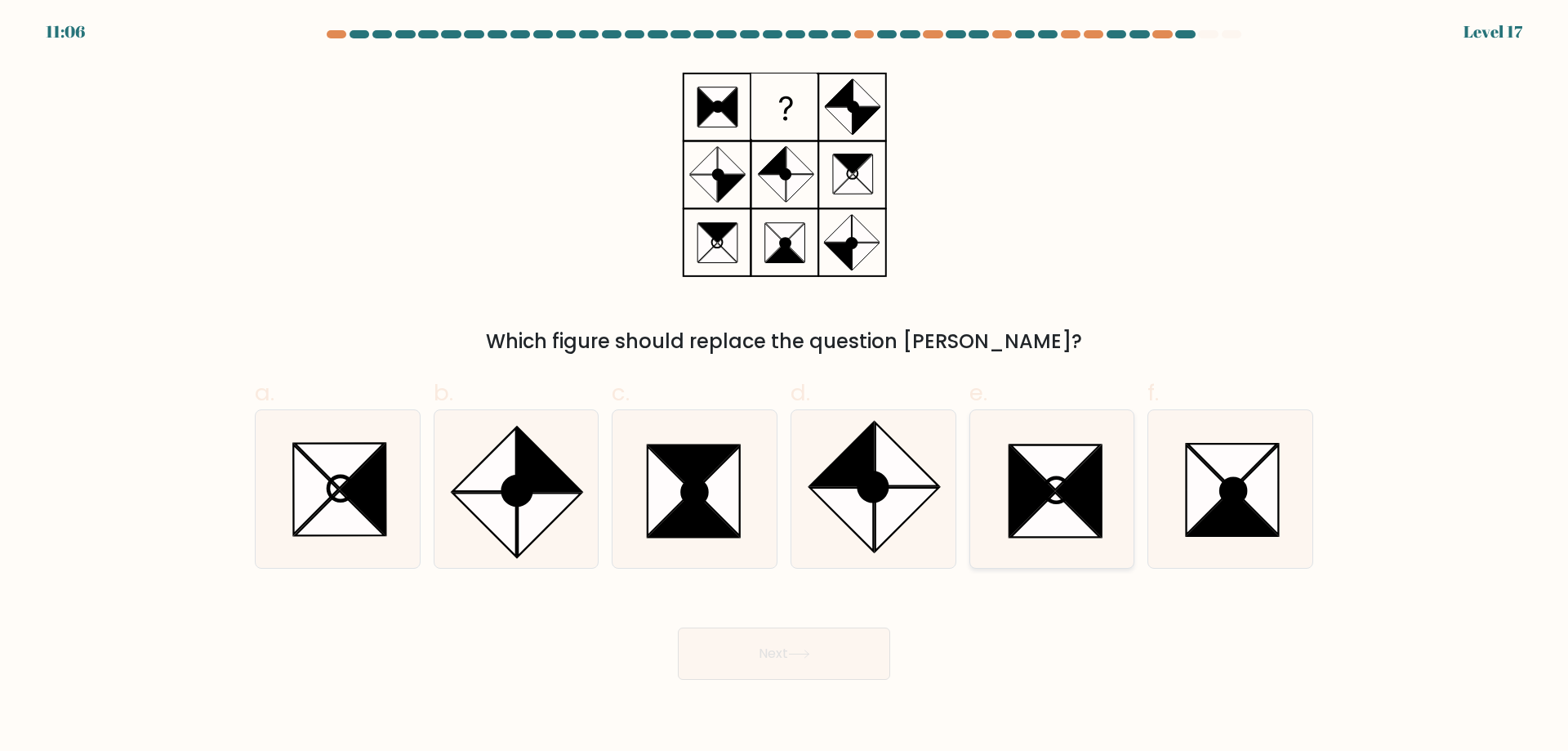
click at [1083, 522] on icon at bounding box center [1055, 515] width 90 height 45
click at [784, 386] on input "e." at bounding box center [784, 380] width 1 height 11
radio input "true"
click at [813, 661] on button "Next" at bounding box center [784, 653] width 212 height 52
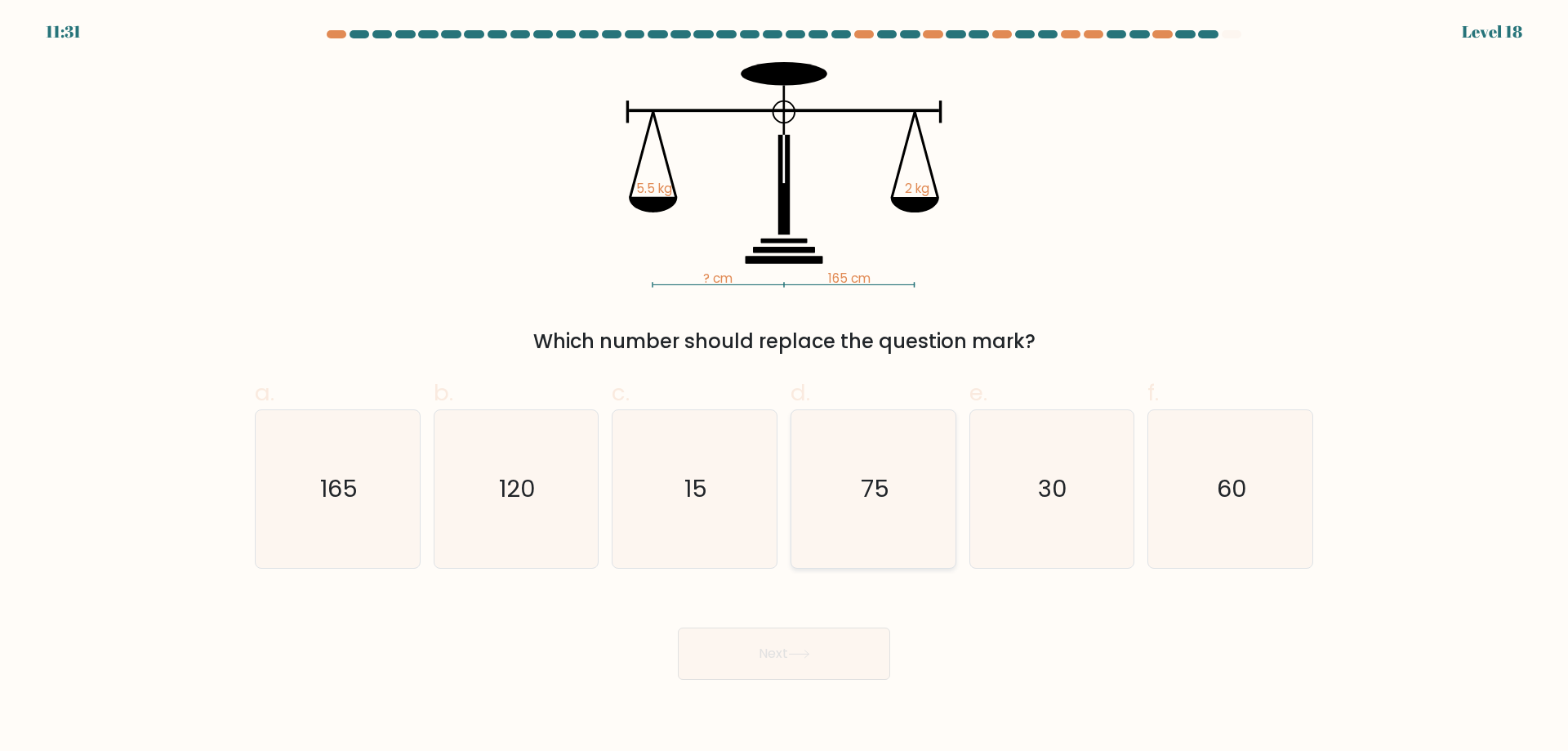
click at [897, 503] on icon "75" at bounding box center [873, 489] width 158 height 158
click at [784, 386] on input "d. 75" at bounding box center [784, 380] width 1 height 11
radio input "true"
click at [811, 666] on button "Next" at bounding box center [784, 653] width 212 height 52
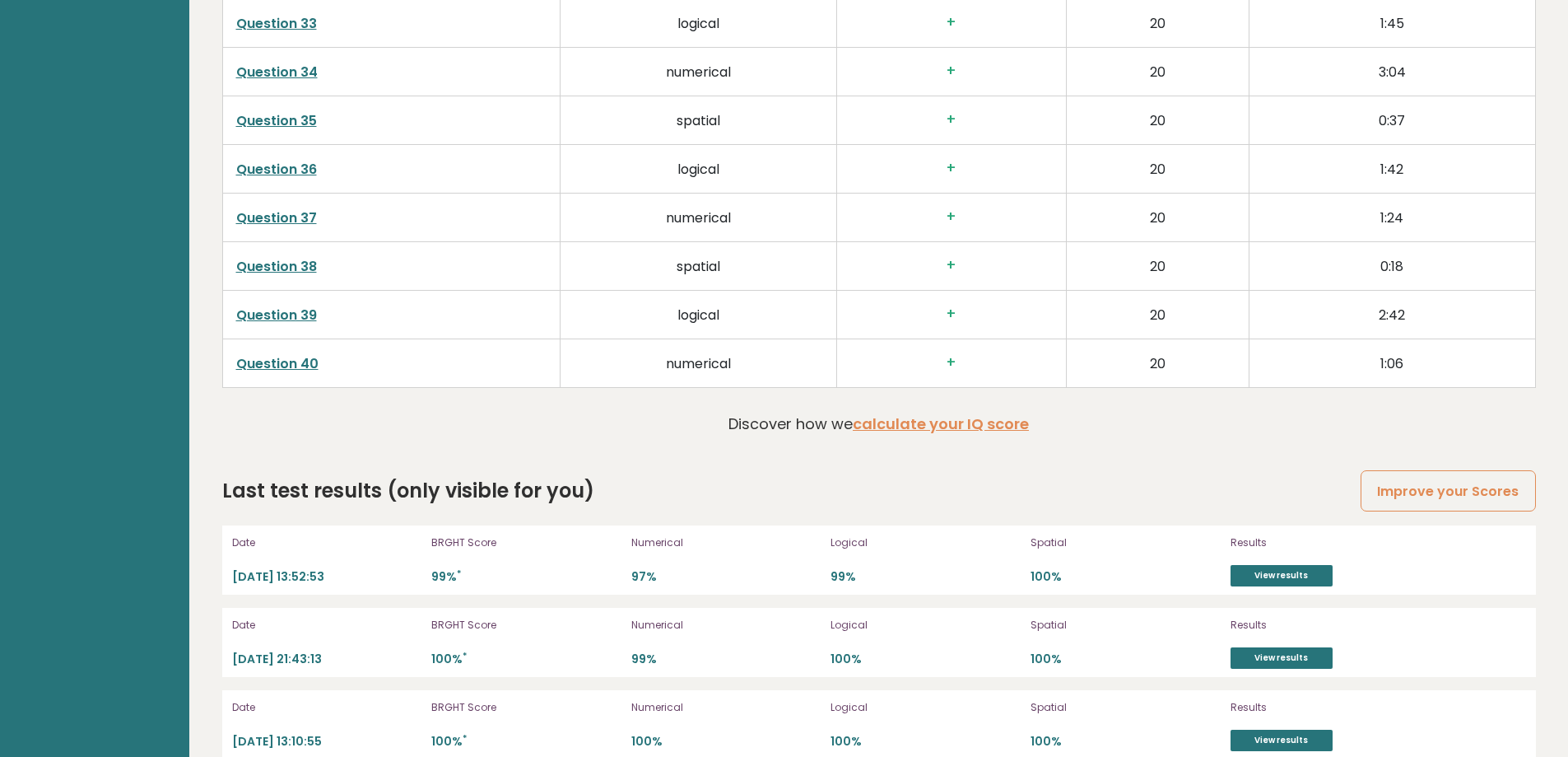
scroll to position [4320, 0]
click at [1317, 573] on link "View results" at bounding box center [1281, 576] width 102 height 21
